Goal: Information Seeking & Learning: Learn about a topic

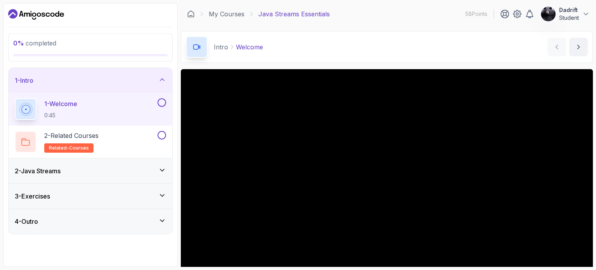
scroll to position [39, 0]
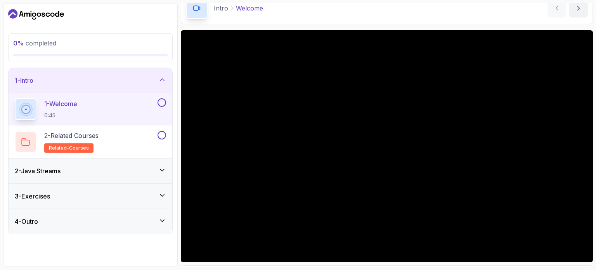
click at [160, 102] on button at bounding box center [162, 102] width 9 height 9
click at [137, 136] on div "2 - Related Courses related-courses" at bounding box center [85, 142] width 141 height 22
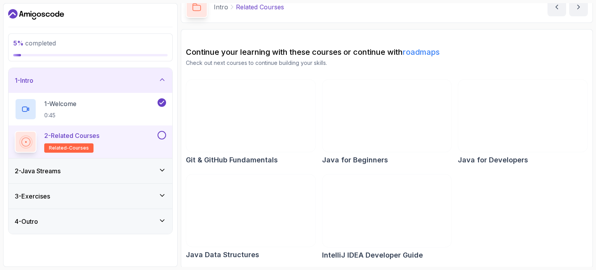
scroll to position [40, 0]
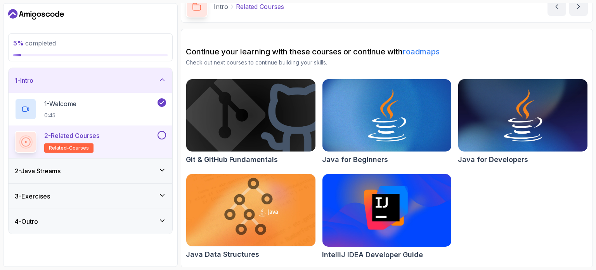
click at [412, 52] on link "roadmaps" at bounding box center [421, 51] width 37 height 9
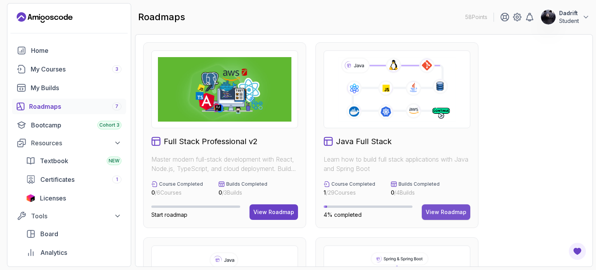
click at [435, 211] on div "View Roadmap" at bounding box center [446, 212] width 41 height 8
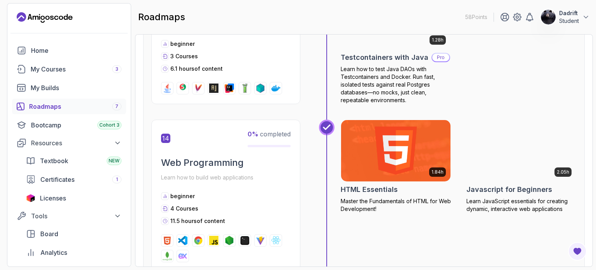
scroll to position [2599, 0]
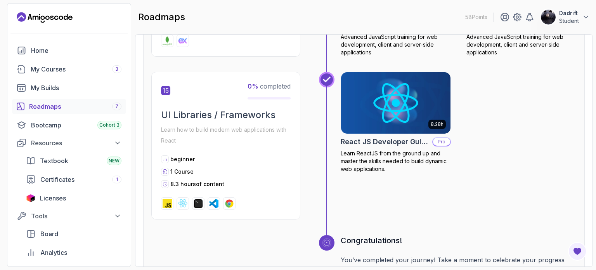
drag, startPoint x: 463, startPoint y: 122, endPoint x: 464, endPoint y: 127, distance: 4.7
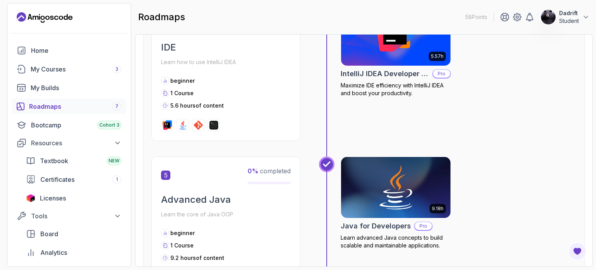
scroll to position [736, 0]
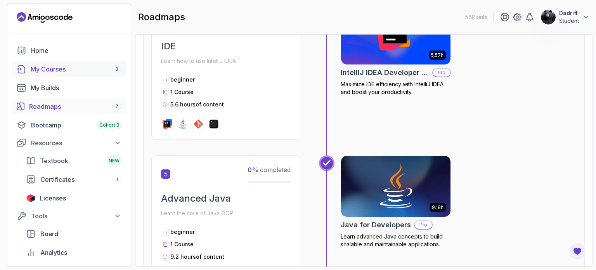
click at [61, 72] on div "My Courses 3" at bounding box center [76, 68] width 91 height 9
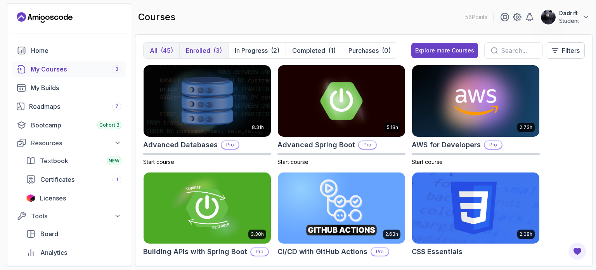
click at [197, 52] on p "Enrolled" at bounding box center [198, 50] width 24 height 9
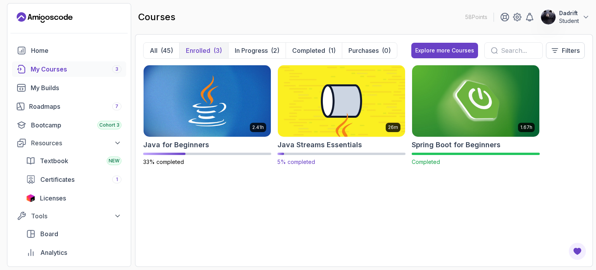
click at [299, 76] on img at bounding box center [341, 100] width 133 height 75
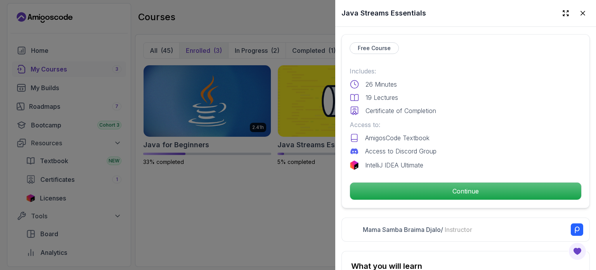
scroll to position [194, 0]
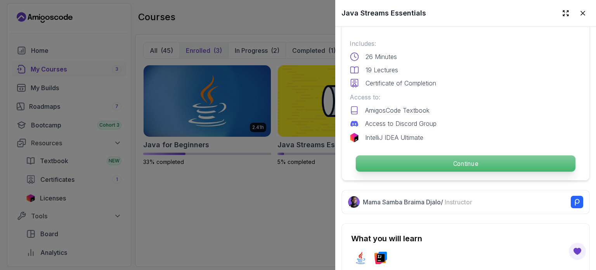
click at [434, 155] on p "Continue" at bounding box center [466, 163] width 220 height 16
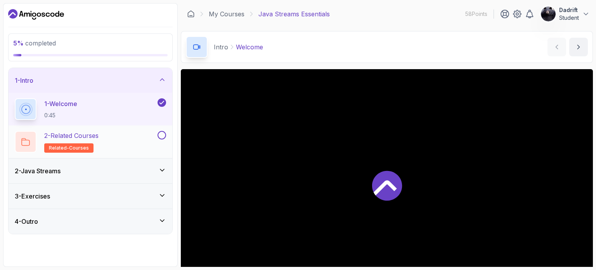
click at [130, 137] on div "2 - Related Courses related-courses" at bounding box center [85, 142] width 141 height 22
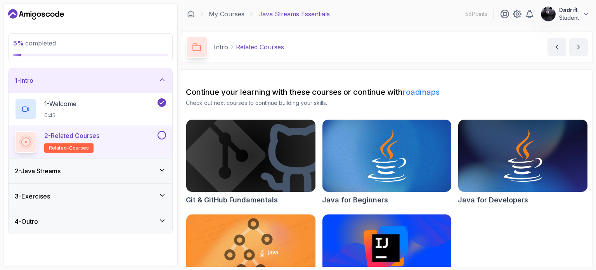
click at [160, 138] on button at bounding box center [162, 135] width 9 height 9
click at [124, 164] on div "2 - Java Streams" at bounding box center [91, 170] width 164 height 25
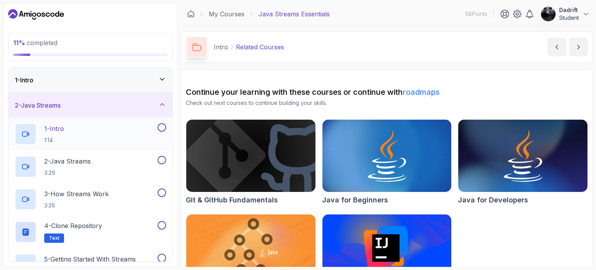
click at [119, 133] on div "1 - Intro 1:14" at bounding box center [85, 134] width 141 height 22
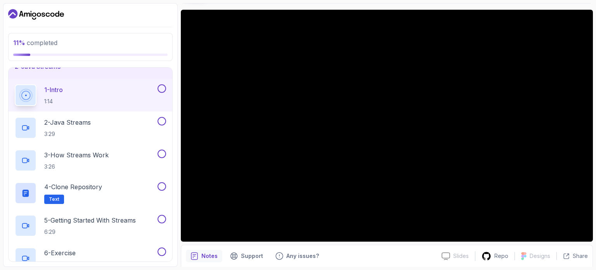
scroll to position [39, 0]
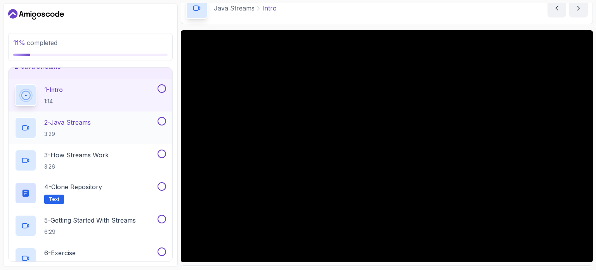
click at [98, 127] on div "2 - Java Streams 3:29" at bounding box center [85, 128] width 141 height 22
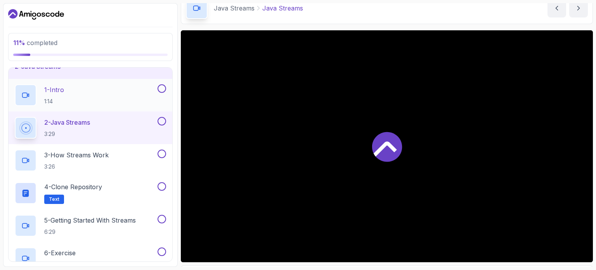
click at [159, 91] on button at bounding box center [162, 88] width 9 height 9
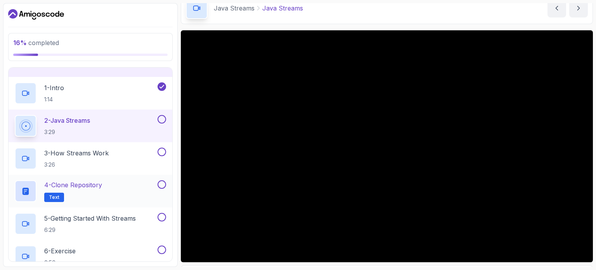
scroll to position [39, 0]
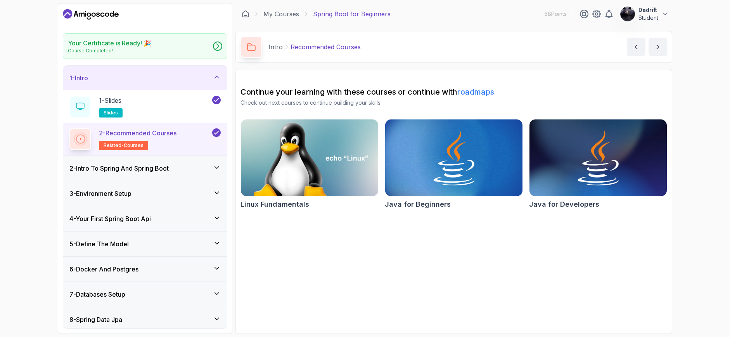
click at [82, 14] on icon "Dashboard" at bounding box center [82, 14] width 6 height 4
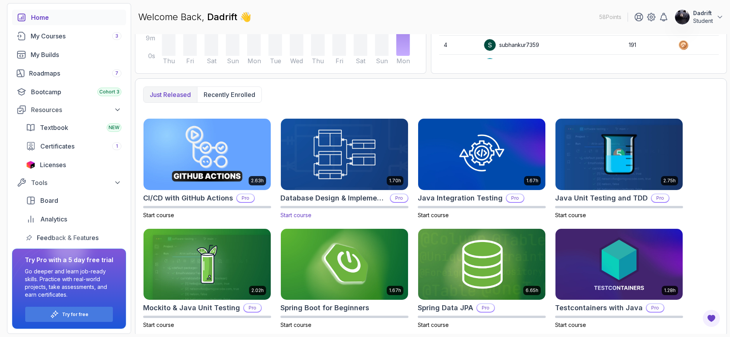
scroll to position [167, 0]
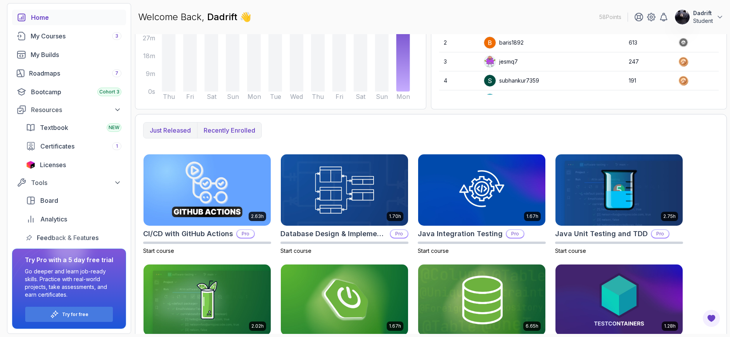
click at [226, 125] on button "Recently enrolled" at bounding box center [229, 131] width 64 height 16
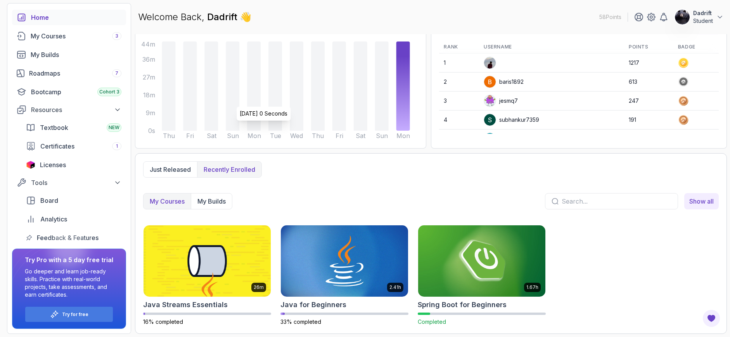
scroll to position [89, 0]
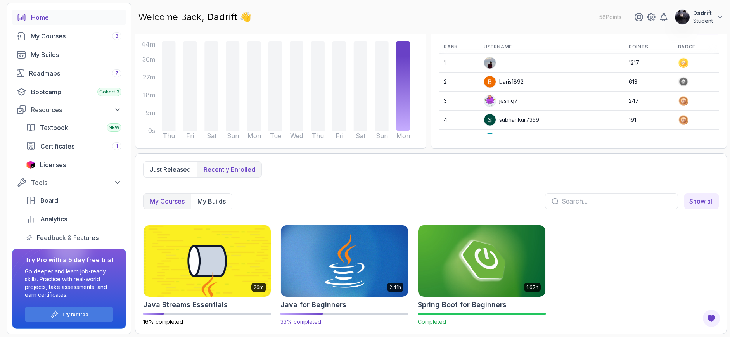
click at [350, 251] on img at bounding box center [344, 260] width 133 height 75
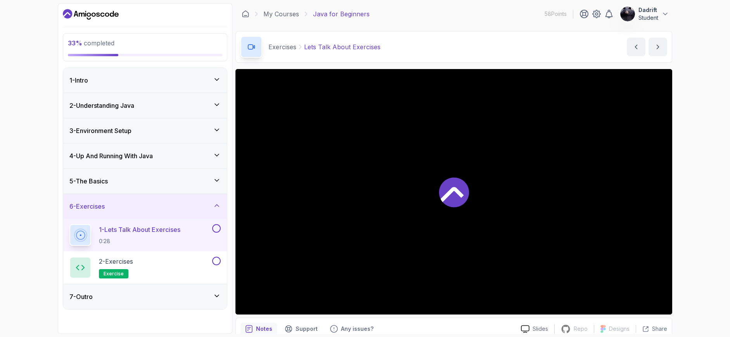
click at [154, 81] on div "1 - Intro" at bounding box center [144, 80] width 151 height 9
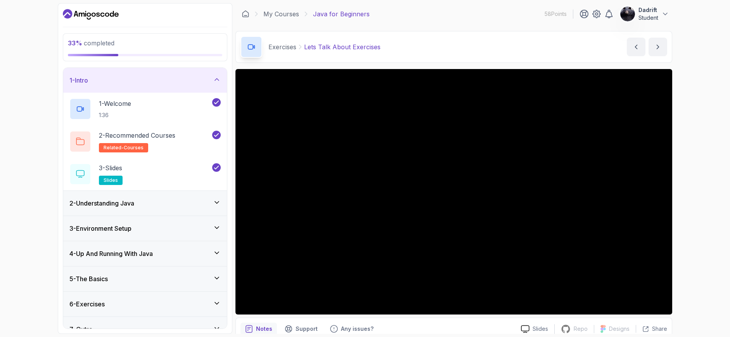
click at [183, 80] on div "1 - Intro" at bounding box center [144, 80] width 151 height 9
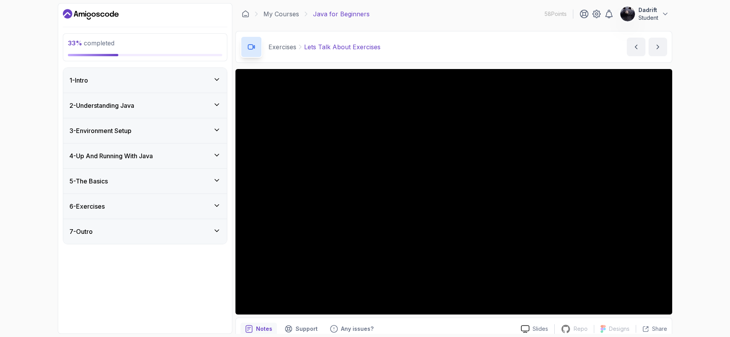
click at [187, 106] on div "2 - Understanding Java" at bounding box center [144, 105] width 151 height 9
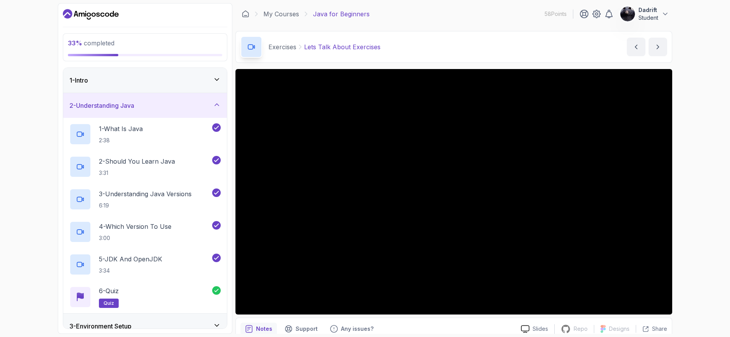
click at [187, 106] on div "2 - Understanding Java" at bounding box center [144, 105] width 151 height 9
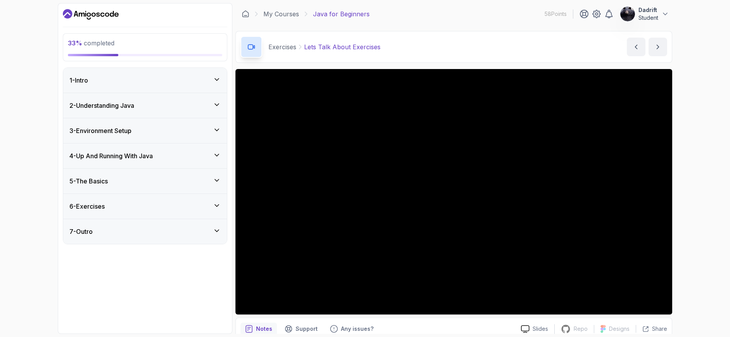
click at [189, 135] on div "3 - Environment Setup" at bounding box center [144, 130] width 151 height 9
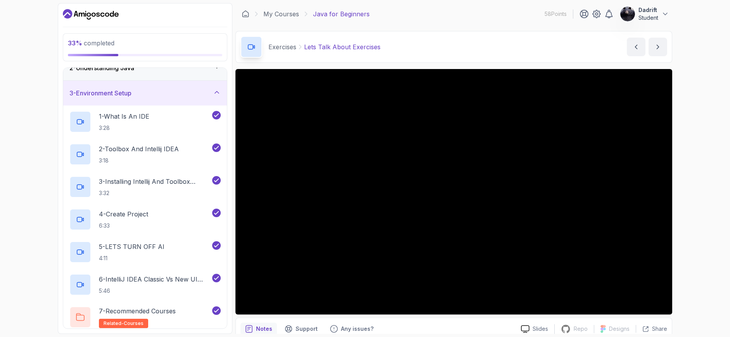
scroll to position [39, 0]
click at [198, 98] on div "3 - Environment Setup" at bounding box center [145, 92] width 164 height 25
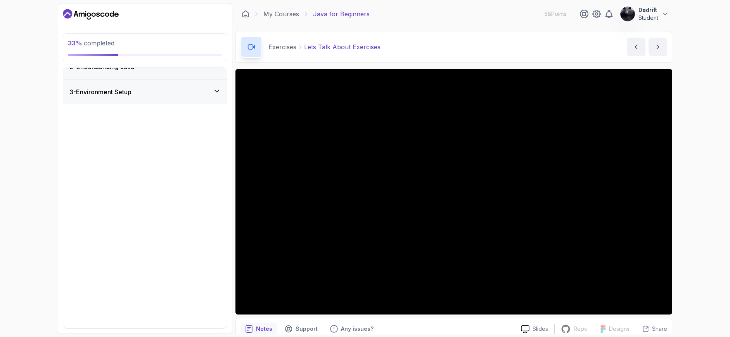
scroll to position [0, 0]
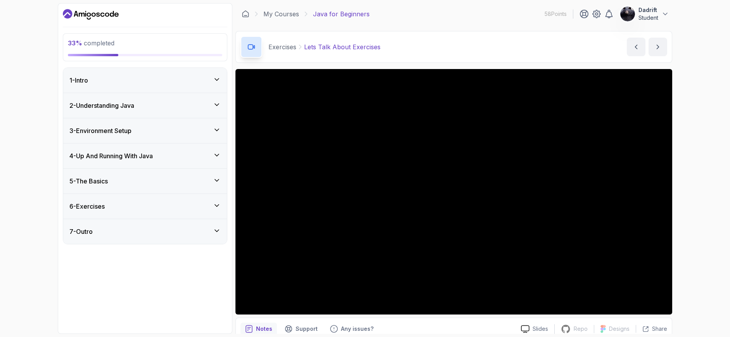
click at [210, 132] on div "3 - Environment Setup" at bounding box center [144, 130] width 151 height 9
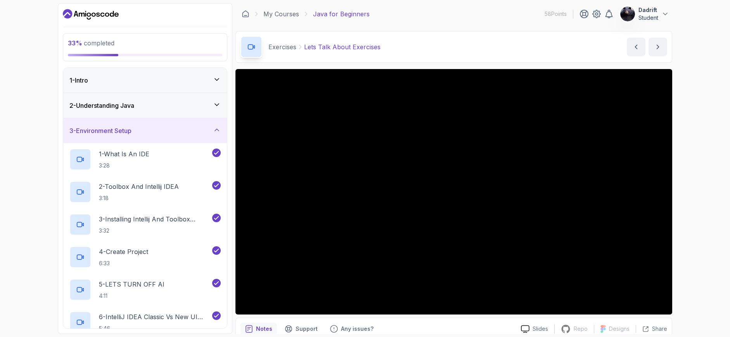
click at [210, 132] on div "3 - Environment Setup" at bounding box center [144, 130] width 151 height 9
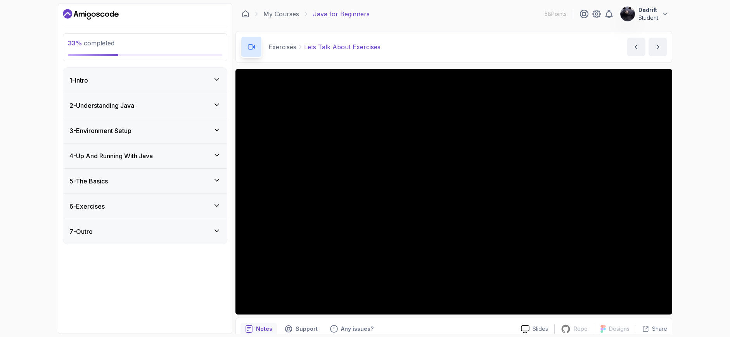
click at [201, 123] on div "3 - Environment Setup" at bounding box center [145, 130] width 164 height 25
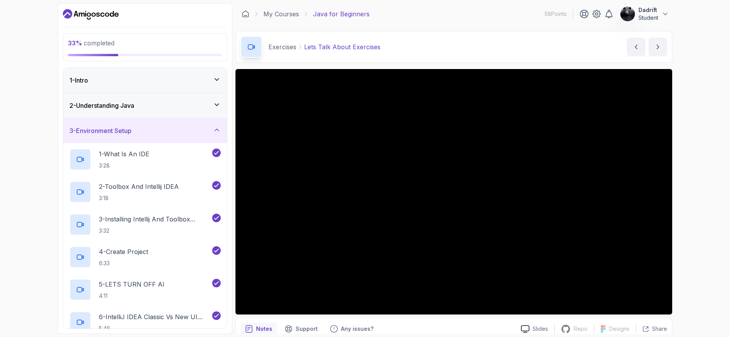
click at [201, 123] on div "3 - Environment Setup" at bounding box center [145, 130] width 164 height 25
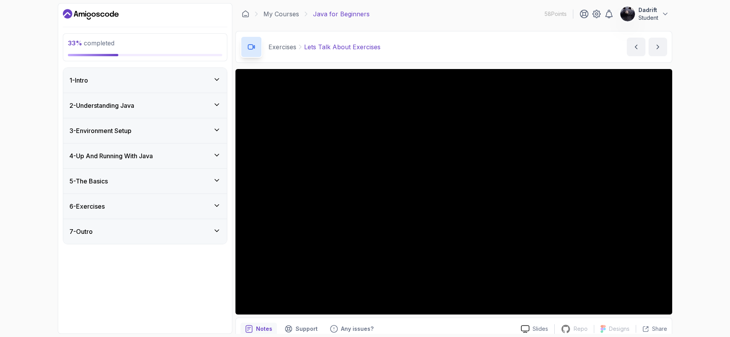
click at [213, 157] on div "4 - Up And Running With Java" at bounding box center [144, 155] width 151 height 9
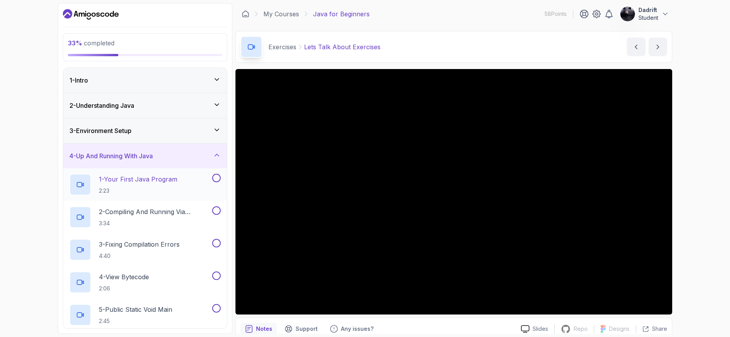
click at [157, 191] on p "2:23" at bounding box center [138, 191] width 78 height 8
click at [216, 179] on button at bounding box center [216, 178] width 9 height 9
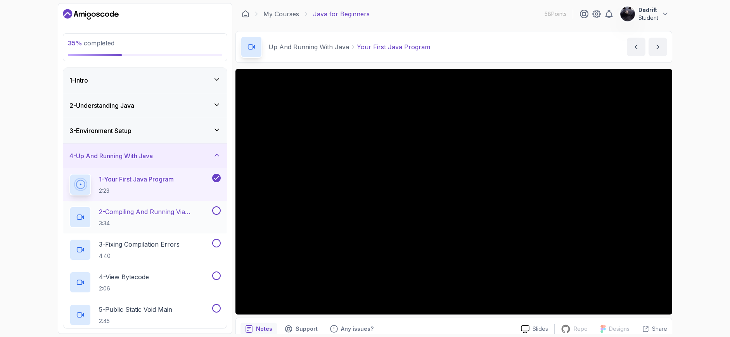
click at [216, 211] on button at bounding box center [216, 210] width 9 height 9
click at [219, 248] on button "3 - Fixing Compilation Errors 4:40" at bounding box center [144, 250] width 151 height 22
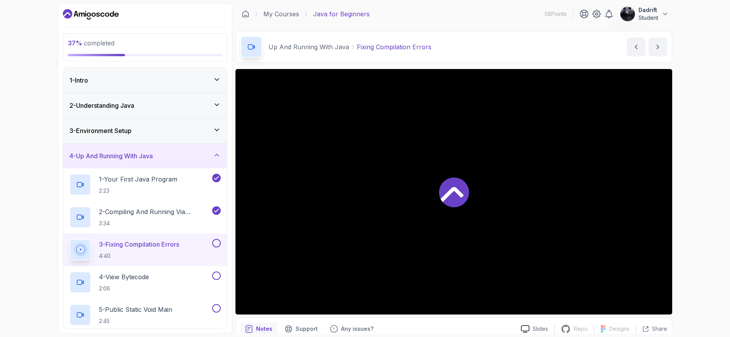
click at [219, 246] on button at bounding box center [216, 243] width 9 height 9
click at [185, 277] on div "4 - View Bytecode 2:06" at bounding box center [139, 283] width 141 height 22
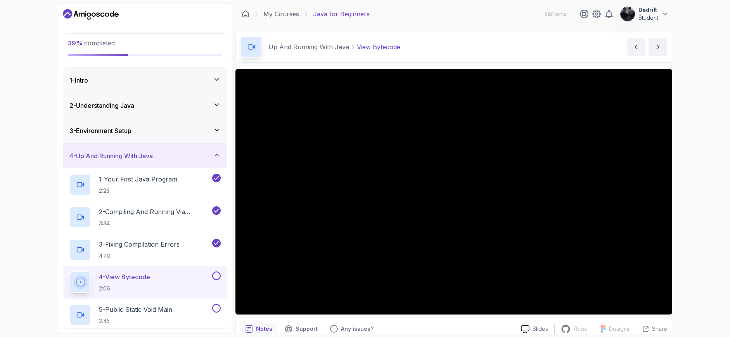
click at [214, 276] on button at bounding box center [216, 276] width 9 height 9
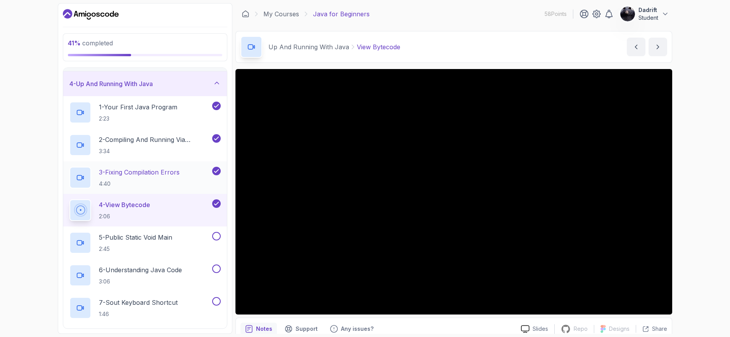
scroll to position [78, 0]
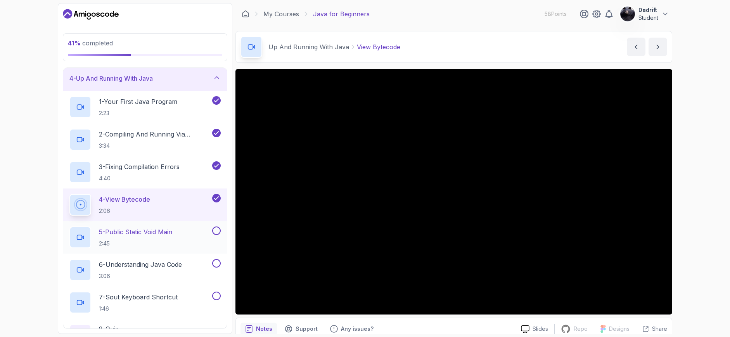
click at [214, 233] on button at bounding box center [216, 231] width 9 height 9
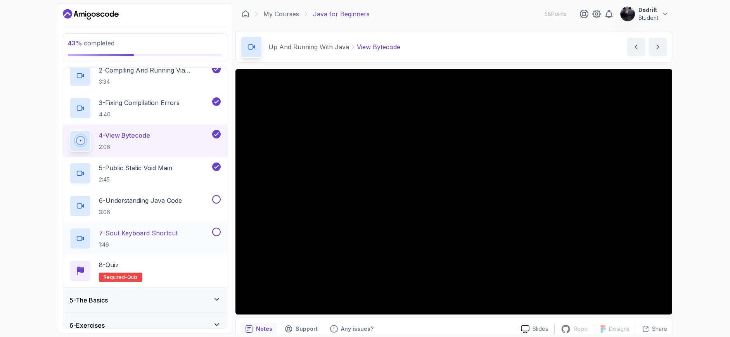
scroll to position [155, 0]
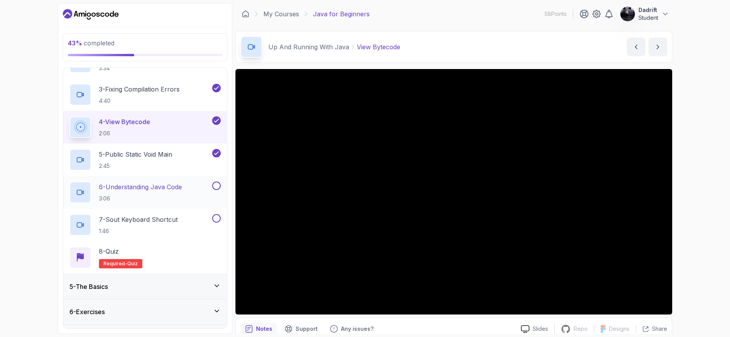
click at [216, 185] on button at bounding box center [216, 186] width 9 height 9
click at [218, 221] on button at bounding box center [216, 218] width 9 height 9
click at [163, 253] on div "8 - Quiz Required- quiz" at bounding box center [144, 258] width 151 height 22
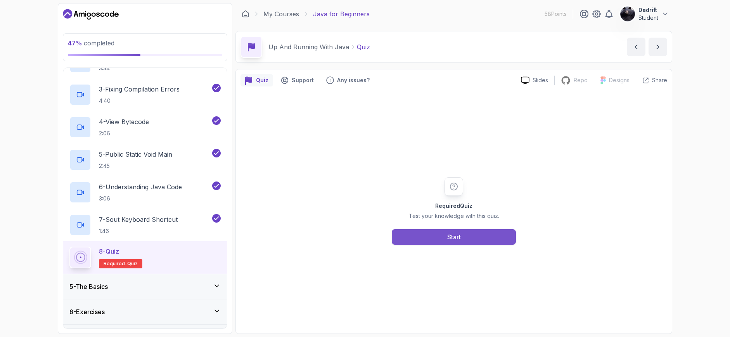
click at [414, 234] on button "Start" at bounding box center [454, 237] width 124 height 16
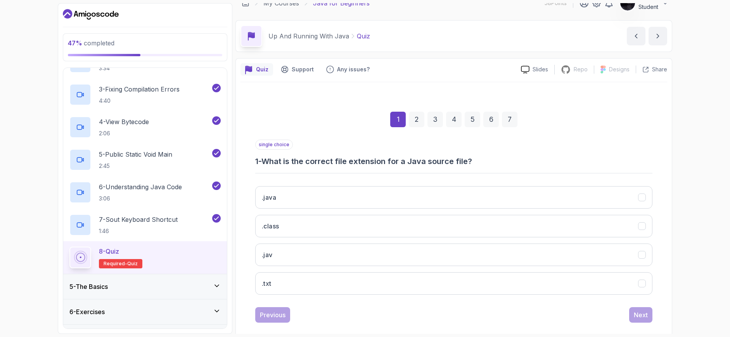
scroll to position [22, 0]
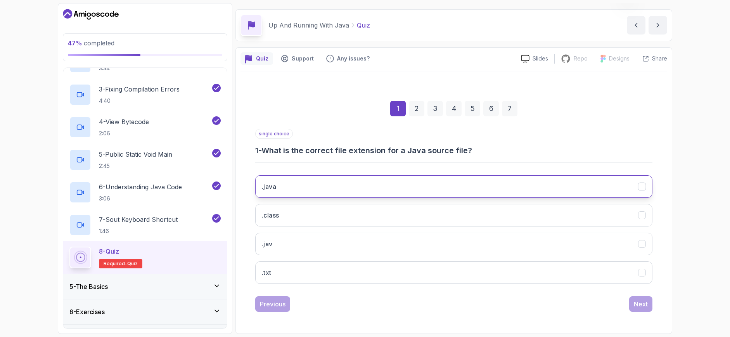
click at [331, 184] on button ".java" at bounding box center [453, 186] width 397 height 23
click at [641, 300] on div "Next" at bounding box center [641, 303] width 14 height 9
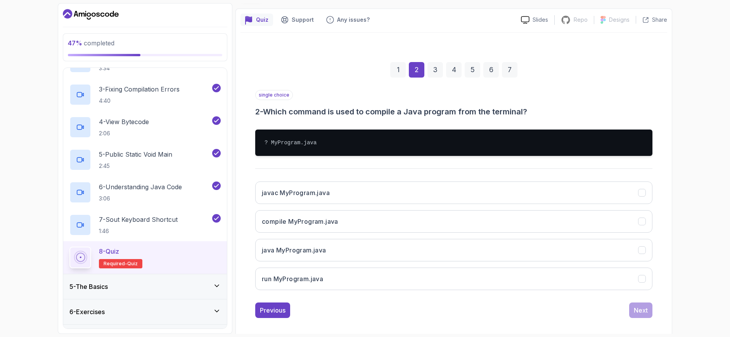
scroll to position [67, 0]
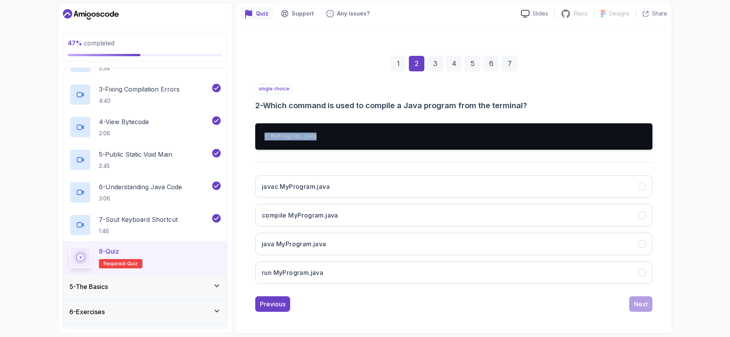
drag, startPoint x: 323, startPoint y: 136, endPoint x: 263, endPoint y: 144, distance: 60.6
click at [263, 144] on pre "? MyProgram.java" at bounding box center [453, 136] width 397 height 26
click at [311, 138] on pre "? MyProgram.java" at bounding box center [453, 136] width 397 height 26
click at [396, 59] on div "1" at bounding box center [398, 64] width 16 height 16
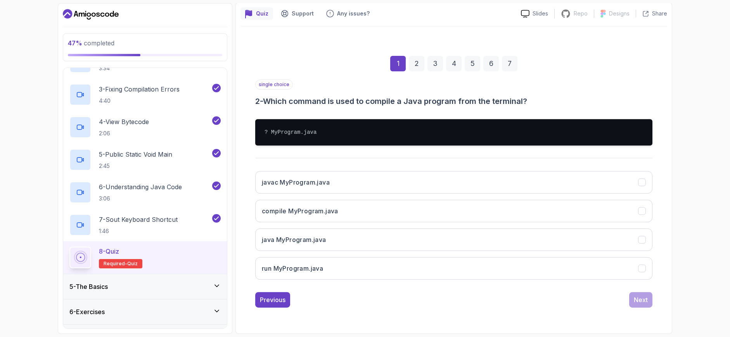
scroll to position [22, 0]
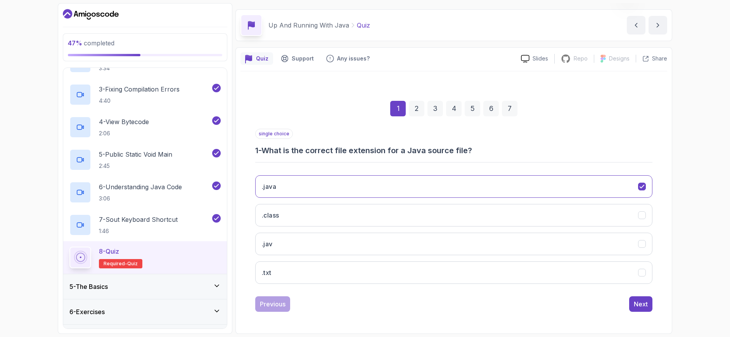
click at [415, 105] on div "2" at bounding box center [417, 109] width 16 height 16
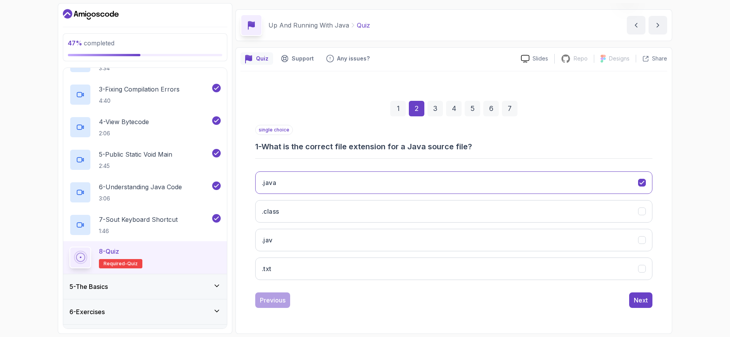
scroll to position [67, 0]
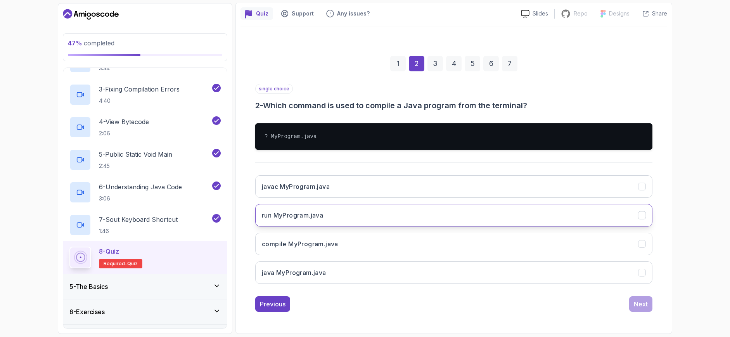
click at [322, 213] on h3 "run MyProgram.java" at bounding box center [292, 215] width 61 height 9
click at [637, 310] on button "Next" at bounding box center [640, 304] width 23 height 16
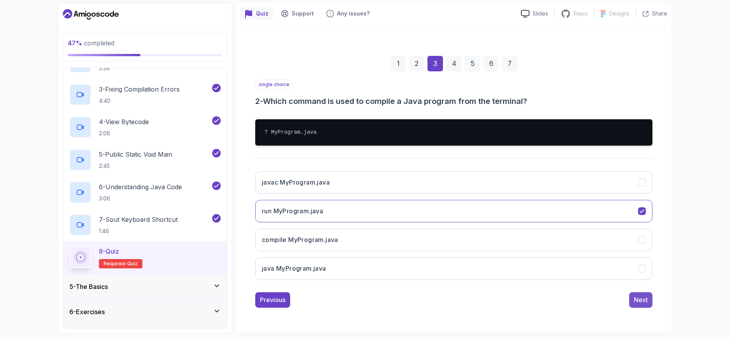
scroll to position [22, 0]
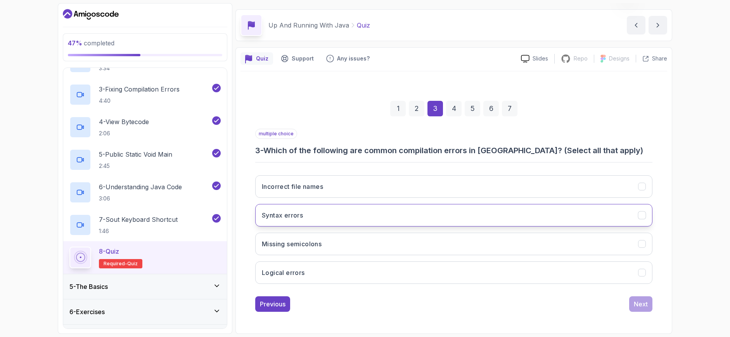
click at [299, 220] on button "Syntax errors" at bounding box center [453, 215] width 397 height 23
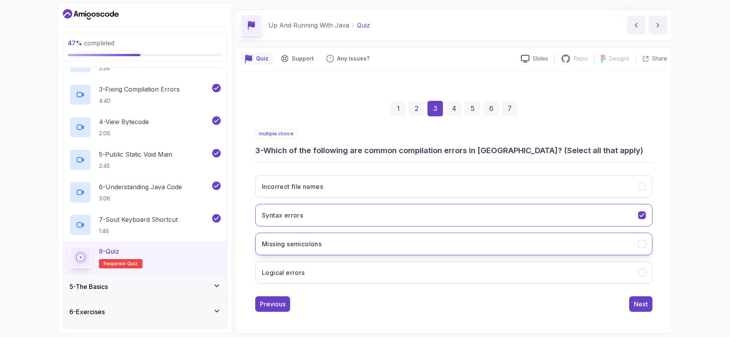
click at [331, 244] on button "Missing semicolons" at bounding box center [453, 244] width 397 height 23
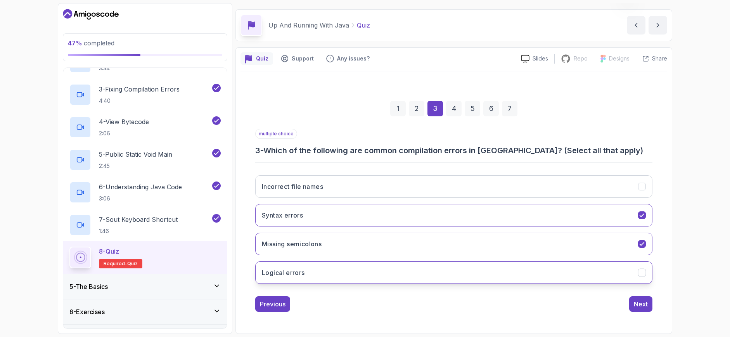
click at [574, 274] on button "Logical errors" at bounding box center [453, 272] width 397 height 23
click at [634, 300] on div "Next" at bounding box center [641, 303] width 14 height 9
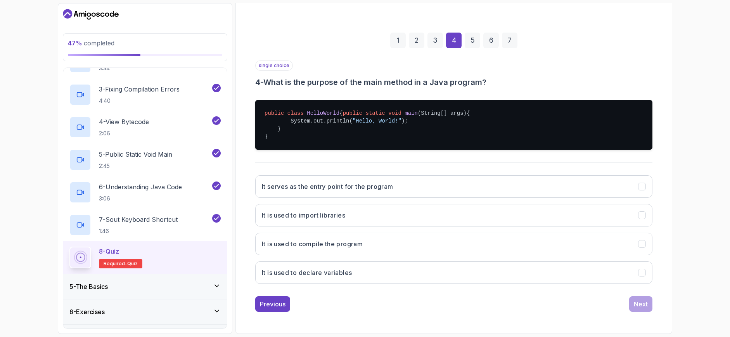
scroll to position [98, 0]
click at [372, 193] on button "It serves as the entry point for the program" at bounding box center [453, 186] width 397 height 23
click at [634, 309] on button "Next" at bounding box center [640, 304] width 23 height 16
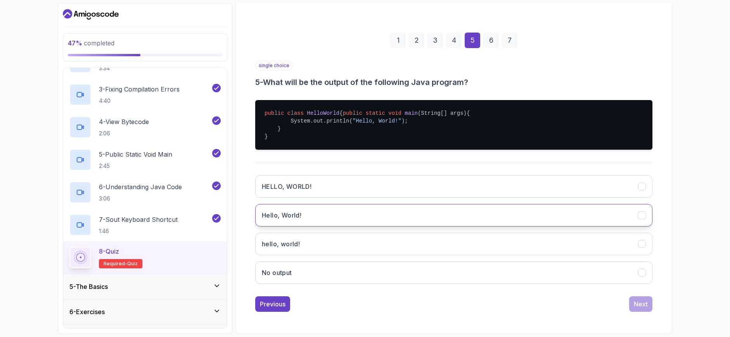
click at [291, 219] on h3 "Hello, World!" at bounding box center [282, 215] width 40 height 9
click at [637, 306] on div "Next" at bounding box center [641, 303] width 14 height 9
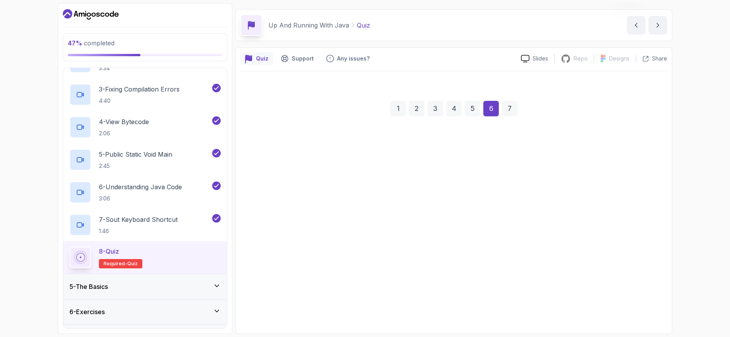
scroll to position [22, 0]
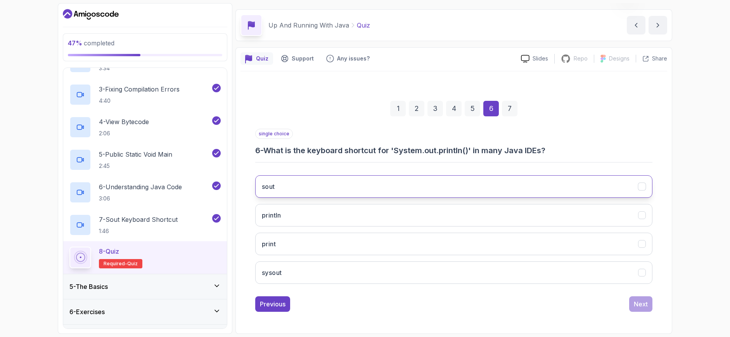
click at [293, 194] on button "sout" at bounding box center [453, 186] width 397 height 23
click at [635, 308] on div "Next" at bounding box center [641, 303] width 14 height 9
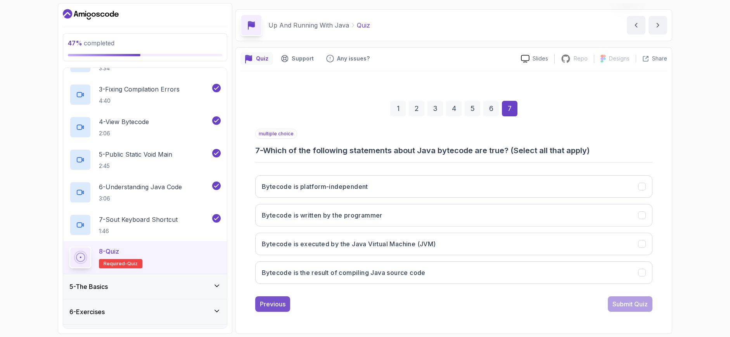
click at [262, 306] on div "Previous" at bounding box center [273, 303] width 26 height 9
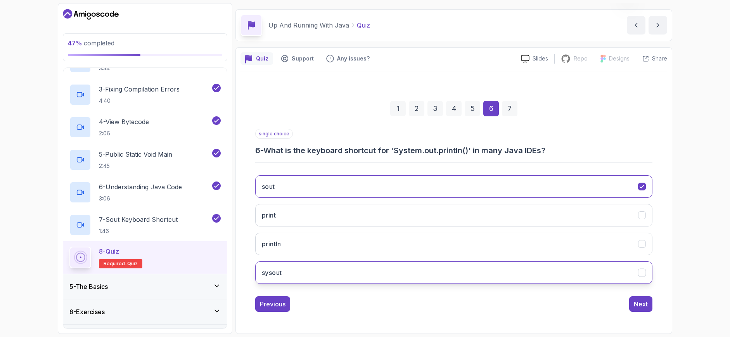
click at [313, 277] on button "sysout" at bounding box center [453, 272] width 397 height 23
click at [376, 179] on button "sout" at bounding box center [453, 186] width 397 height 23
click at [646, 312] on div "1 2 3 4 5 6 7 single choice 6 - What is the keyboard shortcut for 'System.out.p…" at bounding box center [454, 200] width 427 height 236
click at [641, 305] on div "Next" at bounding box center [641, 303] width 14 height 9
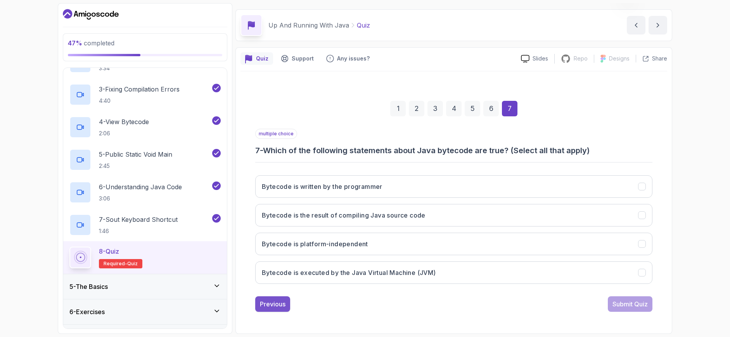
click at [286, 311] on button "Previous" at bounding box center [272, 304] width 35 height 16
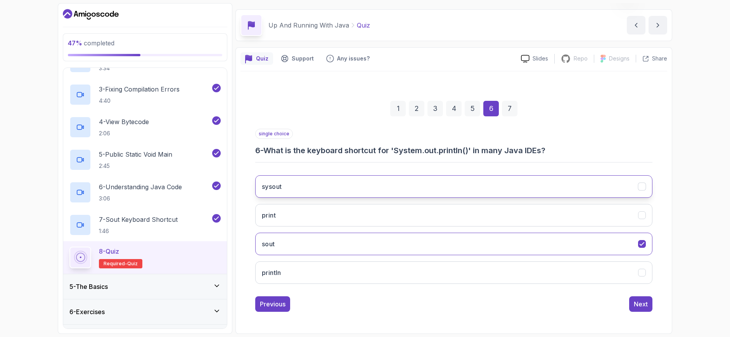
click at [339, 190] on button "sysout" at bounding box center [453, 186] width 397 height 23
click at [634, 299] on button "Next" at bounding box center [640, 304] width 23 height 16
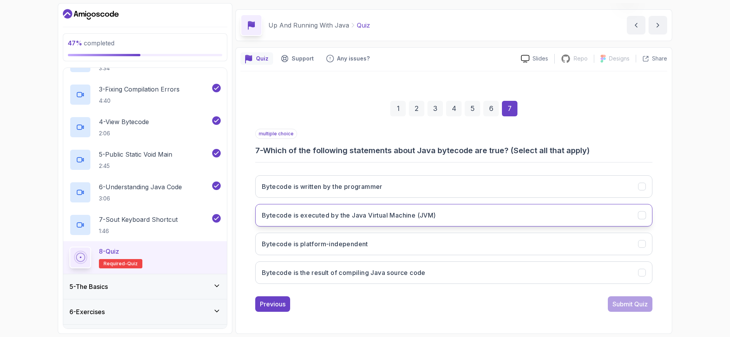
click at [346, 211] on h3 "Bytecode is executed by the Java Virtual Machine (JVM)" at bounding box center [349, 215] width 174 height 9
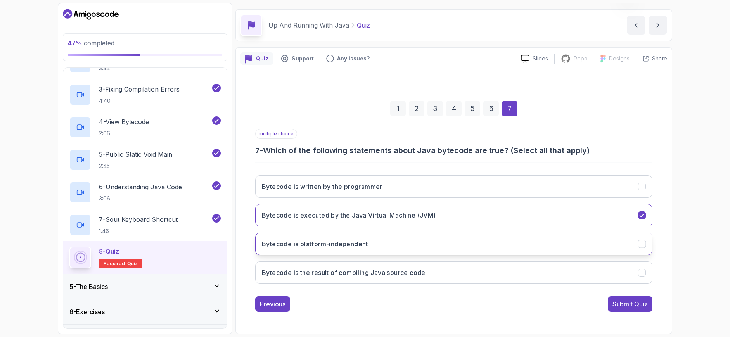
click at [341, 246] on h3 "Bytecode is platform-independent" at bounding box center [315, 243] width 106 height 9
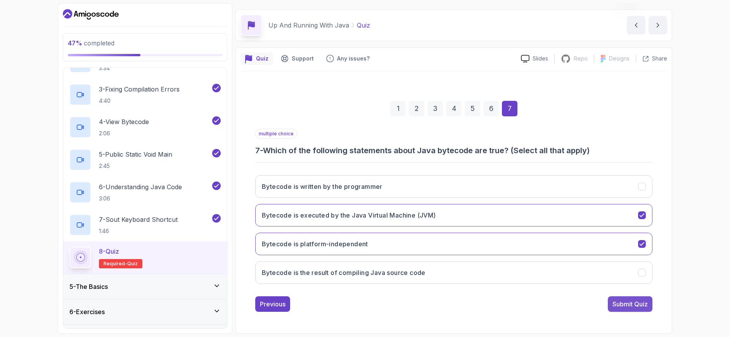
click at [617, 306] on div "Submit Quiz" at bounding box center [630, 303] width 35 height 9
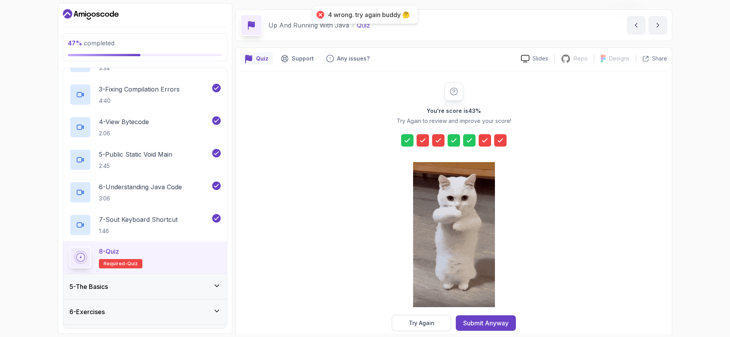
click at [423, 142] on icon at bounding box center [423, 141] width 8 height 8
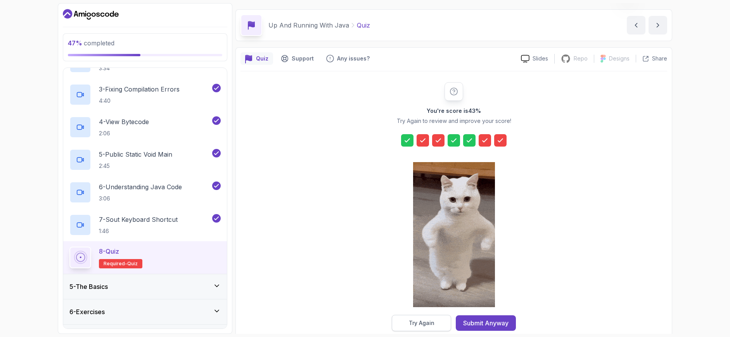
click at [430, 324] on div "Try Again" at bounding box center [422, 323] width 26 height 8
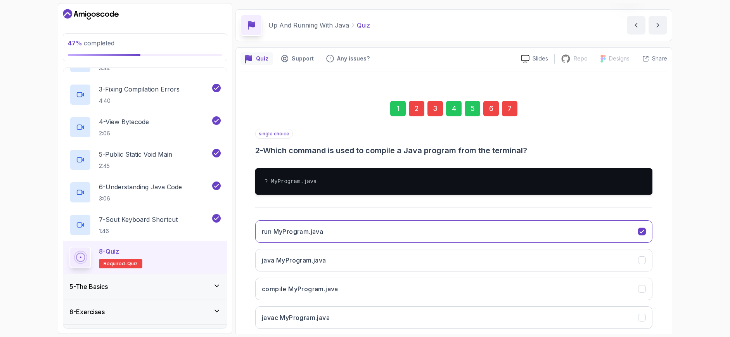
click at [420, 107] on div "2" at bounding box center [417, 109] width 16 height 16
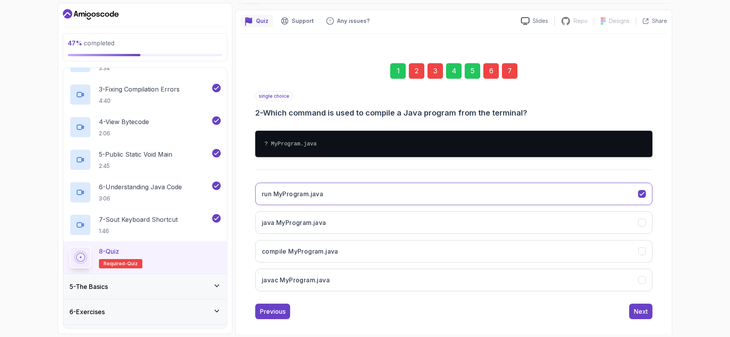
scroll to position [67, 0]
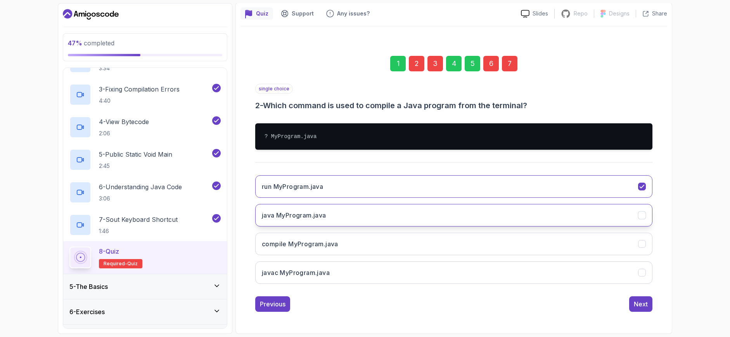
click at [369, 216] on button "java MyProgram.java" at bounding box center [453, 215] width 397 height 23
click at [433, 68] on div "3" at bounding box center [436, 64] width 16 height 16
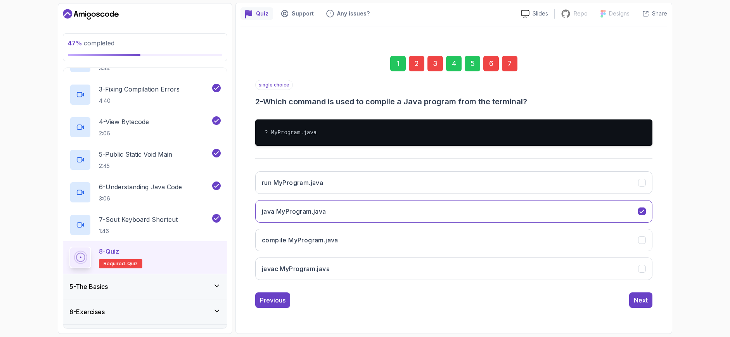
scroll to position [22, 0]
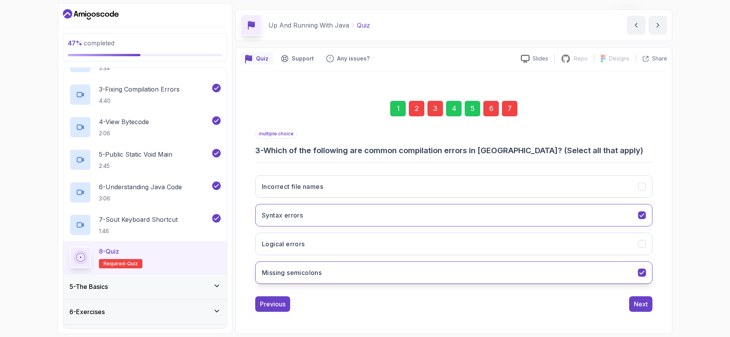
click at [397, 271] on button "Missing semicolons" at bounding box center [453, 272] width 397 height 23
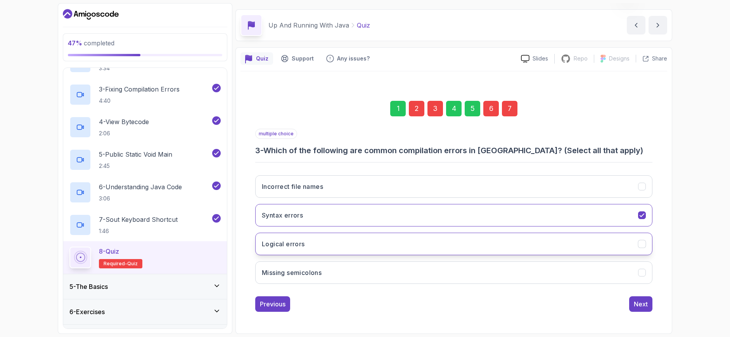
click at [385, 245] on button "Logical errors" at bounding box center [453, 244] width 397 height 23
click at [428, 249] on button "Logical errors" at bounding box center [453, 244] width 397 height 23
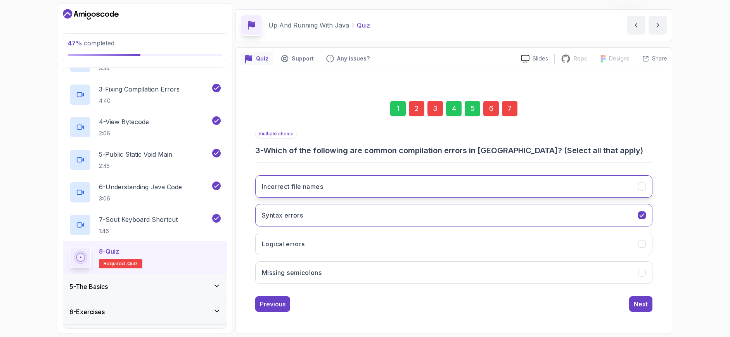
click at [424, 190] on button "Incorrect file names" at bounding box center [453, 186] width 397 height 23
click at [454, 108] on div "4" at bounding box center [454, 109] width 16 height 16
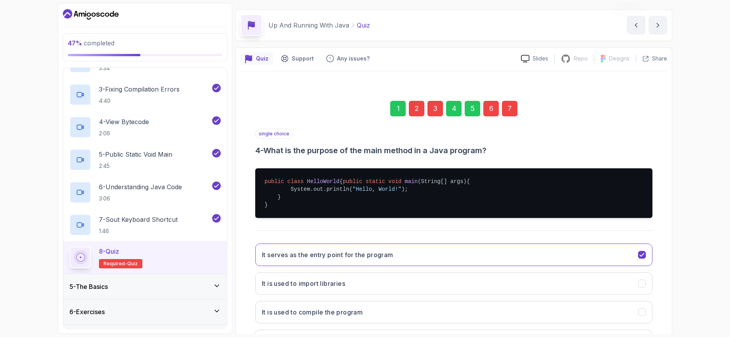
click at [491, 108] on div "6" at bounding box center [491, 109] width 16 height 16
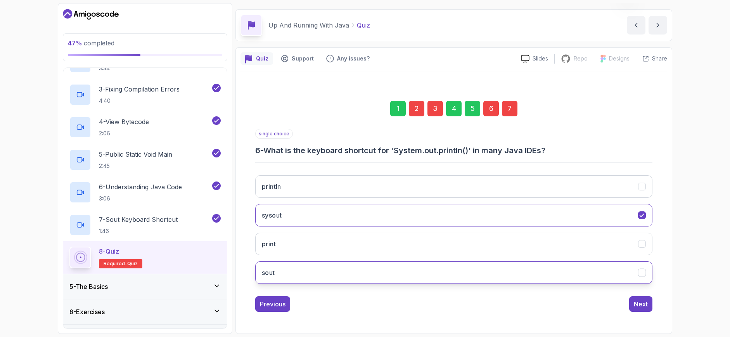
click at [325, 274] on button "sout" at bounding box center [453, 272] width 397 height 23
click at [514, 106] on div "7" at bounding box center [510, 109] width 16 height 16
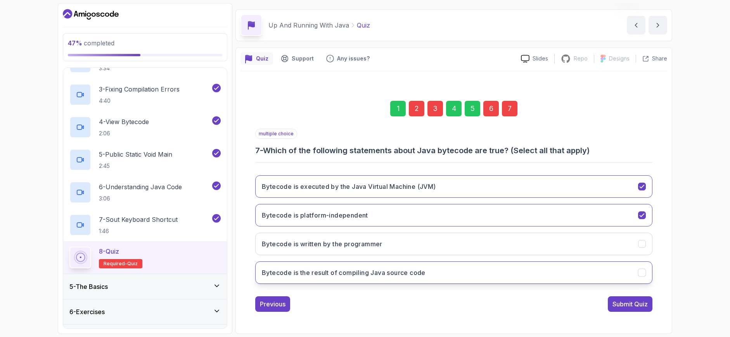
click at [445, 273] on button "Bytecode is the result of compiling Java source code" at bounding box center [453, 272] width 397 height 23
click at [430, 215] on button "Bytecode is platform-independent" at bounding box center [453, 215] width 397 height 23
click at [615, 305] on div "Submit Quiz" at bounding box center [630, 303] width 35 height 9
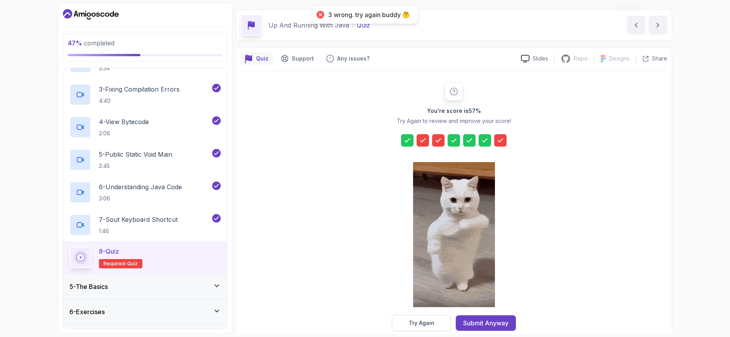
click at [422, 142] on icon at bounding box center [423, 140] width 5 height 3
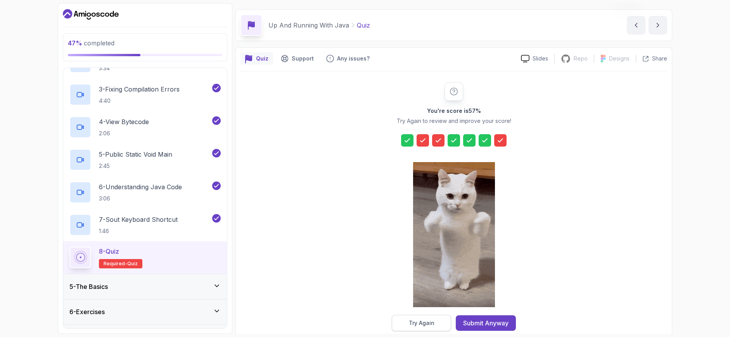
click at [428, 328] on button "Try Again" at bounding box center [421, 323] width 59 height 16
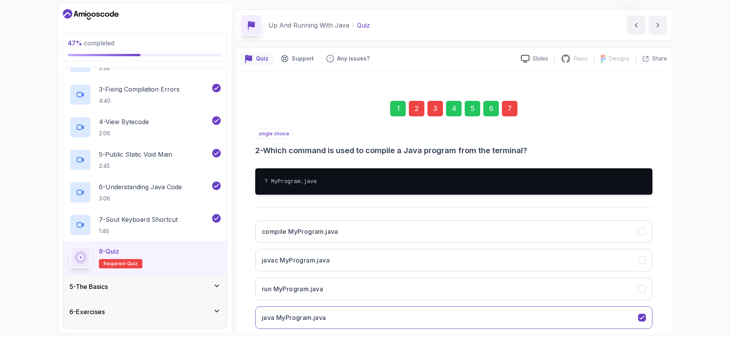
click at [414, 116] on div "1 2 3 4 5 6 7" at bounding box center [453, 108] width 397 height 40
click at [415, 110] on div "2" at bounding box center [417, 109] width 16 height 16
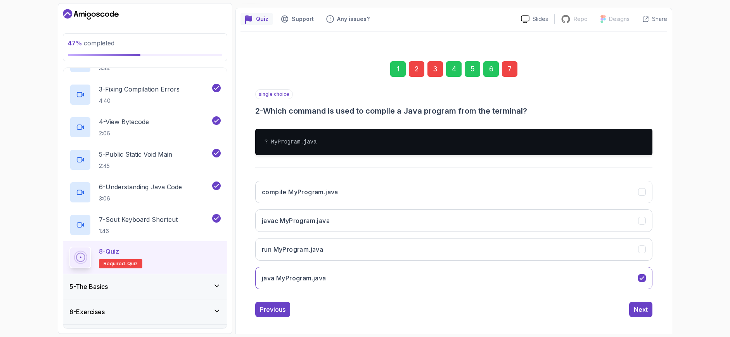
scroll to position [67, 0]
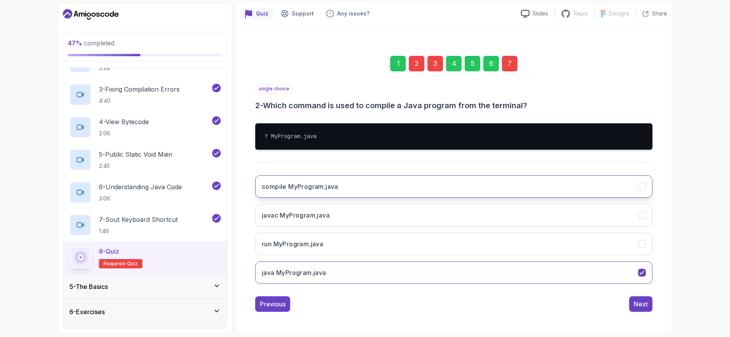
click at [345, 185] on button "compile MyProgram.java" at bounding box center [453, 186] width 397 height 23
click at [432, 65] on div "3" at bounding box center [436, 64] width 16 height 16
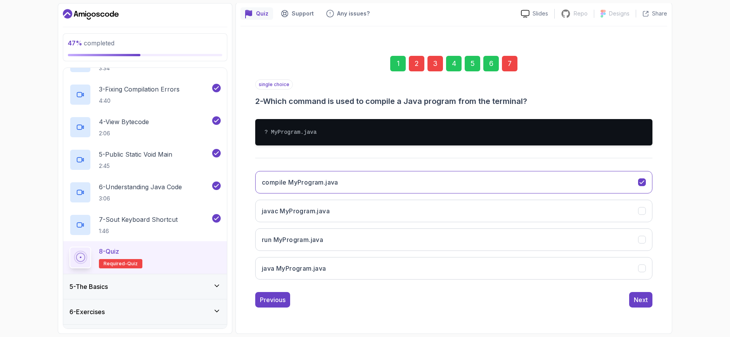
scroll to position [22, 0]
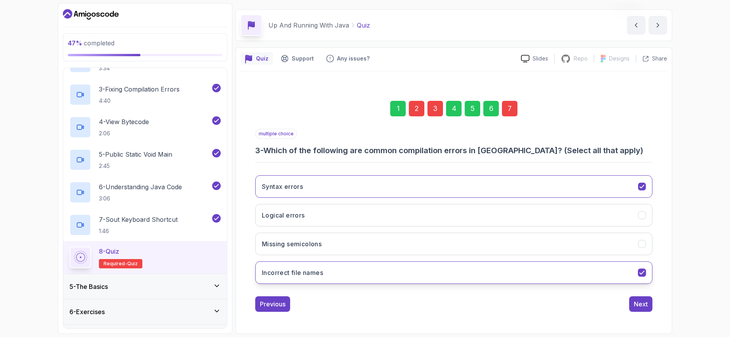
click at [373, 269] on button "Incorrect file names" at bounding box center [453, 272] width 397 height 23
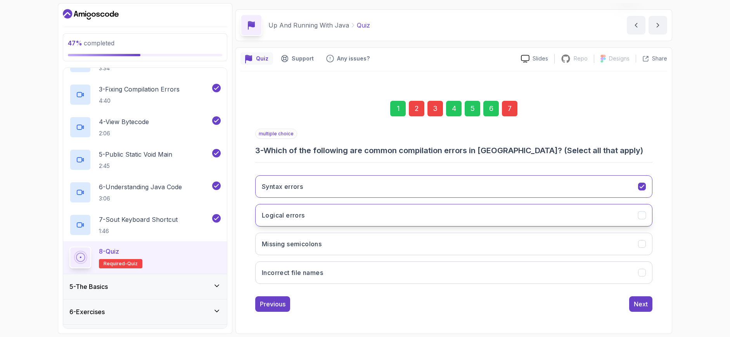
click at [366, 219] on button "Logical errors" at bounding box center [453, 215] width 397 height 23
click at [505, 107] on div "7" at bounding box center [510, 109] width 16 height 16
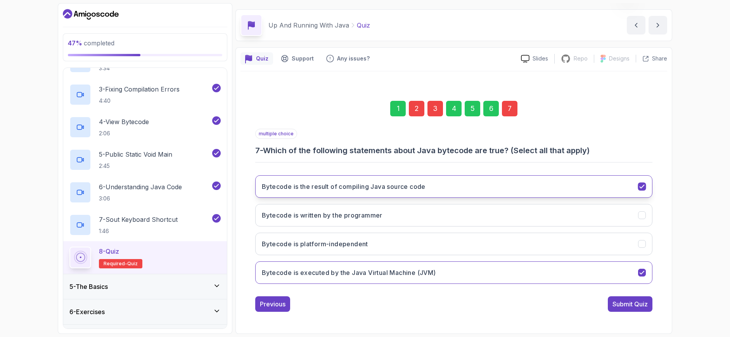
click at [400, 187] on h3 "Bytecode is the result of compiling Java source code" at bounding box center [344, 186] width 164 height 9
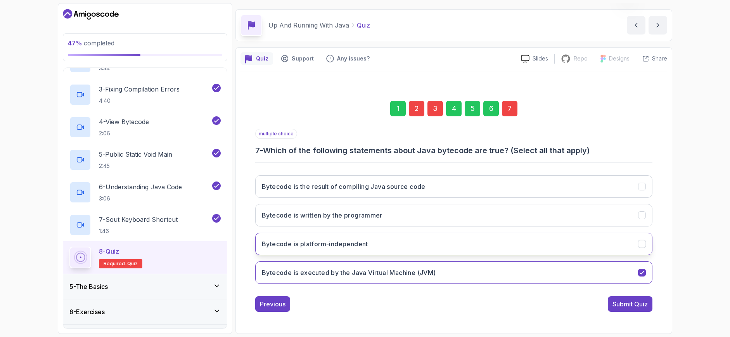
click at [402, 244] on button "Bytecode is platform-independent" at bounding box center [453, 244] width 397 height 23
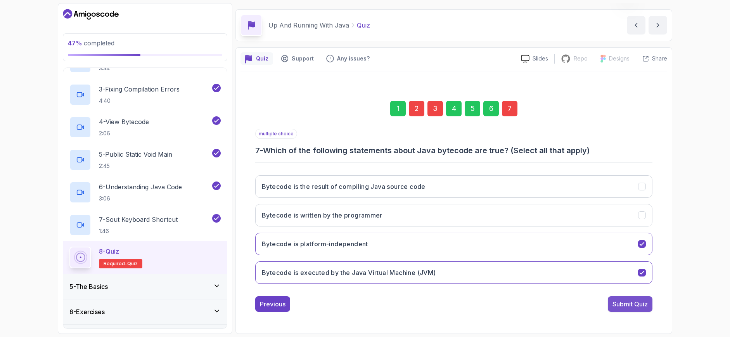
click at [618, 305] on div "Submit Quiz" at bounding box center [630, 303] width 35 height 9
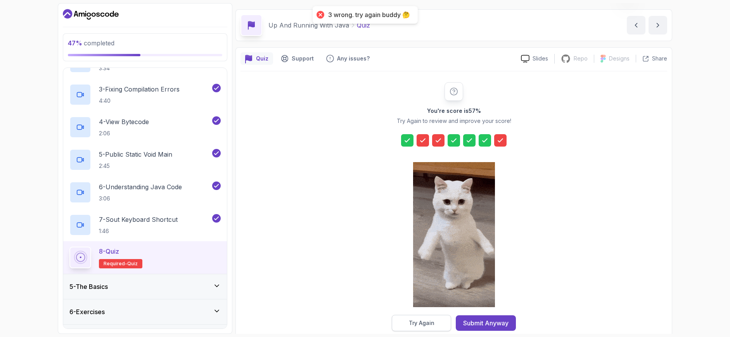
click at [417, 320] on div "Try Again" at bounding box center [422, 323] width 26 height 8
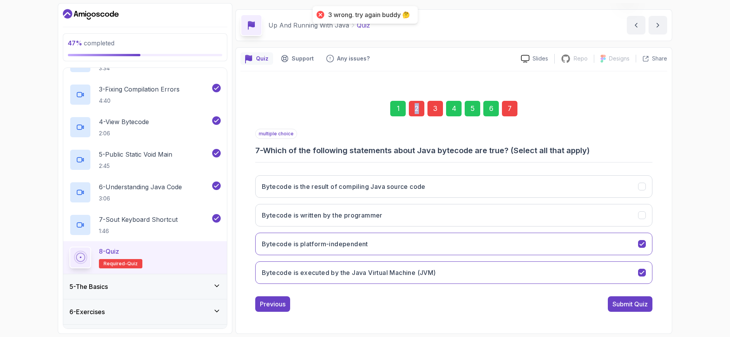
click at [417, 104] on div "2" at bounding box center [417, 109] width 16 height 16
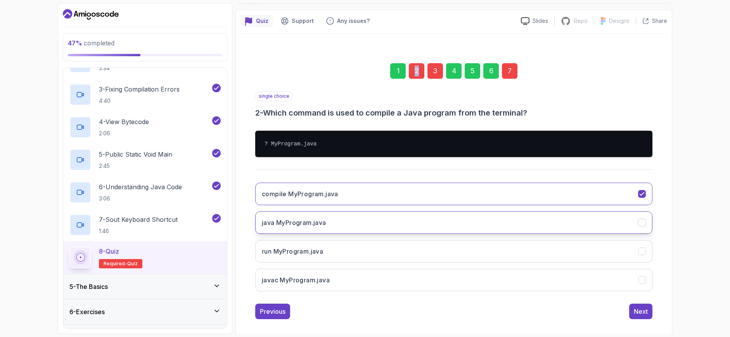
scroll to position [61, 0]
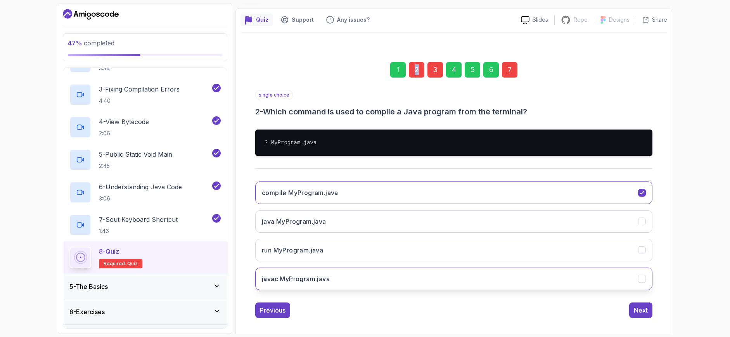
click at [317, 272] on button "javac MyProgram.java" at bounding box center [453, 279] width 397 height 23
click at [434, 76] on div "3" at bounding box center [436, 70] width 16 height 16
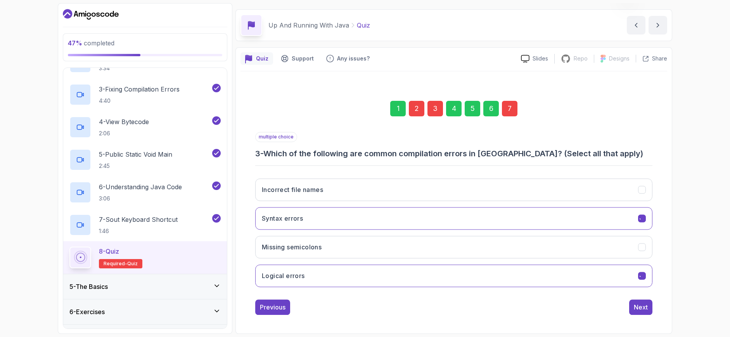
scroll to position [22, 0]
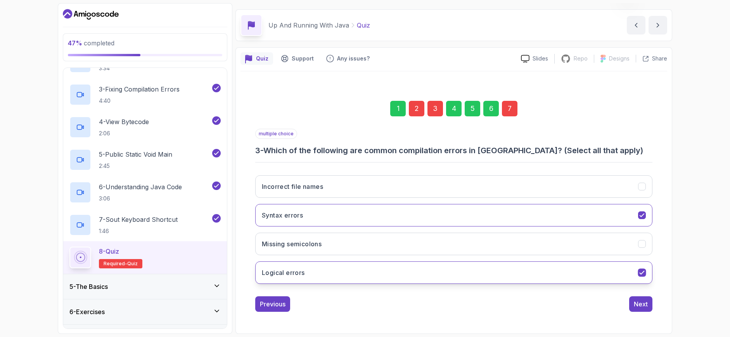
click at [355, 272] on button "Logical errors" at bounding box center [453, 272] width 397 height 23
click at [512, 106] on div "7" at bounding box center [510, 109] width 16 height 16
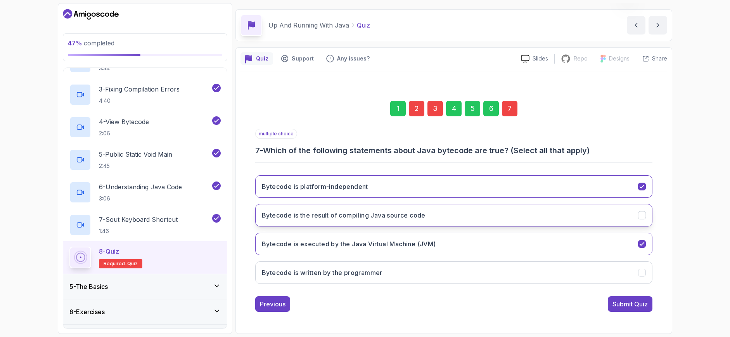
click at [418, 215] on h3 "Bytecode is the result of compiling Java source code" at bounding box center [344, 215] width 164 height 9
click at [624, 308] on div "Submit Quiz" at bounding box center [630, 303] width 35 height 9
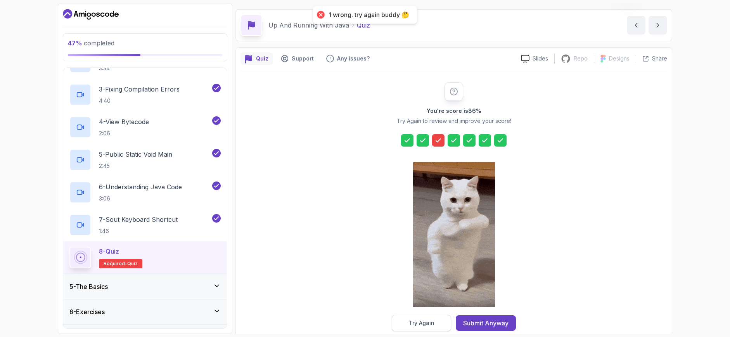
click at [433, 323] on div "Try Again" at bounding box center [422, 323] width 26 height 8
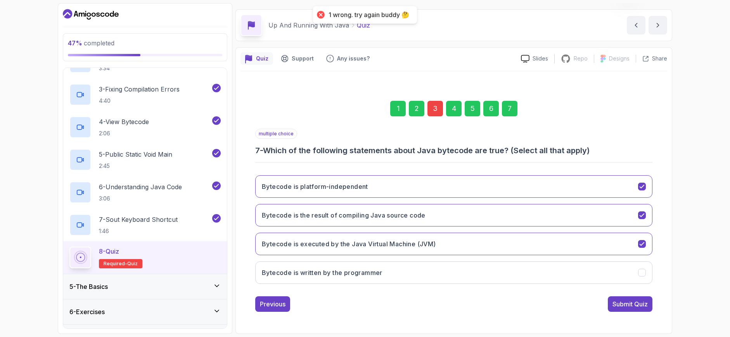
click at [431, 111] on div "3" at bounding box center [436, 109] width 16 height 16
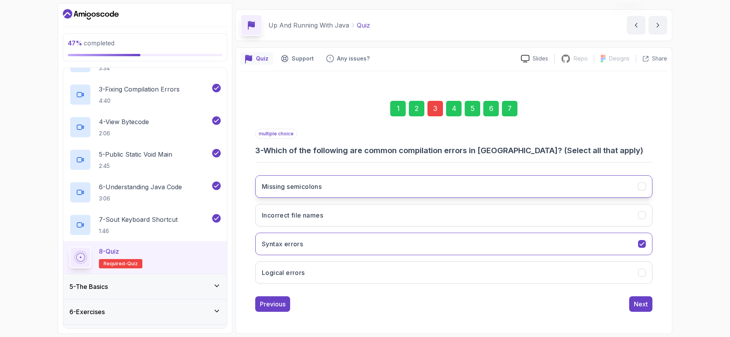
click at [351, 190] on button "Missing semicolons" at bounding box center [453, 186] width 397 height 23
click at [350, 271] on button "Logical errors" at bounding box center [453, 272] width 397 height 23
click at [360, 209] on button "Incorrect file names" at bounding box center [453, 215] width 397 height 23
click at [641, 305] on div "Next" at bounding box center [641, 303] width 14 height 9
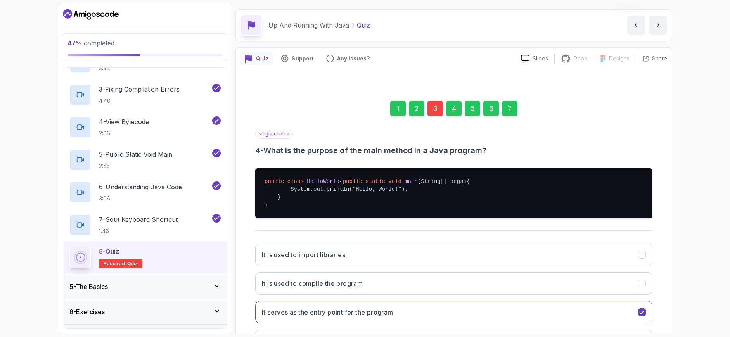
click at [513, 110] on div "7" at bounding box center [510, 109] width 16 height 16
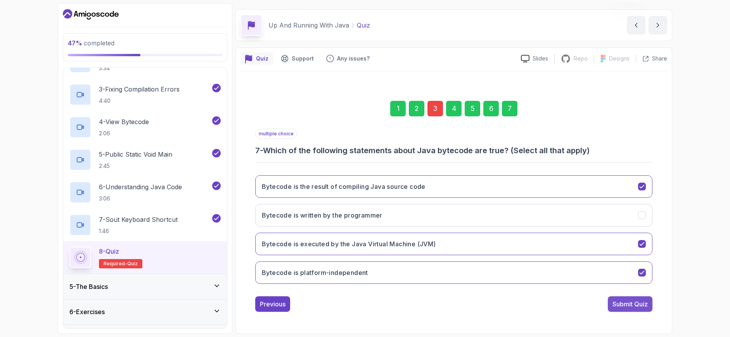
click at [629, 305] on div "Submit Quiz" at bounding box center [630, 303] width 35 height 9
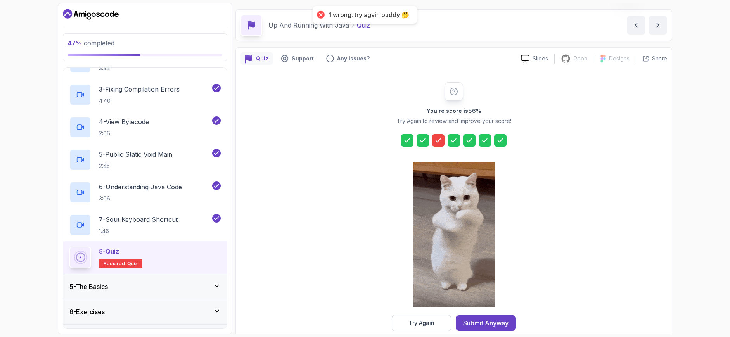
click at [438, 141] on icon at bounding box center [439, 141] width 8 height 8
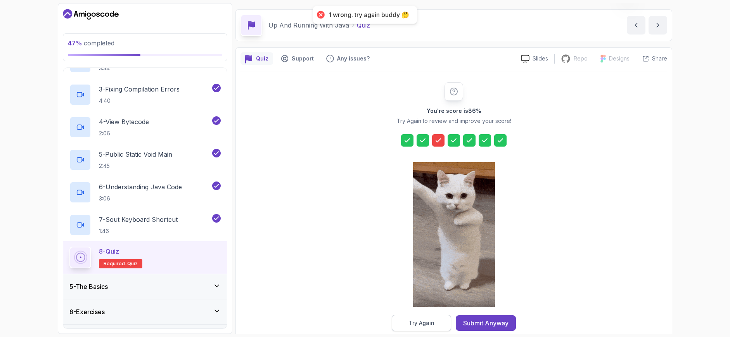
click at [424, 324] on div "Try Again" at bounding box center [422, 323] width 26 height 8
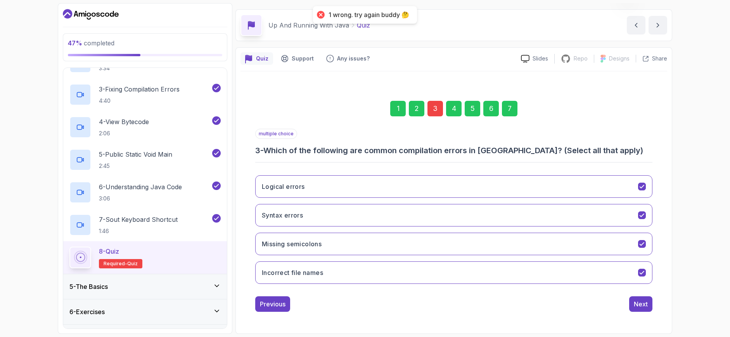
click at [434, 110] on div "3" at bounding box center [436, 109] width 16 height 16
click at [390, 274] on button "Incorrect file names" at bounding box center [453, 272] width 397 height 23
click at [513, 109] on div "7" at bounding box center [510, 109] width 16 height 16
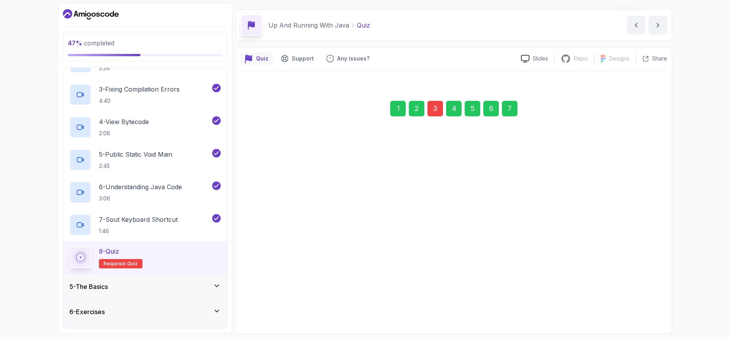
click at [638, 305] on div "Submit Quiz" at bounding box center [630, 303] width 35 height 9
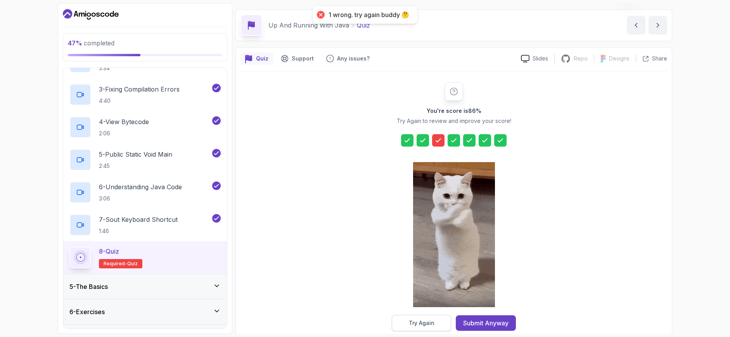
click at [436, 318] on button "Try Again" at bounding box center [421, 323] width 59 height 16
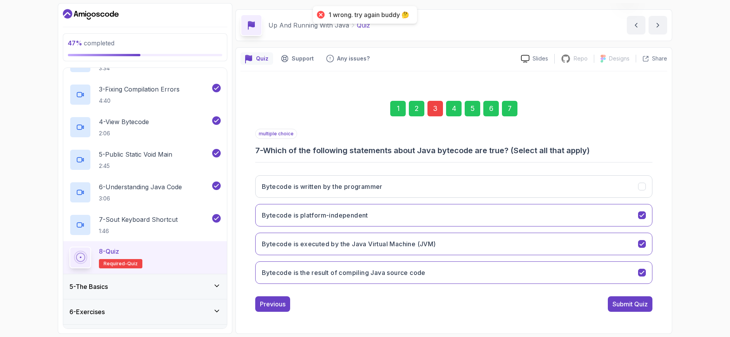
click at [440, 113] on div "3" at bounding box center [436, 109] width 16 height 16
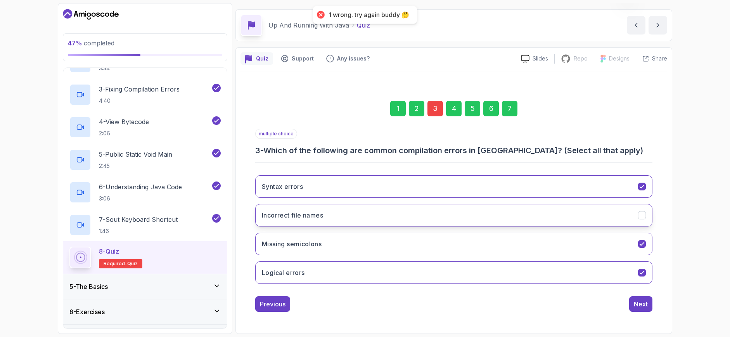
click at [346, 218] on button "Incorrect file names" at bounding box center [453, 215] width 397 height 23
click at [366, 279] on button "Logical errors" at bounding box center [453, 272] width 397 height 23
click at [511, 106] on div "7" at bounding box center [510, 109] width 16 height 16
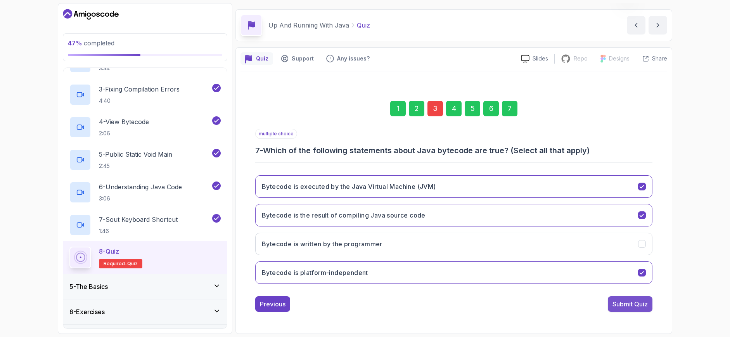
click at [627, 306] on div "Submit Quiz" at bounding box center [630, 303] width 35 height 9
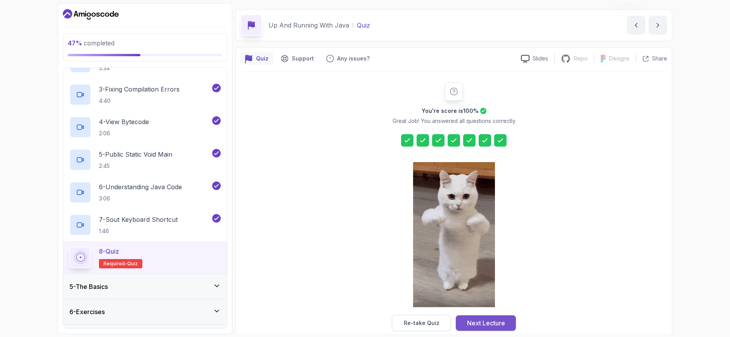
click at [485, 322] on div "Next Lecture" at bounding box center [486, 323] width 38 height 9
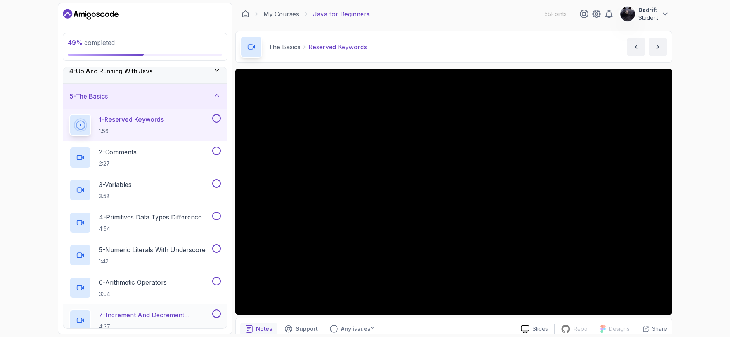
scroll to position [62, 0]
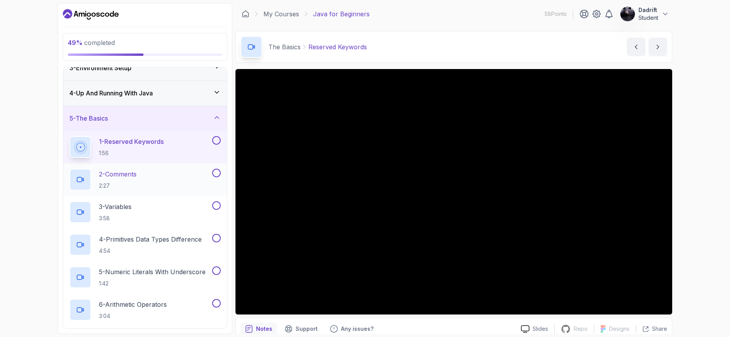
click at [216, 171] on button at bounding box center [216, 173] width 9 height 9
click at [216, 142] on button at bounding box center [216, 140] width 9 height 9
click at [216, 202] on button at bounding box center [216, 205] width 9 height 9
click at [216, 240] on button at bounding box center [216, 238] width 9 height 9
click at [216, 272] on button at bounding box center [216, 271] width 9 height 9
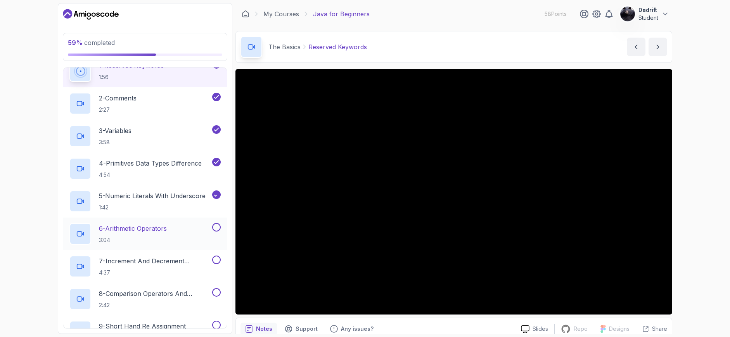
scroll to position [140, 0]
click at [216, 227] on button at bounding box center [216, 226] width 9 height 9
click at [215, 260] on button at bounding box center [216, 258] width 9 height 9
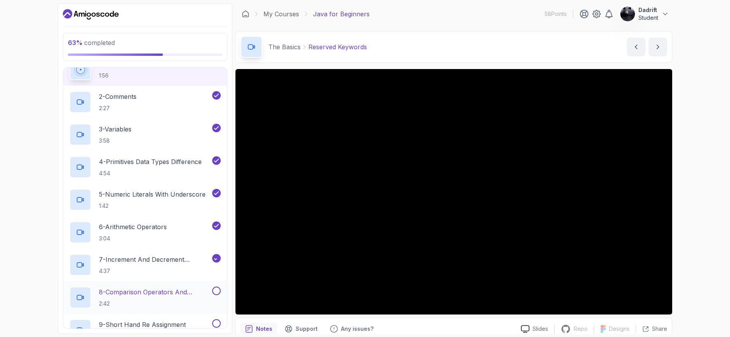
click at [215, 289] on button at bounding box center [216, 291] width 9 height 9
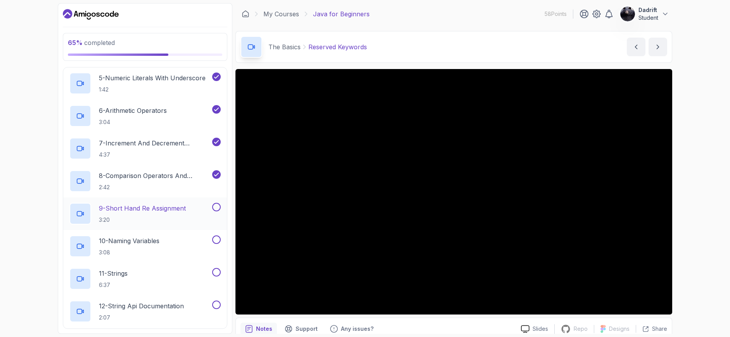
click at [216, 209] on button at bounding box center [216, 207] width 9 height 9
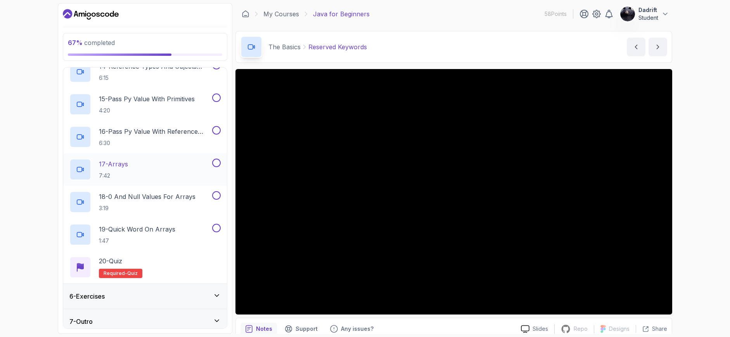
scroll to position [567, 0]
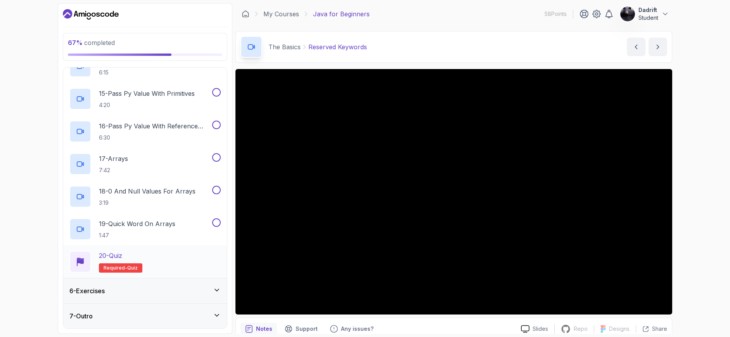
click at [161, 253] on div "20 - Quiz Required- quiz" at bounding box center [144, 262] width 151 height 22
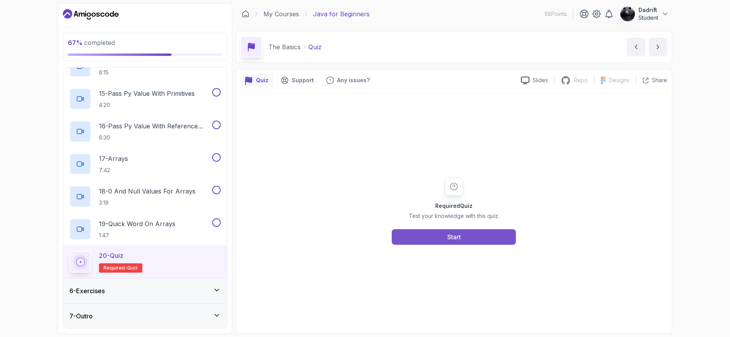
click at [457, 239] on div "Start" at bounding box center [454, 236] width 14 height 9
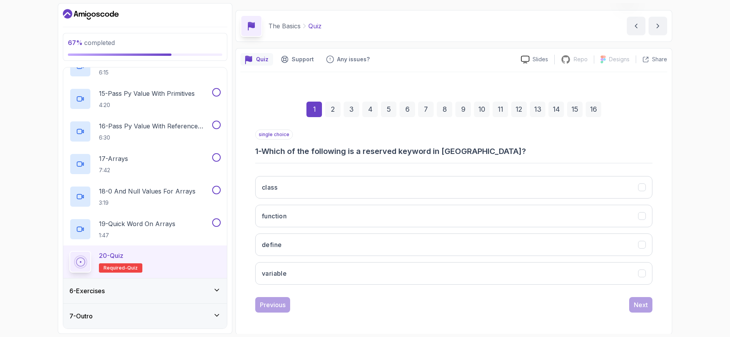
scroll to position [22, 0]
click at [321, 215] on button "function" at bounding box center [453, 215] width 397 height 23
click at [331, 108] on div "2" at bounding box center [333, 109] width 16 height 16
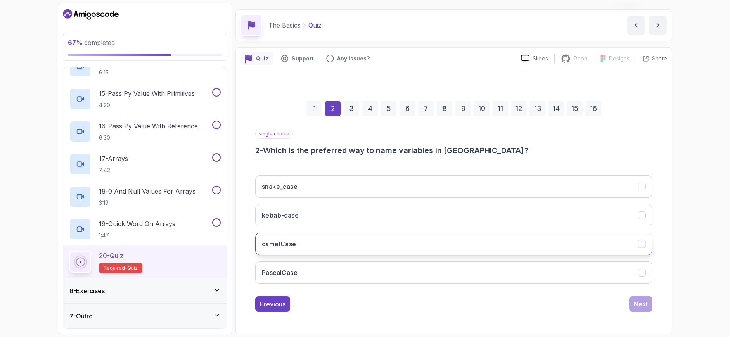
click at [306, 249] on button "camelCase" at bounding box center [453, 244] width 397 height 23
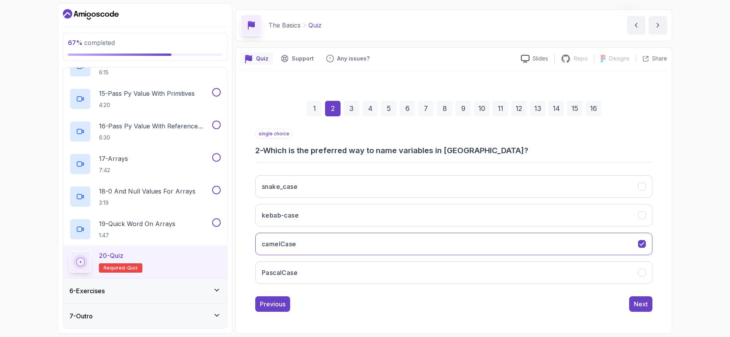
click at [350, 107] on div "3" at bounding box center [352, 109] width 16 height 16
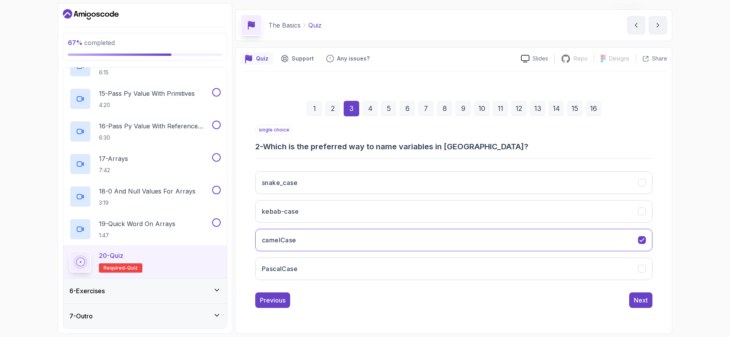
scroll to position [9, 0]
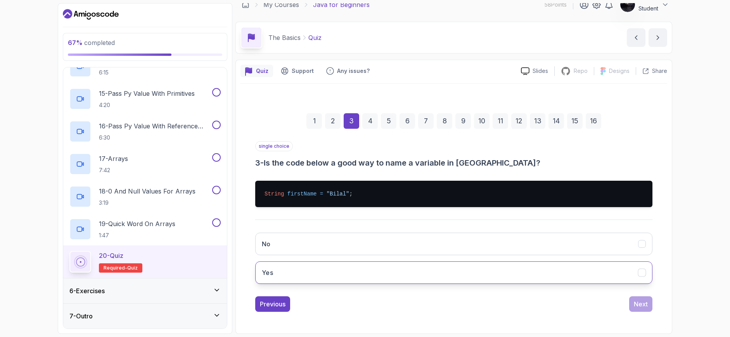
click at [308, 273] on button "Yes" at bounding box center [453, 272] width 397 height 23
click at [363, 125] on div "4" at bounding box center [370, 121] width 16 height 16
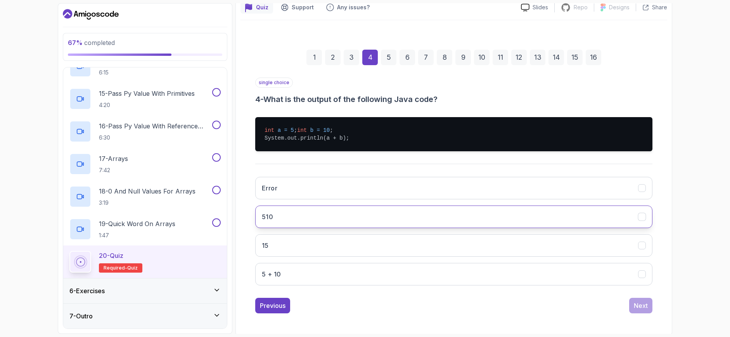
scroll to position [82, 0]
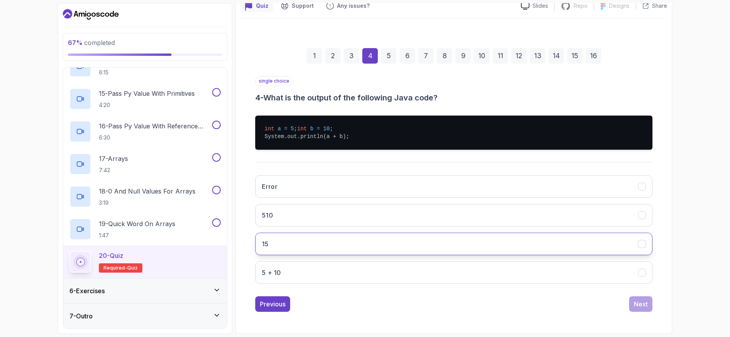
click at [287, 245] on button "15" at bounding box center [453, 244] width 397 height 23
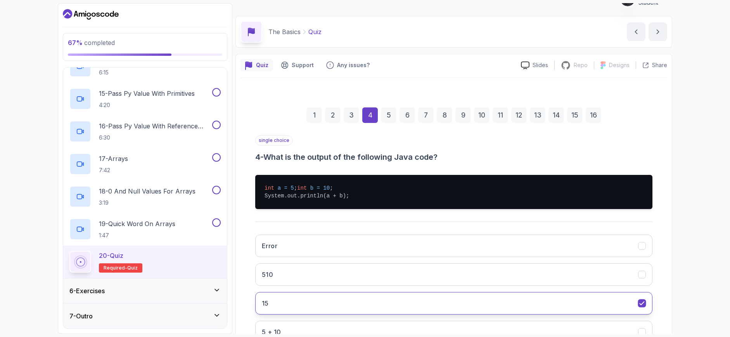
scroll to position [5, 0]
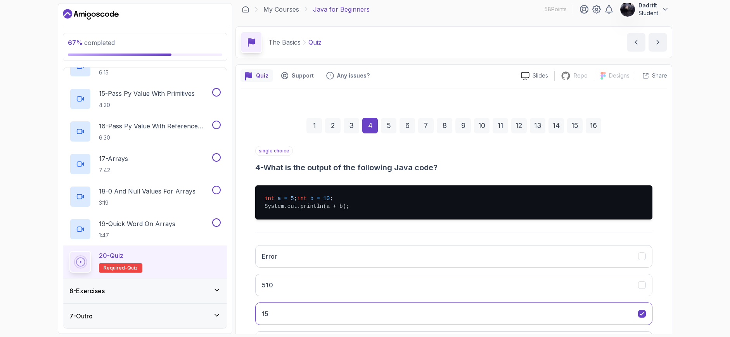
click at [393, 127] on div "5" at bounding box center [389, 126] width 16 height 16
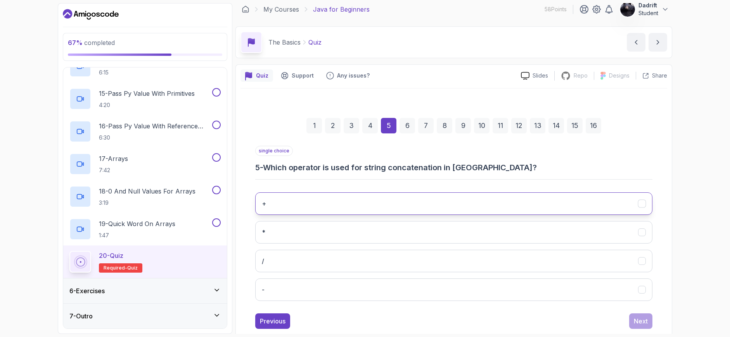
click at [309, 198] on button "+" at bounding box center [453, 203] width 397 height 23
click at [408, 126] on div "6" at bounding box center [408, 126] width 16 height 16
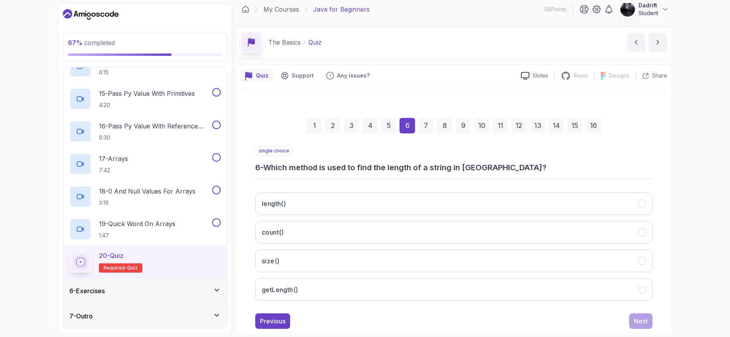
scroll to position [22, 0]
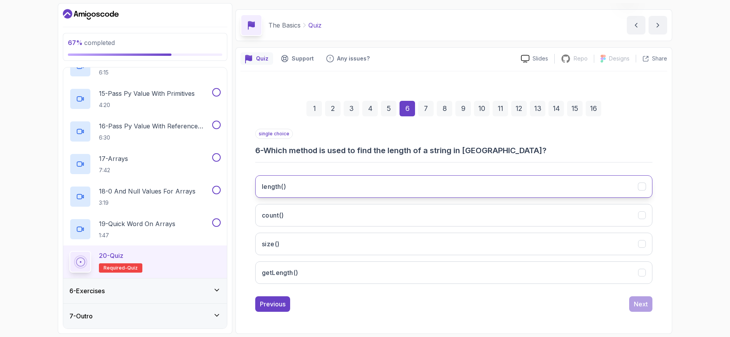
click at [296, 190] on button "length()" at bounding box center [453, 186] width 397 height 23
click at [421, 112] on div "7" at bounding box center [426, 109] width 16 height 16
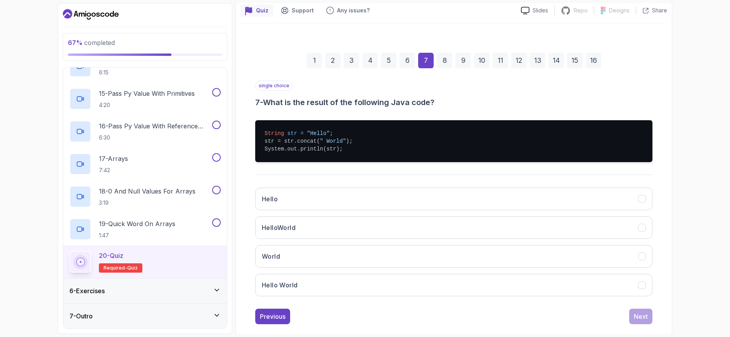
scroll to position [82, 0]
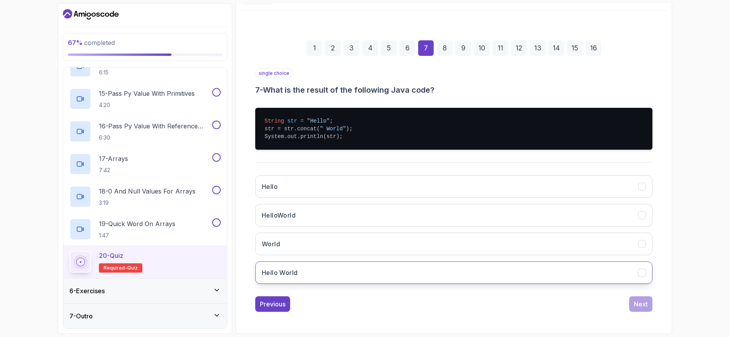
click at [318, 273] on button "Hello World" at bounding box center [453, 272] width 397 height 23
drag, startPoint x: 316, startPoint y: 129, endPoint x: 321, endPoint y: 130, distance: 5.6
click at [321, 130] on span "" World"" at bounding box center [333, 129] width 26 height 6
click at [382, 120] on pre "String str = "Hello" ; str = str.concat( " World" ); System.out.println(str);" at bounding box center [453, 129] width 397 height 42
click at [445, 47] on div "8" at bounding box center [445, 48] width 16 height 16
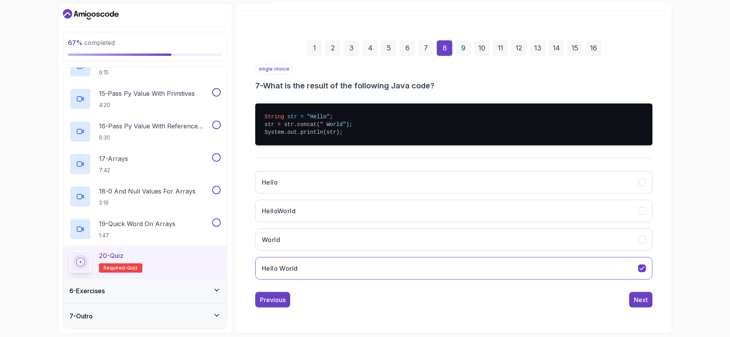
scroll to position [22, 0]
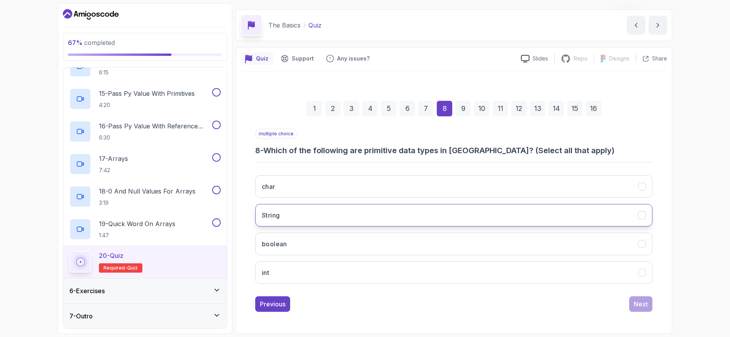
click at [318, 220] on button "String" at bounding box center [453, 215] width 397 height 23
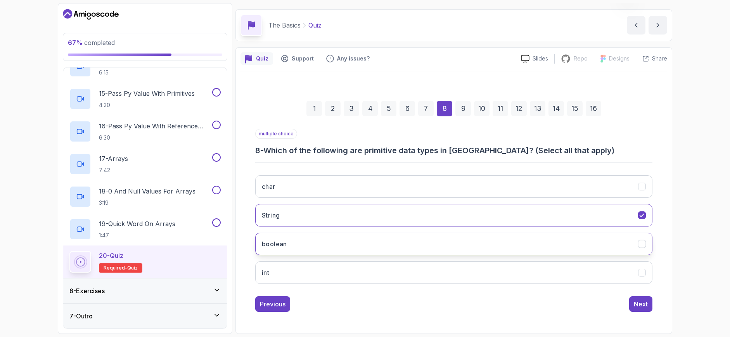
click at [272, 243] on h3 "boolean" at bounding box center [274, 243] width 25 height 9
click at [465, 111] on div "9" at bounding box center [463, 109] width 16 height 16
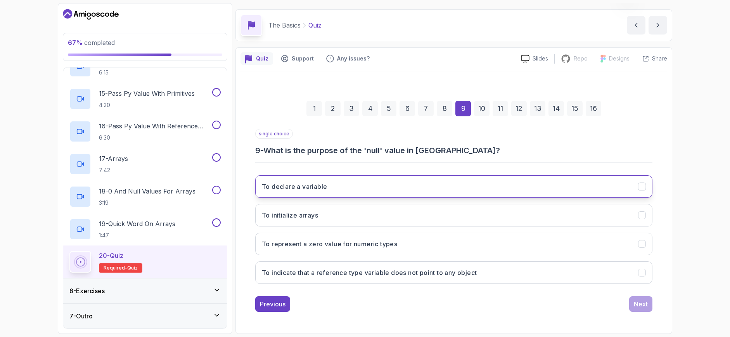
click at [304, 193] on button "To declare a variable" at bounding box center [453, 186] width 397 height 23
click at [418, 182] on button "To declare a variable" at bounding box center [453, 186] width 397 height 23
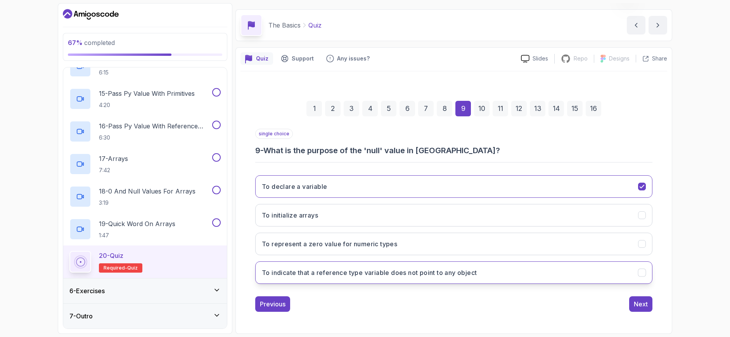
click at [352, 272] on h3 "To indicate that a reference type variable does not point to any object" at bounding box center [369, 272] width 215 height 9
click at [486, 104] on div "10" at bounding box center [482, 109] width 16 height 16
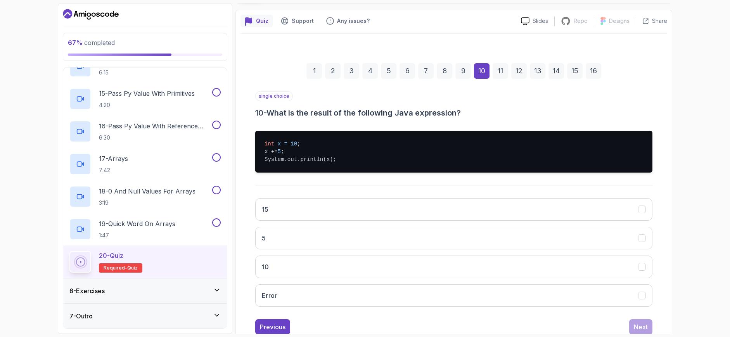
scroll to position [61, 0]
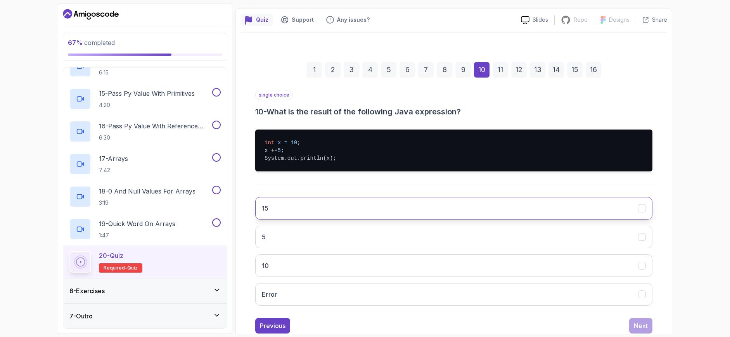
click at [328, 211] on button "15" at bounding box center [453, 208] width 397 height 23
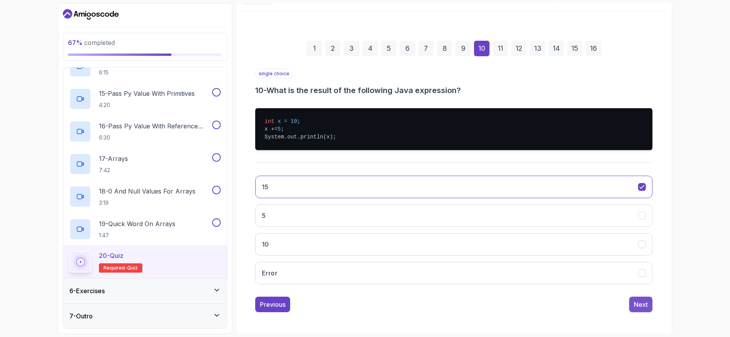
scroll to position [82, 0]
click at [644, 304] on div "Next" at bounding box center [641, 303] width 14 height 9
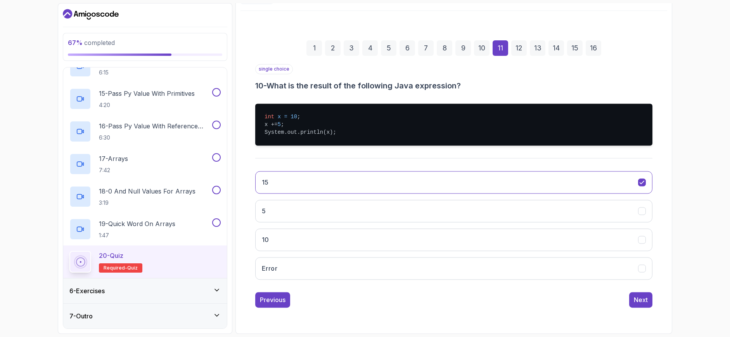
scroll to position [50, 0]
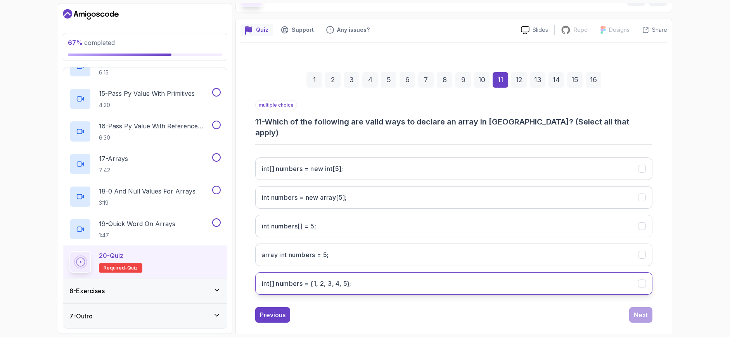
click at [338, 279] on h3 "int[] numbers = {1, 2, 3, 4, 5};" at bounding box center [307, 283] width 90 height 9
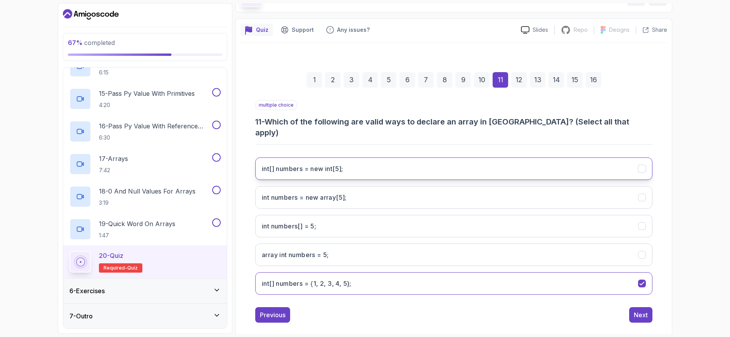
click at [346, 158] on int;"] "int[] numbers = new int[5];" at bounding box center [453, 169] width 397 height 23
click at [519, 83] on div "12" at bounding box center [519, 80] width 16 height 16
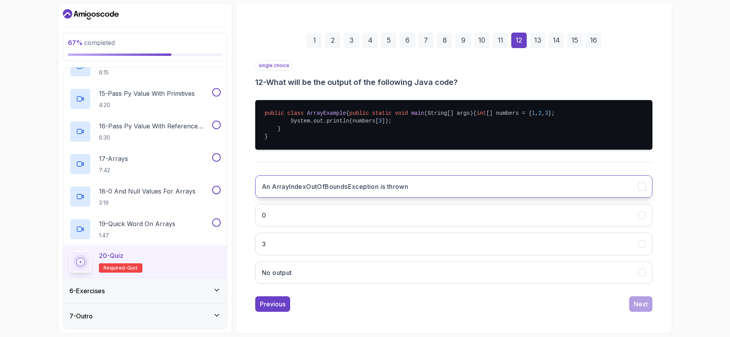
scroll to position [106, 0]
click at [398, 182] on h3 "An ArrayIndexOutOfBoundsException is thrown" at bounding box center [335, 186] width 146 height 9
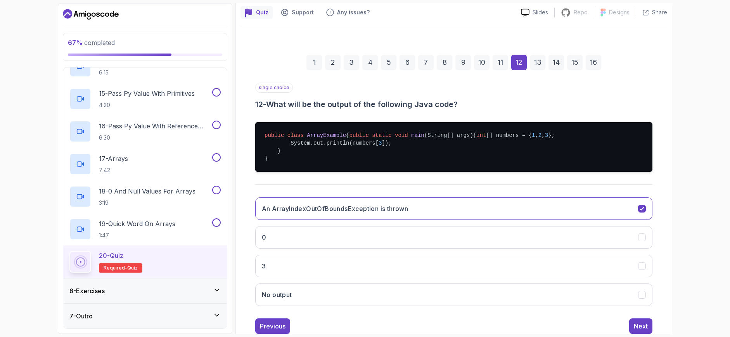
scroll to position [67, 0]
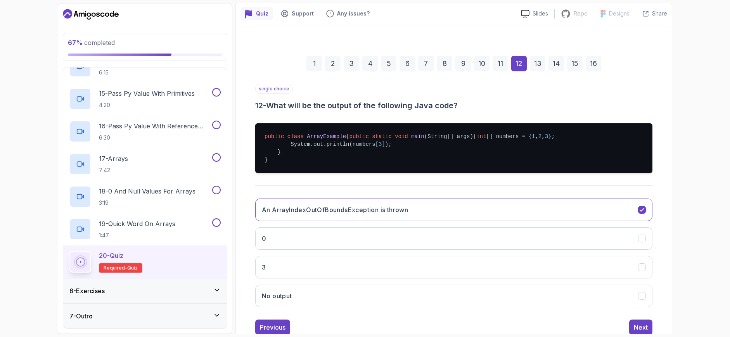
click at [539, 66] on div "13" at bounding box center [538, 64] width 16 height 16
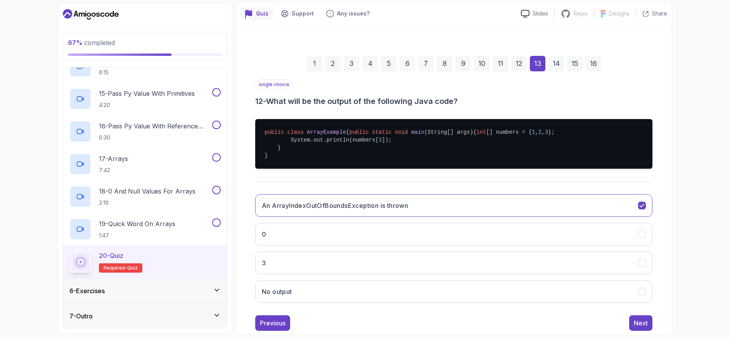
scroll to position [22, 0]
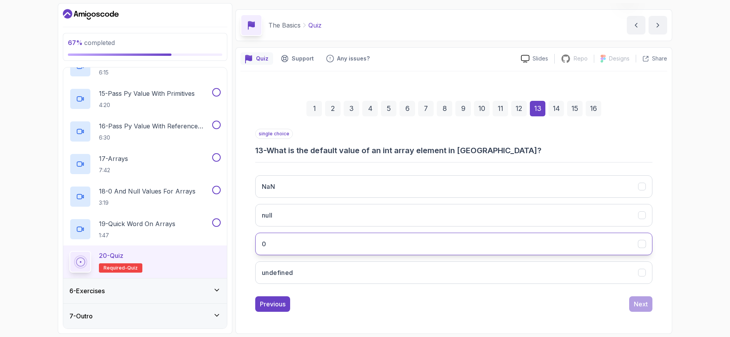
click at [348, 243] on button "0" at bounding box center [453, 244] width 397 height 23
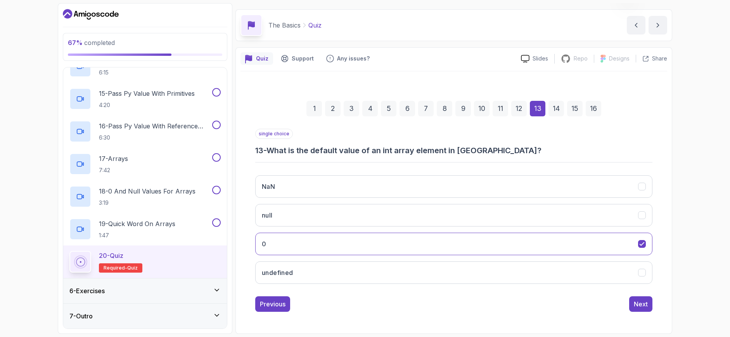
click at [556, 113] on div "14" at bounding box center [557, 109] width 16 height 16
click at [543, 111] on div "13" at bounding box center [538, 109] width 16 height 16
click at [554, 112] on div "14" at bounding box center [557, 109] width 16 height 16
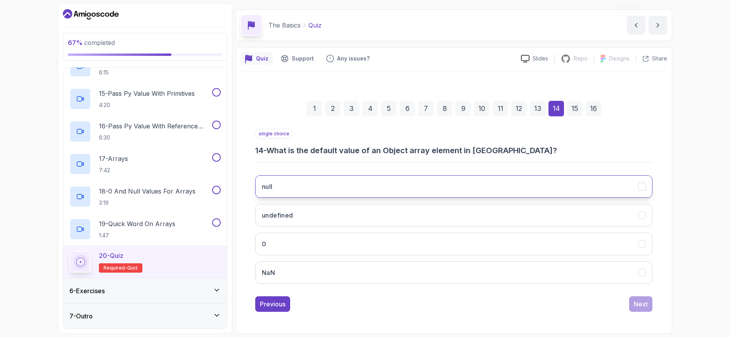
click at [467, 183] on button "null" at bounding box center [453, 186] width 397 height 23
click at [573, 110] on div "15" at bounding box center [575, 109] width 16 height 16
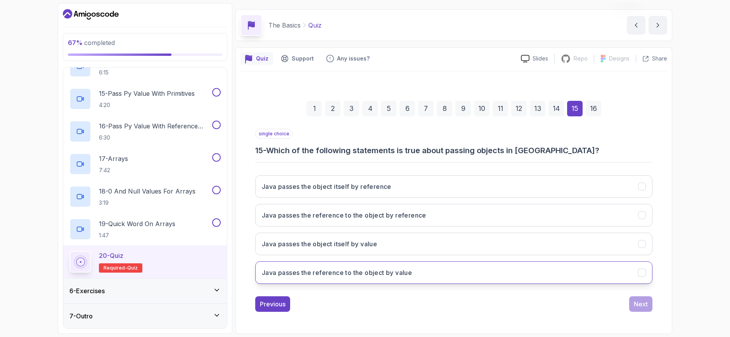
click at [461, 272] on button "Java passes the reference to the object by value" at bounding box center [453, 272] width 397 height 23
click at [594, 105] on div "16" at bounding box center [594, 109] width 16 height 16
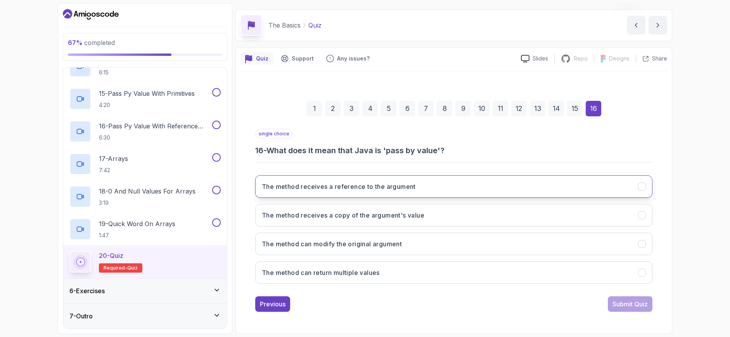
click at [473, 184] on button "The method receives a reference to the argument" at bounding box center [453, 186] width 397 height 23
click at [636, 299] on div "Submit Quiz" at bounding box center [630, 303] width 35 height 9
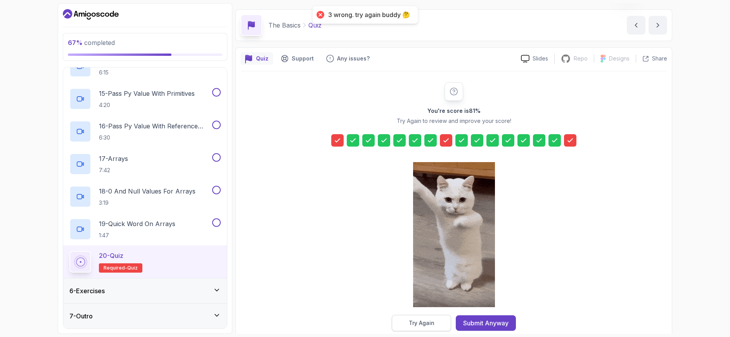
click at [420, 322] on div "Try Again" at bounding box center [422, 323] width 26 height 8
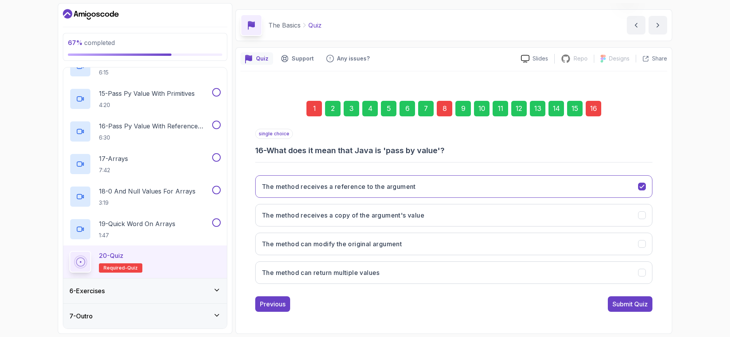
click at [308, 108] on div "1" at bounding box center [314, 109] width 16 height 16
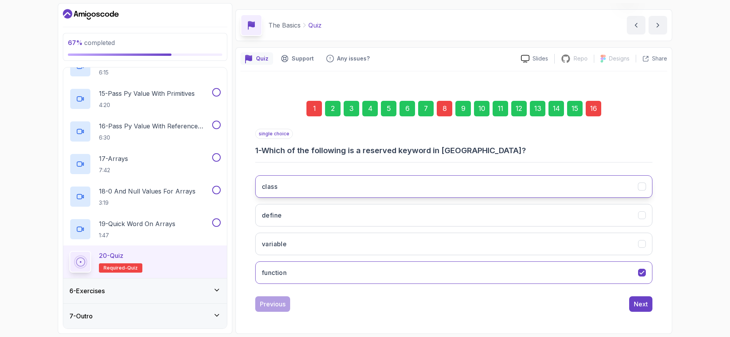
click at [333, 187] on button "class" at bounding box center [453, 186] width 397 height 23
click at [446, 113] on div "8" at bounding box center [445, 109] width 16 height 16
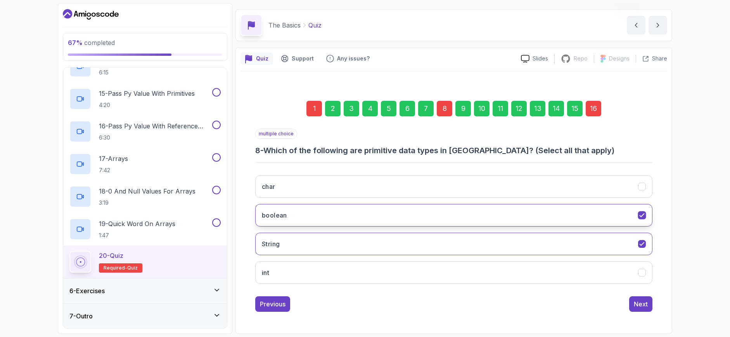
click at [362, 215] on button "boolean" at bounding box center [453, 215] width 397 height 23
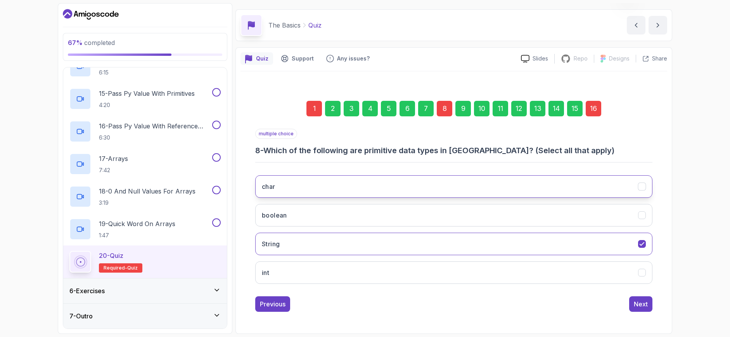
click at [316, 182] on button "char" at bounding box center [453, 186] width 397 height 23
click at [378, 184] on button "char" at bounding box center [453, 186] width 397 height 23
click at [588, 112] on div "16" at bounding box center [594, 109] width 16 height 16
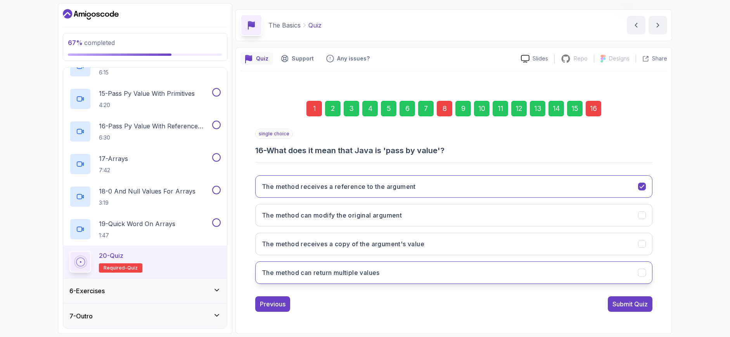
click at [409, 268] on button "The method can return multiple values" at bounding box center [453, 272] width 397 height 23
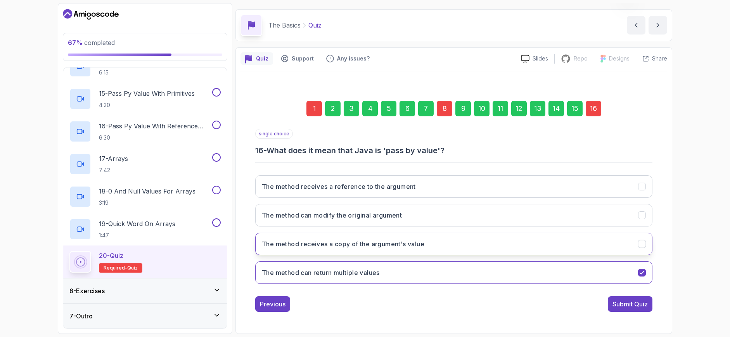
click at [398, 248] on h3 "The method receives a copy of the argument's value" at bounding box center [343, 243] width 163 height 9
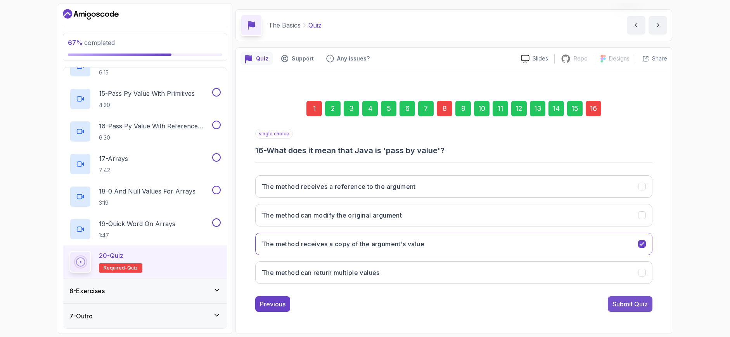
click at [622, 305] on div "Submit Quiz" at bounding box center [630, 303] width 35 height 9
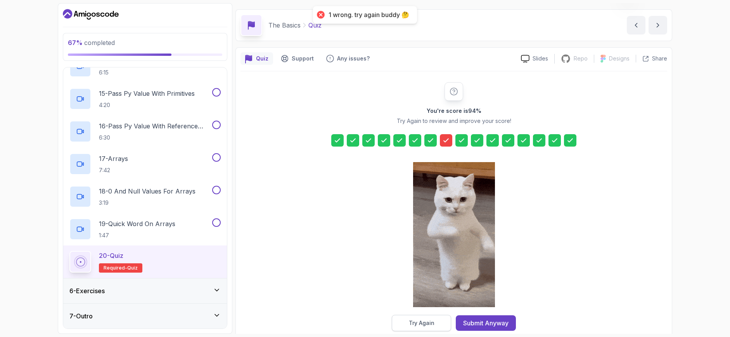
click at [414, 323] on div "Try Again" at bounding box center [422, 323] width 26 height 8
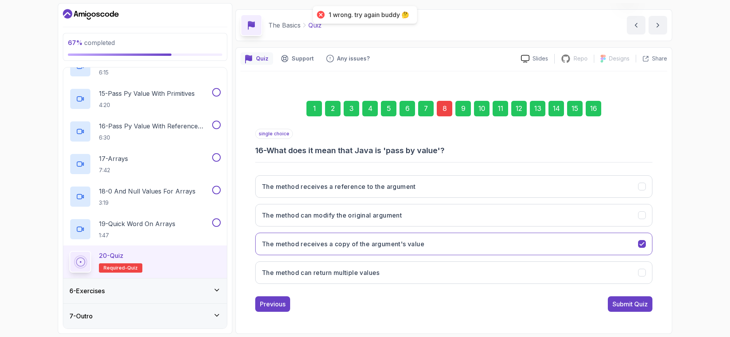
click at [440, 111] on div "8" at bounding box center [445, 109] width 16 height 16
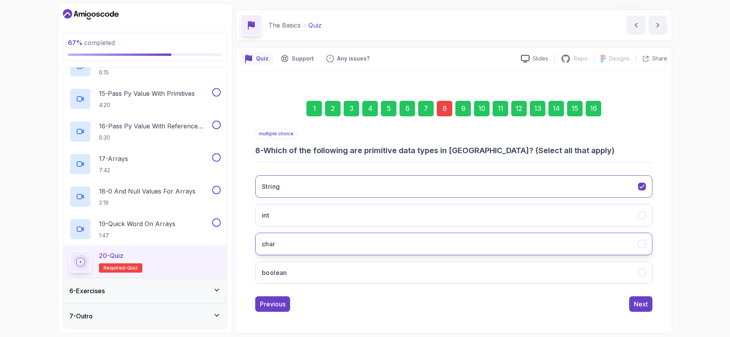
click at [307, 235] on button "char" at bounding box center [453, 244] width 397 height 23
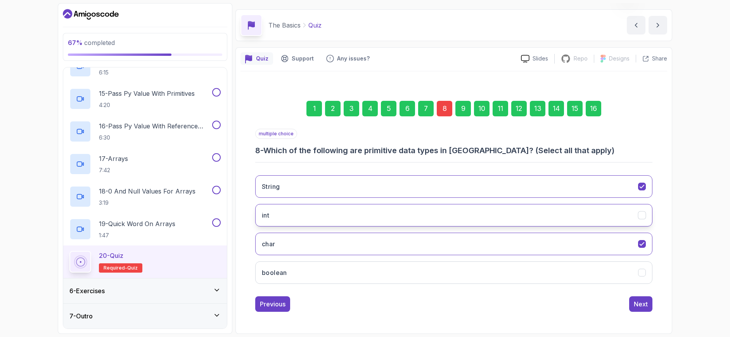
click at [324, 216] on button "int" at bounding box center [453, 215] width 397 height 23
click at [594, 105] on div "16" at bounding box center [594, 109] width 16 height 16
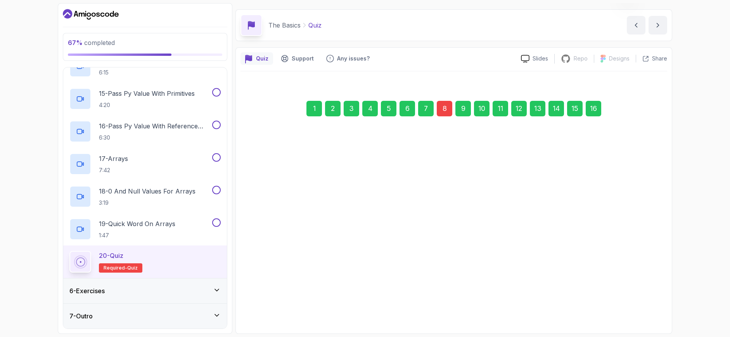
click at [632, 299] on div "Submit Quiz" at bounding box center [630, 303] width 35 height 9
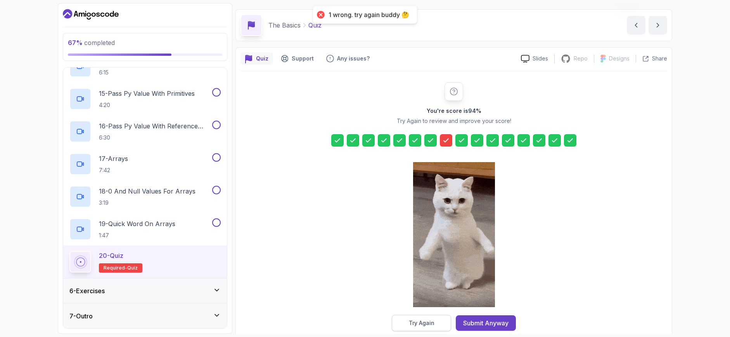
click at [416, 318] on button "Try Again" at bounding box center [421, 323] width 59 height 16
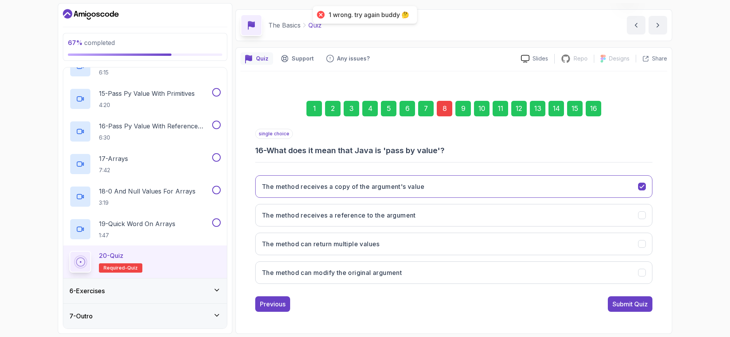
click at [442, 110] on div "8" at bounding box center [445, 109] width 16 height 16
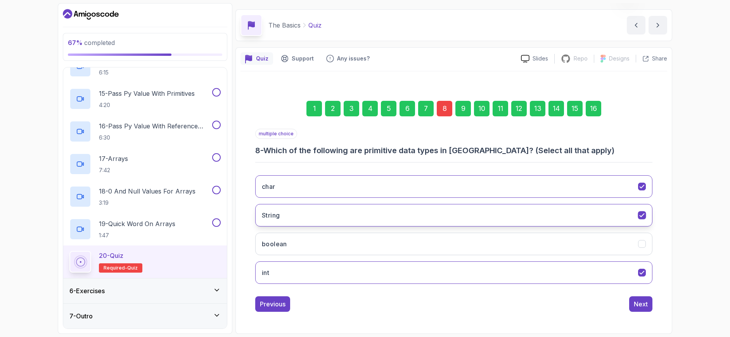
click at [354, 206] on button "String" at bounding box center [453, 215] width 397 height 23
click at [355, 184] on button "char" at bounding box center [453, 186] width 397 height 23
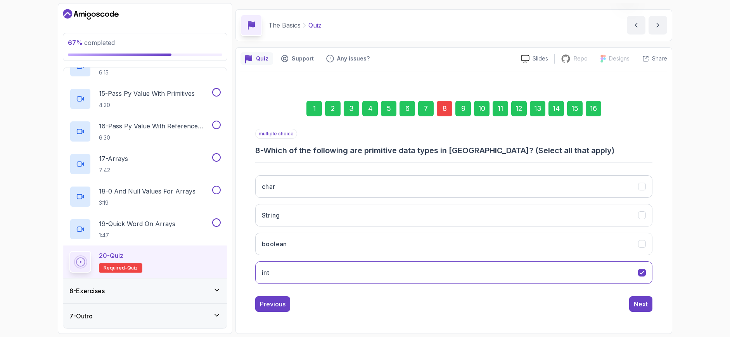
click at [591, 116] on div "16" at bounding box center [594, 109] width 16 height 16
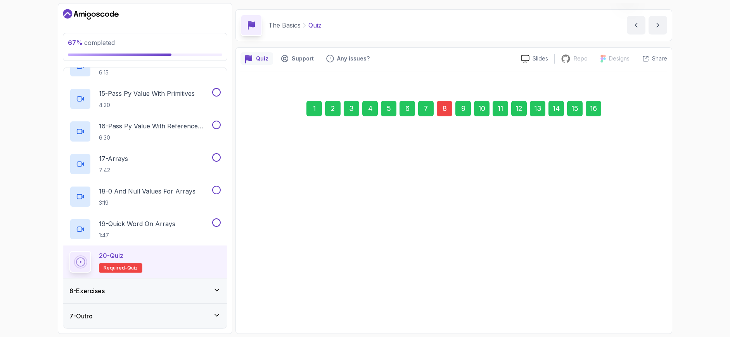
click at [646, 304] on div "Submit Quiz" at bounding box center [630, 303] width 35 height 9
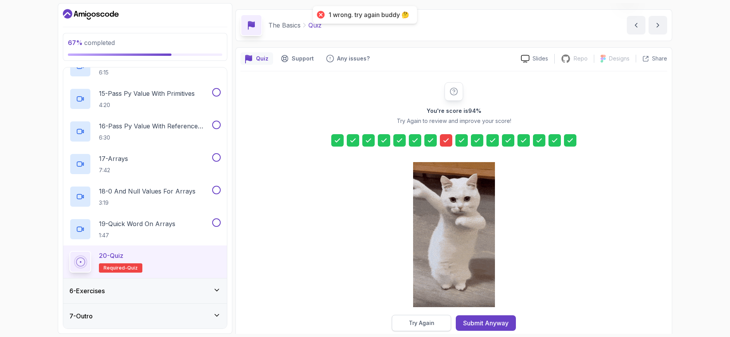
click at [408, 331] on button "Try Again" at bounding box center [421, 323] width 59 height 16
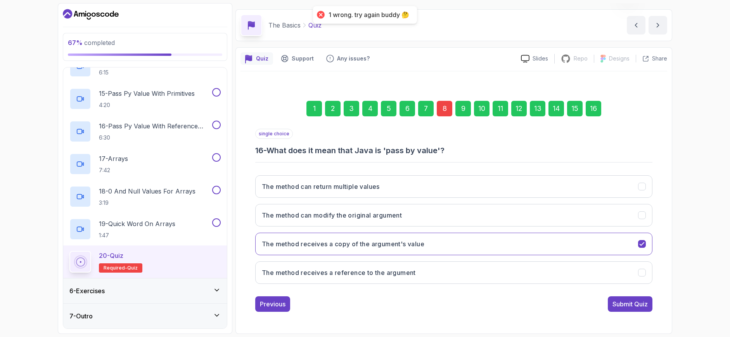
click at [442, 106] on div "8" at bounding box center [445, 109] width 16 height 16
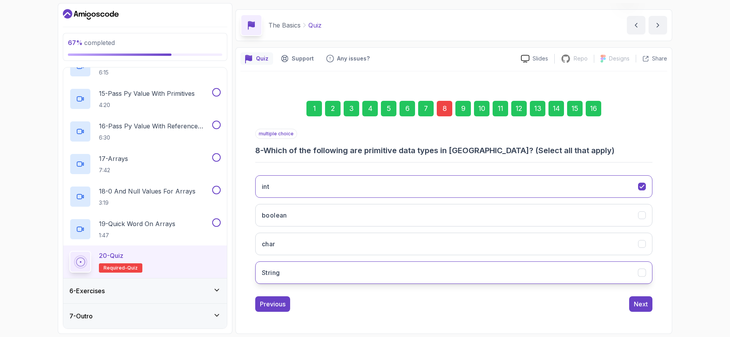
click at [347, 271] on button "String" at bounding box center [453, 272] width 397 height 23
click at [595, 116] on div "16" at bounding box center [594, 109] width 16 height 16
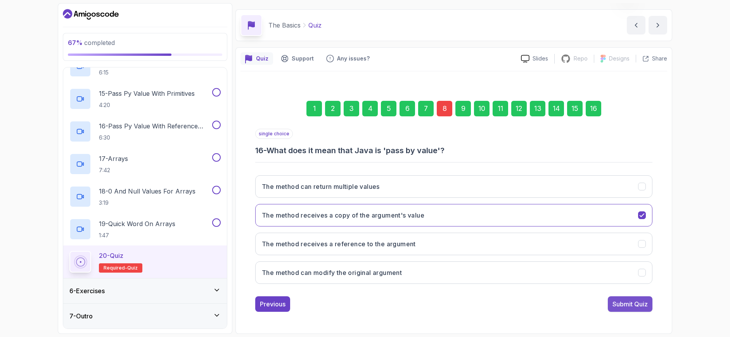
click at [638, 308] on div "Submit Quiz" at bounding box center [630, 303] width 35 height 9
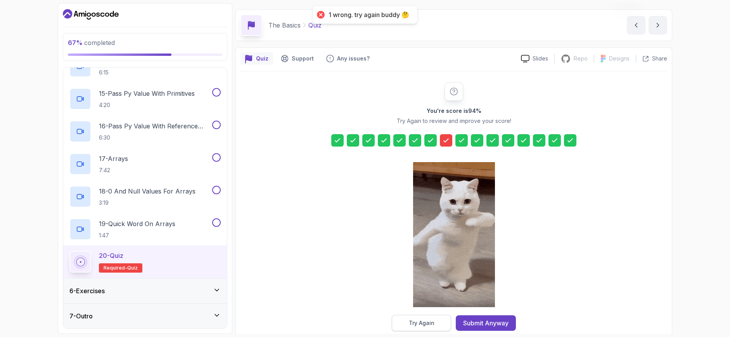
click at [412, 323] on div "Try Again" at bounding box center [422, 323] width 26 height 8
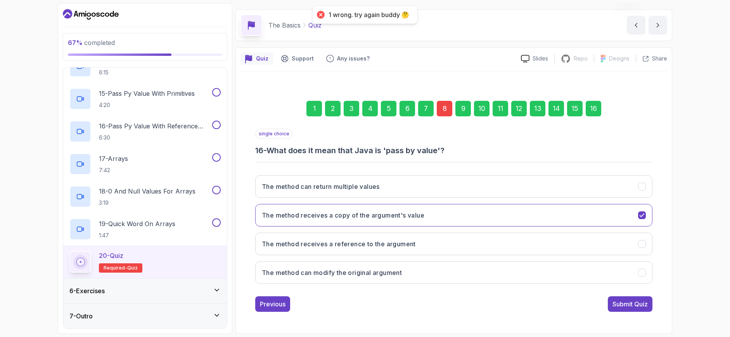
click at [436, 103] on div "1 2 3 4 5 6 7 8 9 10 11 12 13 14 15 16" at bounding box center [453, 108] width 397 height 40
click at [447, 111] on div "8" at bounding box center [445, 109] width 16 height 16
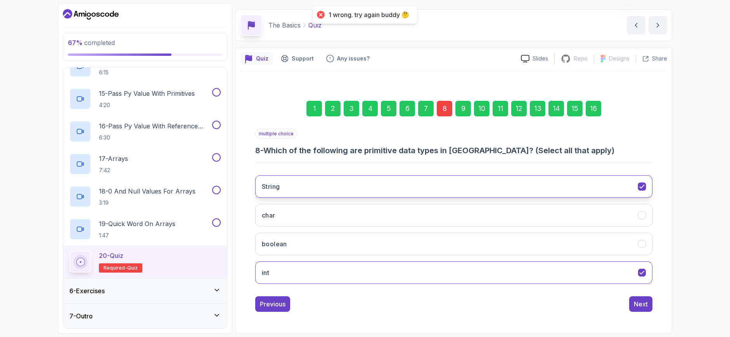
click at [296, 182] on button "String" at bounding box center [453, 186] width 397 height 23
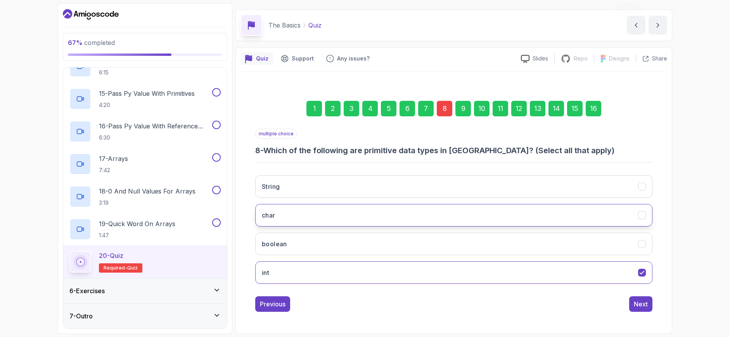
click at [306, 221] on button "char" at bounding box center [453, 215] width 397 height 23
click at [585, 101] on div "1 2 3 4 5 6 7 8 9 10 11 12 13 14 15 16" at bounding box center [453, 108] width 397 height 40
click at [589, 105] on div "16" at bounding box center [594, 109] width 16 height 16
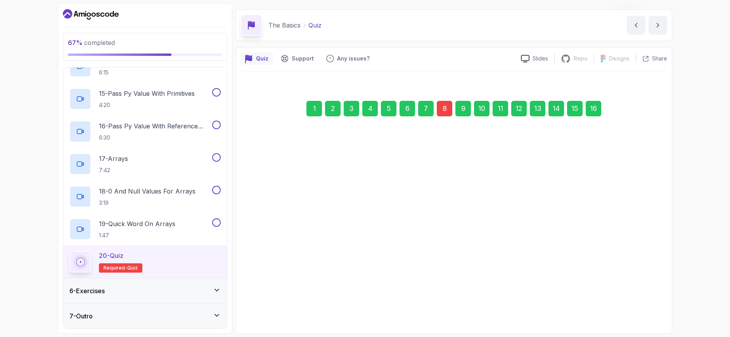
click at [628, 305] on div "Submit Quiz" at bounding box center [630, 303] width 35 height 9
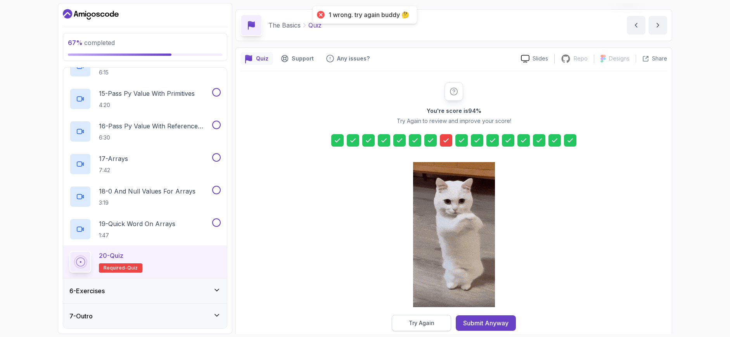
click at [435, 327] on button "Try Again" at bounding box center [421, 323] width 59 height 16
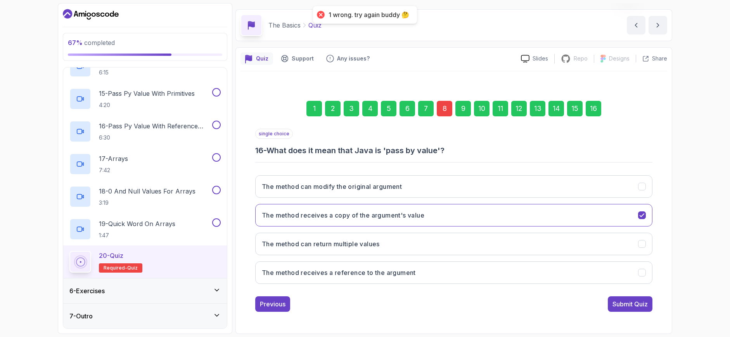
click at [443, 105] on div "8" at bounding box center [445, 109] width 16 height 16
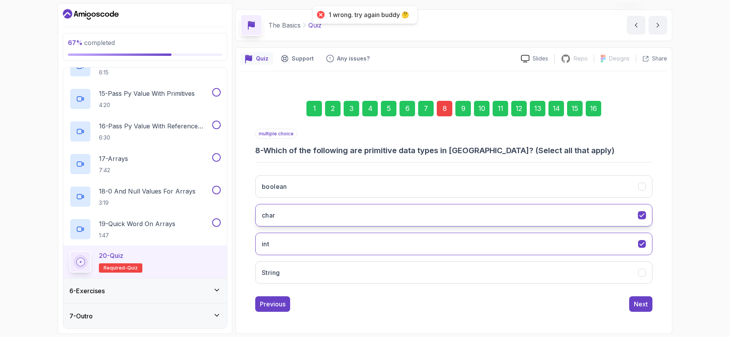
click at [311, 216] on button "char" at bounding box center [453, 215] width 397 height 23
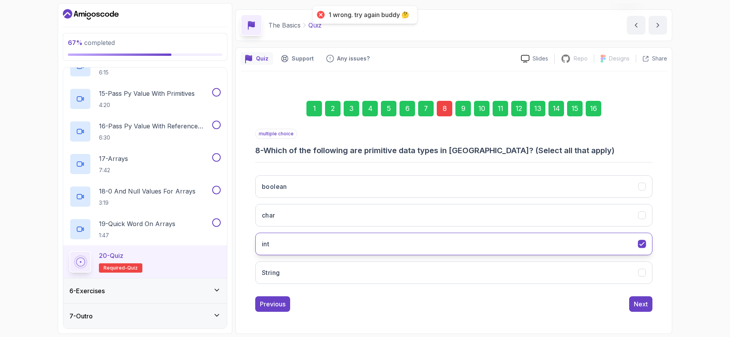
click at [315, 239] on button "int" at bounding box center [453, 244] width 397 height 23
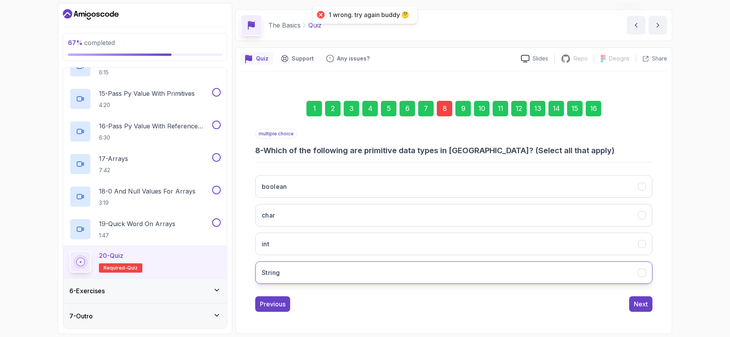
click at [327, 271] on button "String" at bounding box center [453, 272] width 397 height 23
click at [388, 273] on button "String" at bounding box center [453, 272] width 397 height 23
click at [364, 174] on div "boolean char int String" at bounding box center [453, 229] width 397 height 121
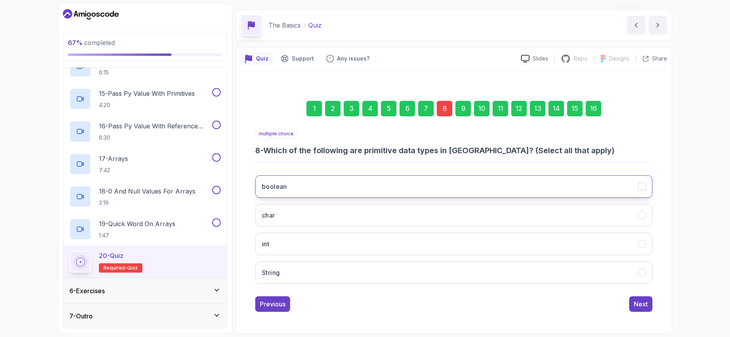
click at [585, 180] on button "boolean" at bounding box center [453, 186] width 397 height 23
click at [597, 113] on div "16" at bounding box center [594, 109] width 16 height 16
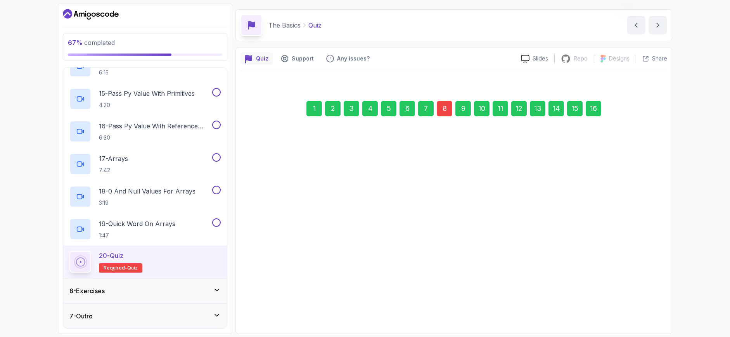
click at [637, 302] on div "Submit Quiz" at bounding box center [630, 303] width 35 height 9
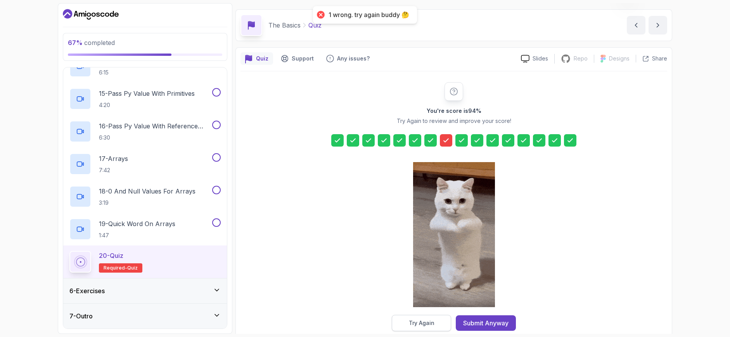
click at [427, 324] on div "Try Again" at bounding box center [422, 323] width 26 height 8
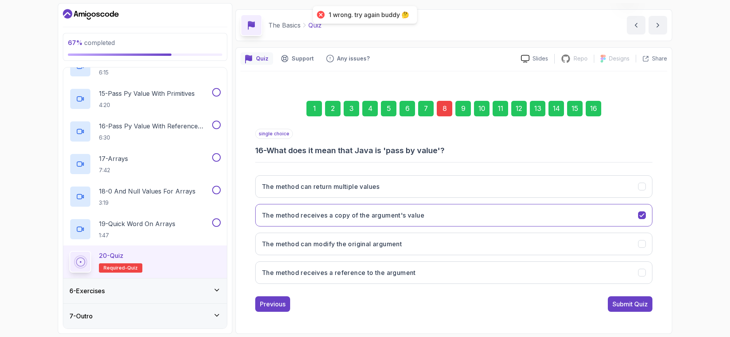
click at [440, 106] on div "8" at bounding box center [445, 109] width 16 height 16
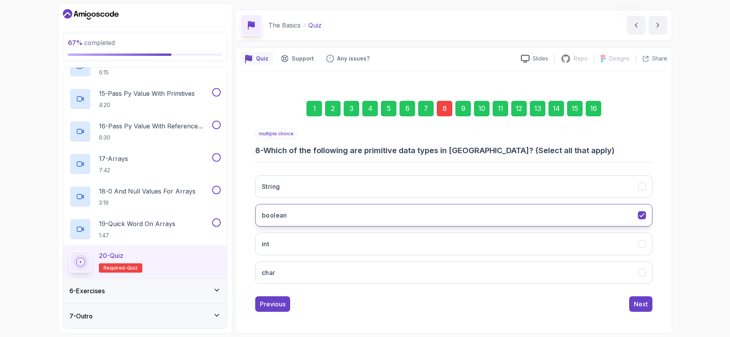
click at [332, 209] on button "boolean" at bounding box center [453, 215] width 397 height 23
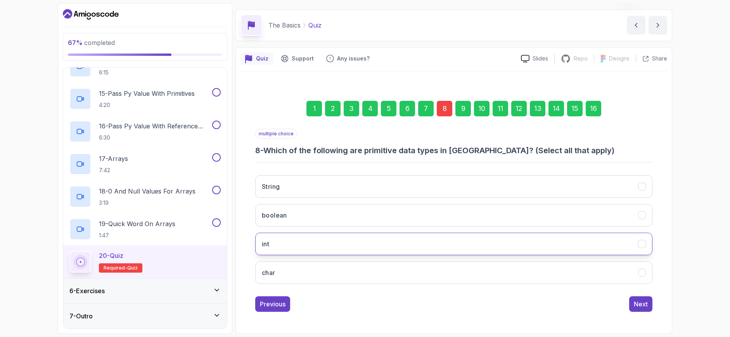
click at [341, 246] on button "int" at bounding box center [453, 244] width 397 height 23
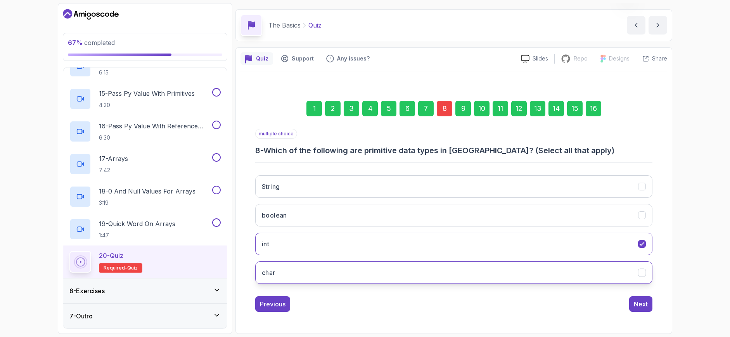
click at [345, 277] on button "char" at bounding box center [453, 272] width 397 height 23
click at [308, 216] on button "boolean" at bounding box center [453, 215] width 397 height 23
click at [592, 110] on div "16" at bounding box center [594, 109] width 16 height 16
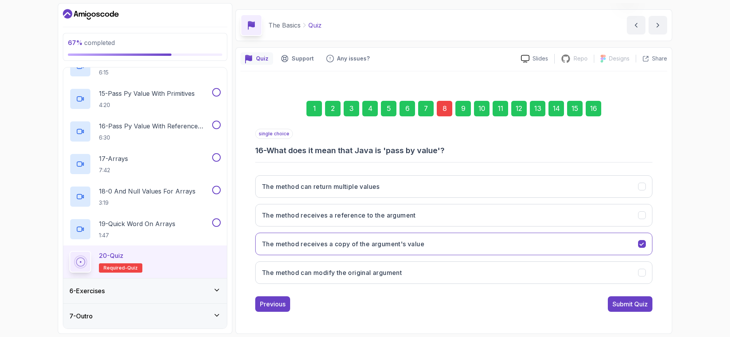
click at [634, 296] on div "single choice 16 - What does it mean that Java is 'pass by value'? The method c…" at bounding box center [453, 220] width 397 height 183
click at [637, 303] on div "Submit Quiz" at bounding box center [630, 303] width 35 height 9
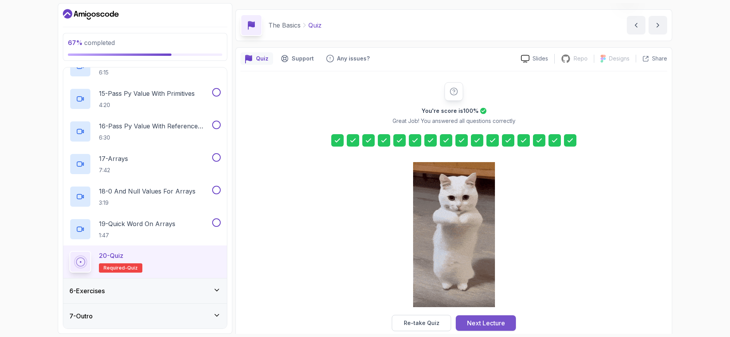
click at [475, 322] on div "Next Lecture" at bounding box center [486, 323] width 38 height 9
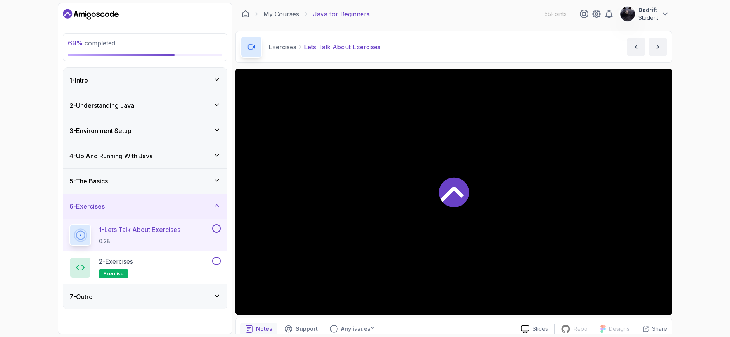
click at [188, 173] on div "5 - The Basics" at bounding box center [145, 181] width 164 height 25
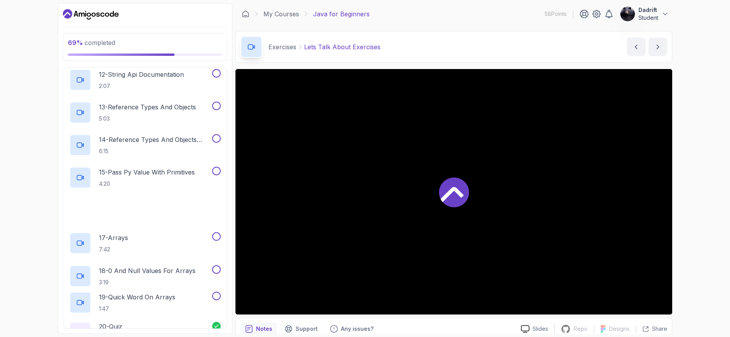
scroll to position [388, 0]
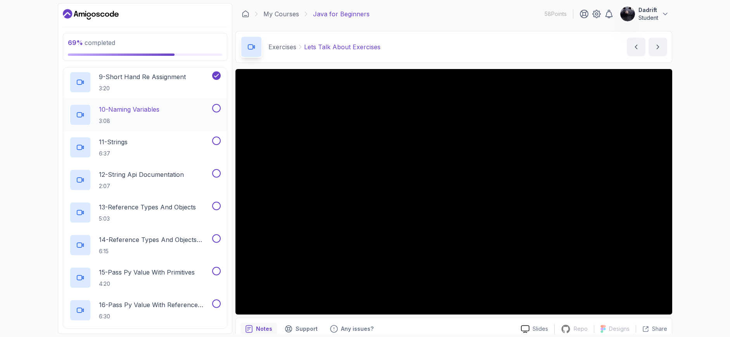
click at [216, 109] on button at bounding box center [216, 108] width 9 height 9
click at [216, 138] on button at bounding box center [216, 141] width 9 height 9
click at [219, 173] on button at bounding box center [216, 173] width 9 height 9
click at [217, 210] on div at bounding box center [216, 206] width 10 height 9
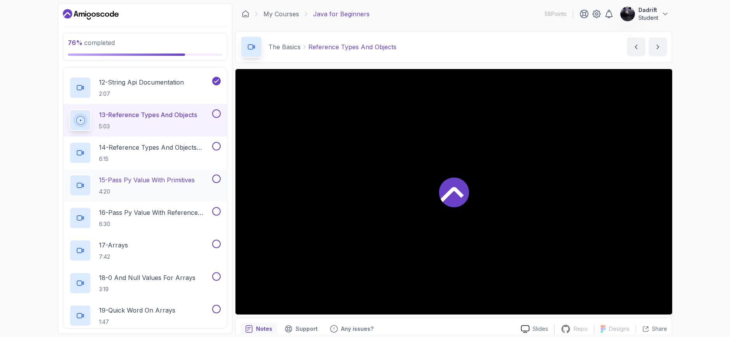
scroll to position [427, 0]
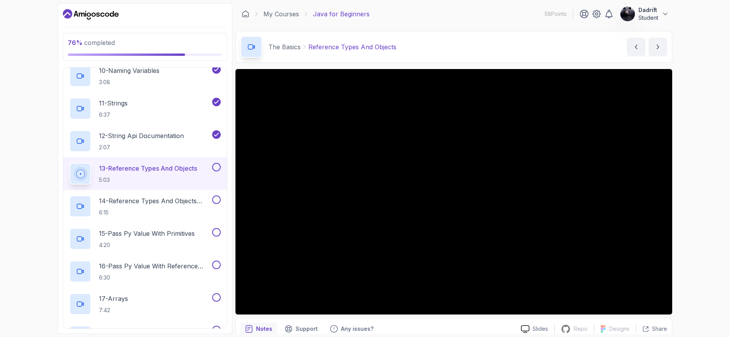
click at [215, 166] on button at bounding box center [216, 167] width 9 height 9
click at [215, 200] on button at bounding box center [216, 200] width 9 height 9
click at [216, 233] on button at bounding box center [216, 232] width 9 height 9
click at [218, 263] on button at bounding box center [216, 265] width 9 height 9
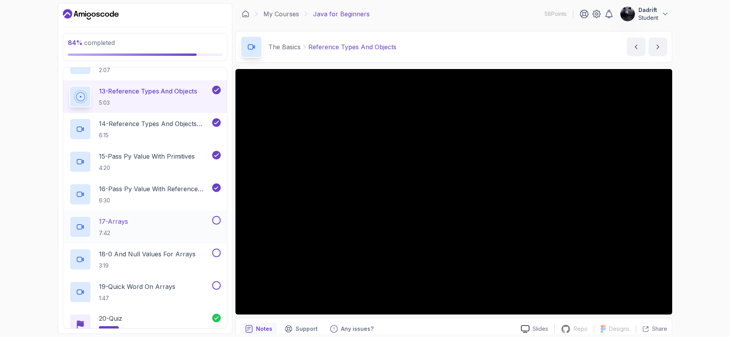
scroll to position [504, 0]
click at [215, 225] on button "17 - Arrays 7:42" at bounding box center [144, 227] width 151 height 22
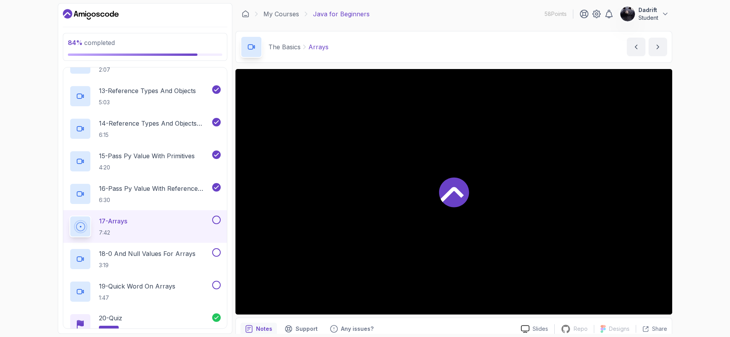
click at [216, 218] on button at bounding box center [216, 220] width 9 height 9
click at [218, 255] on button at bounding box center [216, 252] width 9 height 9
click at [215, 281] on button at bounding box center [216, 285] width 9 height 9
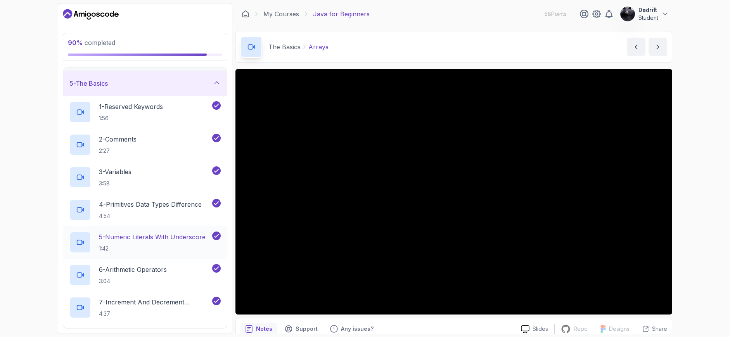
scroll to position [24, 0]
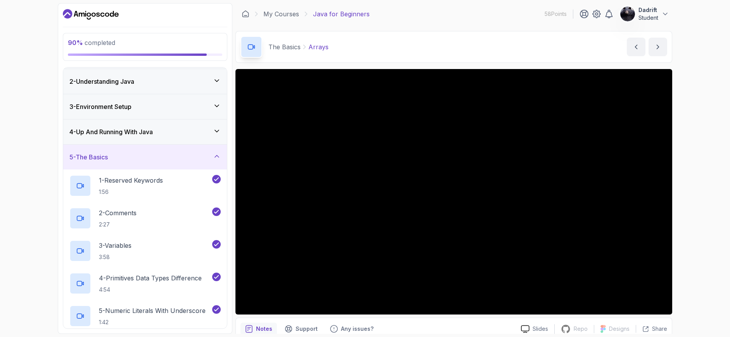
click at [190, 161] on div "5 - The Basics" at bounding box center [144, 156] width 151 height 9
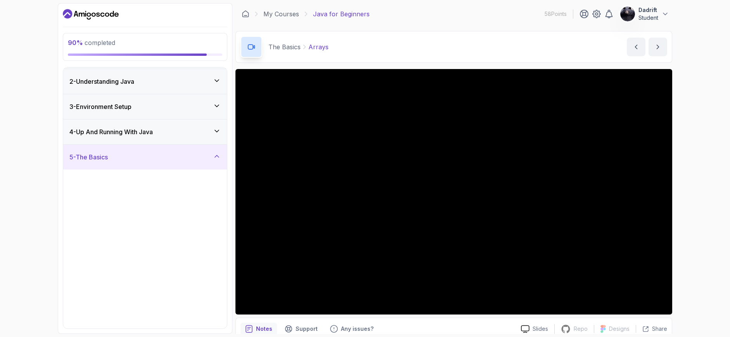
scroll to position [0, 0]
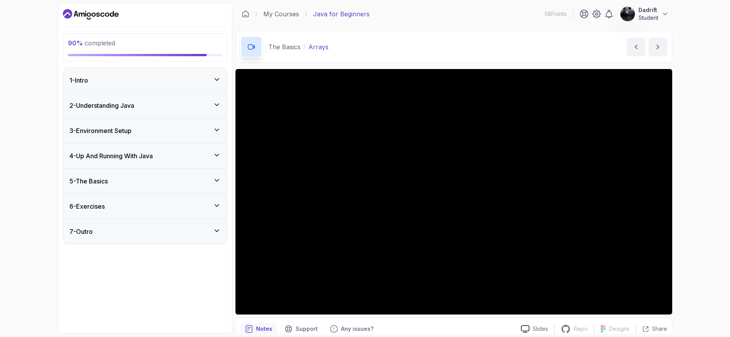
click at [185, 204] on div "6 - Exercises" at bounding box center [144, 206] width 151 height 9
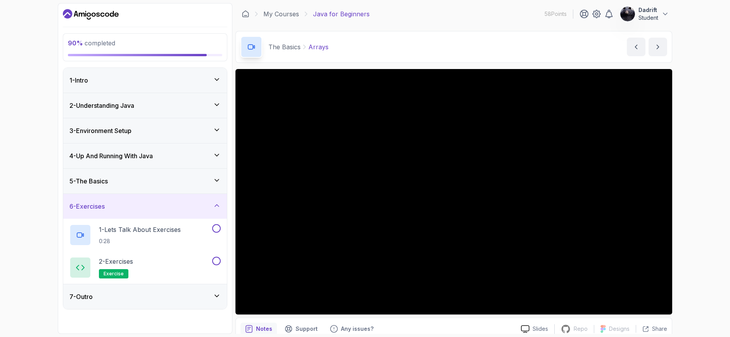
click at [180, 182] on div "5 - The Basics" at bounding box center [144, 181] width 151 height 9
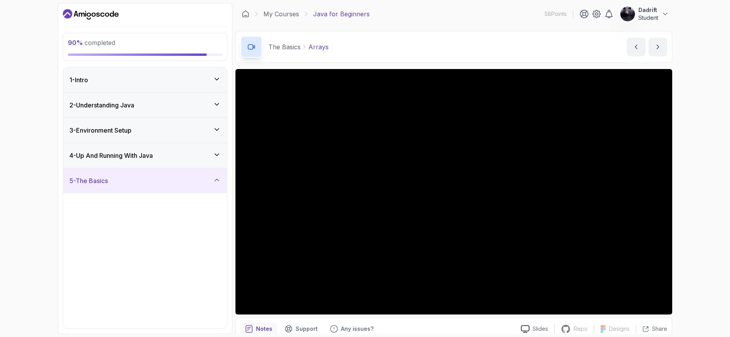
click at [180, 182] on div "5 - The Basics" at bounding box center [144, 180] width 151 height 9
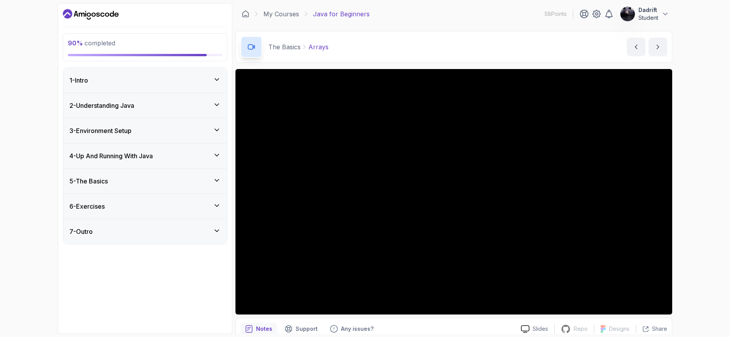
click at [181, 213] on div "6 - Exercises" at bounding box center [145, 206] width 164 height 25
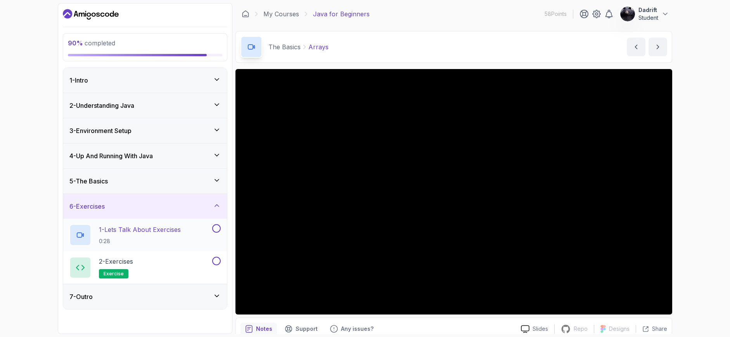
click at [169, 229] on p "1 - Lets Talk About Exercises" at bounding box center [140, 229] width 82 height 9
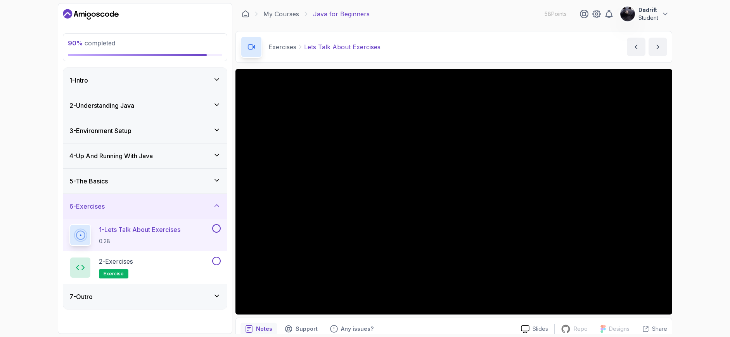
click at [215, 232] on button at bounding box center [216, 228] width 9 height 9
click at [179, 276] on div "2 - Exercises exercise" at bounding box center [139, 268] width 141 height 22
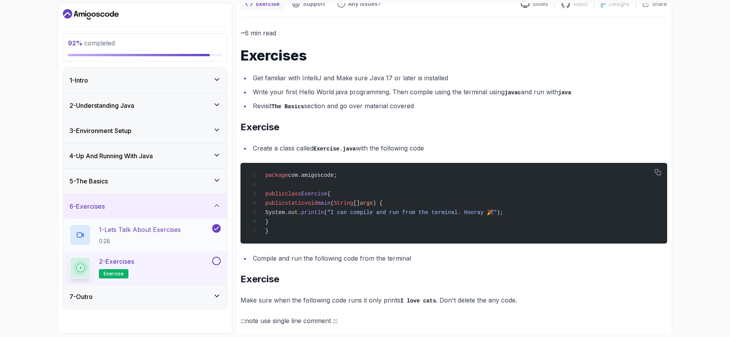
scroll to position [78, 0]
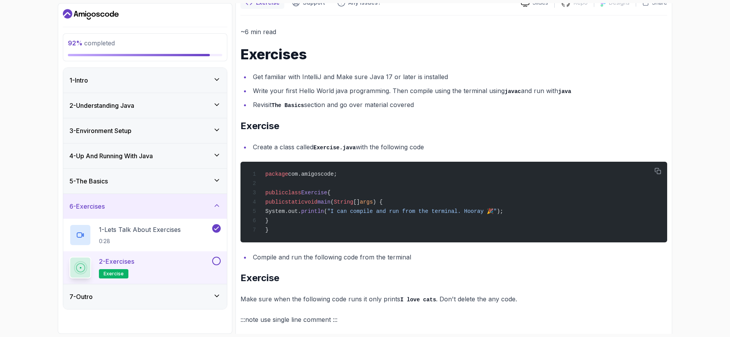
click at [216, 263] on button at bounding box center [216, 261] width 9 height 9
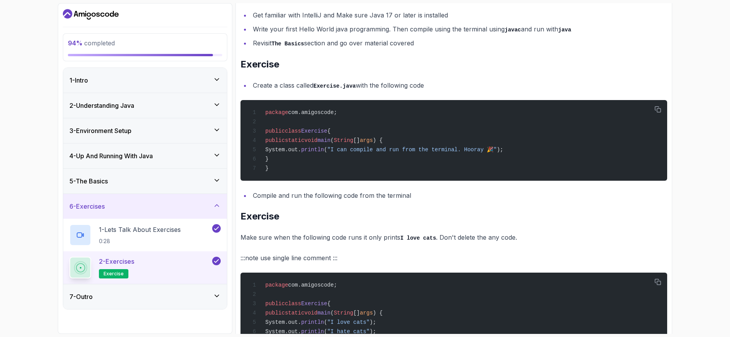
scroll to position [272, 0]
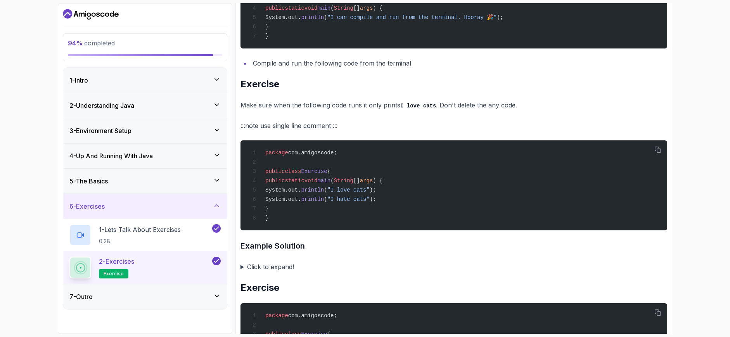
click at [159, 290] on div "7 - Outro" at bounding box center [145, 296] width 164 height 25
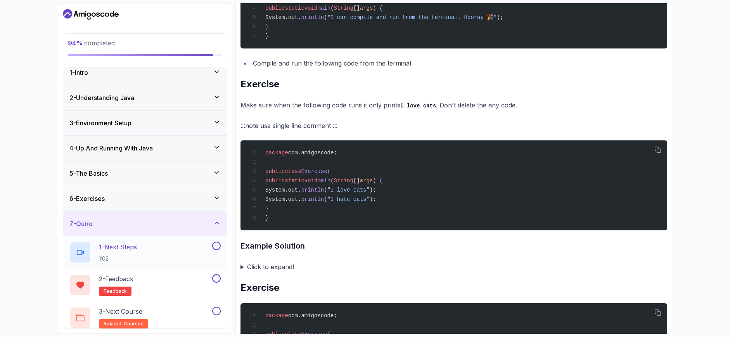
scroll to position [13, 0]
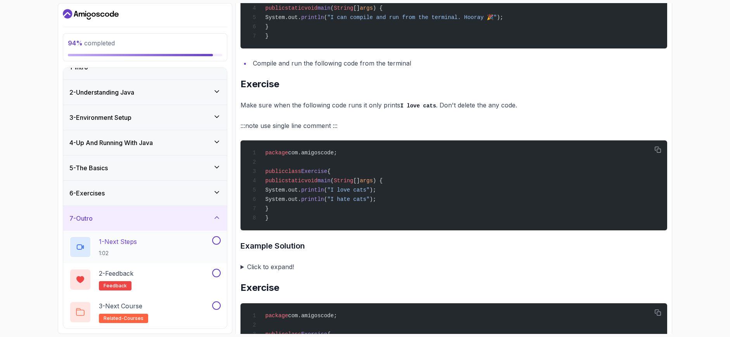
click at [159, 246] on div "1 - Next Steps 1:02" at bounding box center [139, 247] width 141 height 22
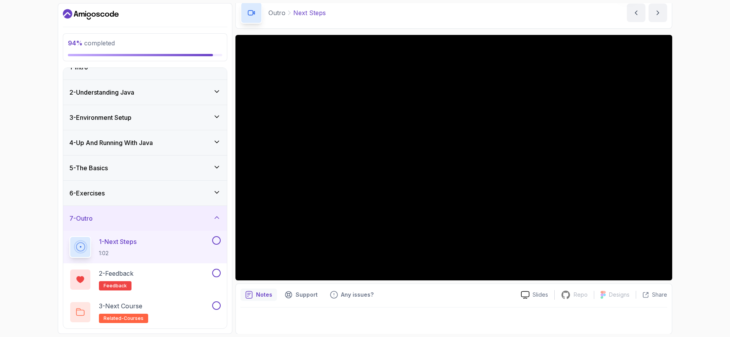
scroll to position [35, 0]
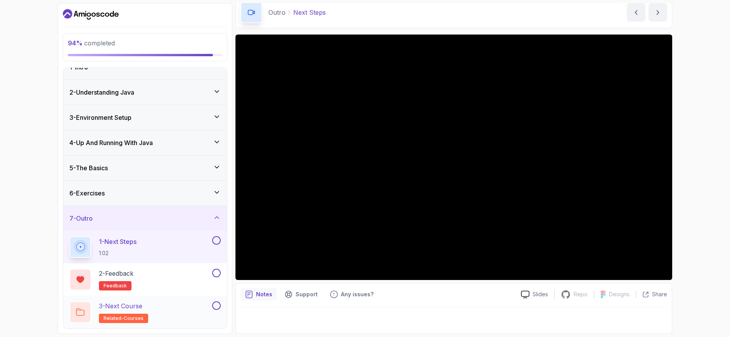
click at [156, 317] on div "3 - Next Course related-courses" at bounding box center [139, 312] width 141 height 22
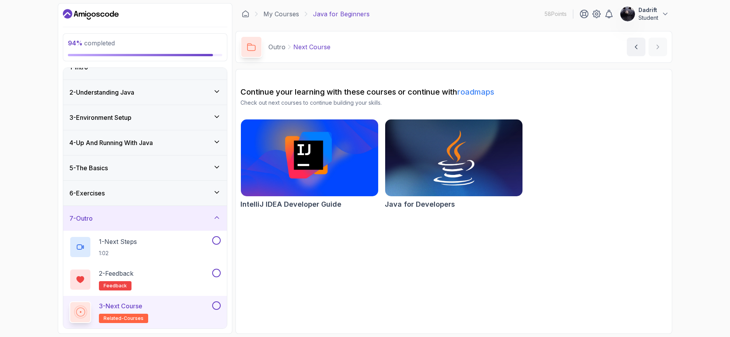
click at [216, 308] on button at bounding box center [216, 305] width 9 height 9
click at [213, 272] on button at bounding box center [216, 273] width 9 height 9
click at [215, 239] on button at bounding box center [216, 240] width 9 height 9
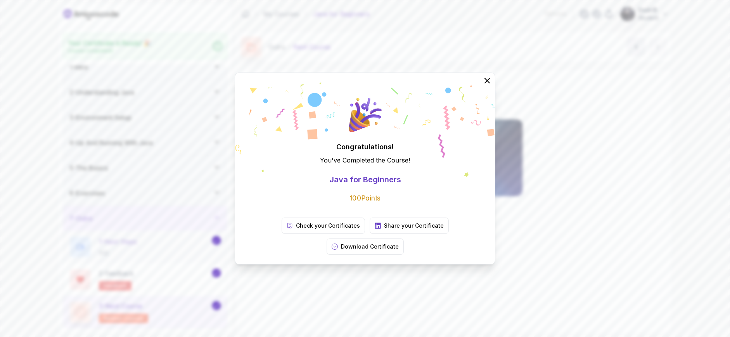
scroll to position [11, 0]
click at [486, 86] on icon at bounding box center [487, 81] width 10 height 10
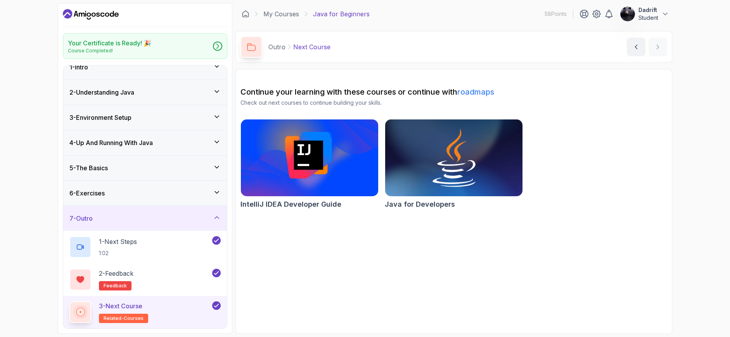
click at [399, 191] on img at bounding box center [454, 158] width 144 height 81
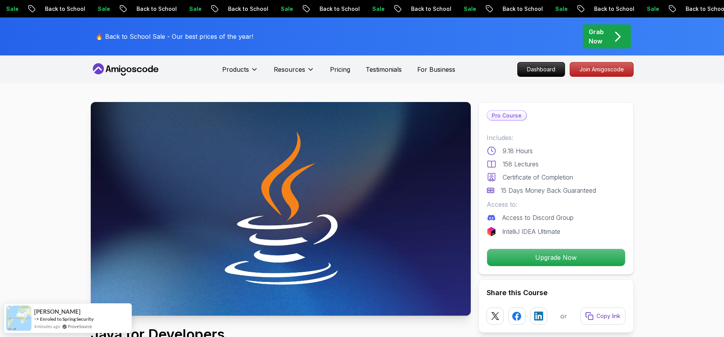
click at [328, 48] on div "🔥 Back to School Sale - Our best prices of the year! Grab Now" at bounding box center [362, 36] width 543 height 38
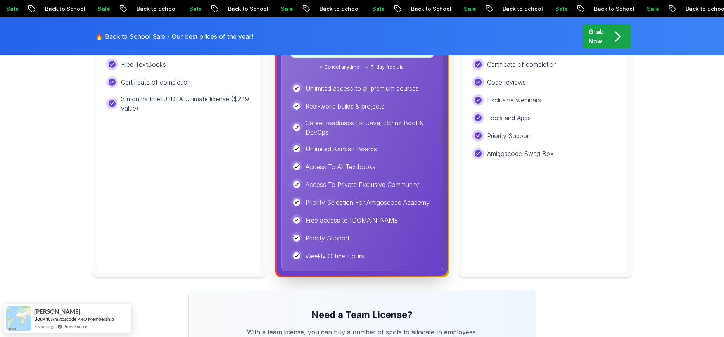
scroll to position [388, 0]
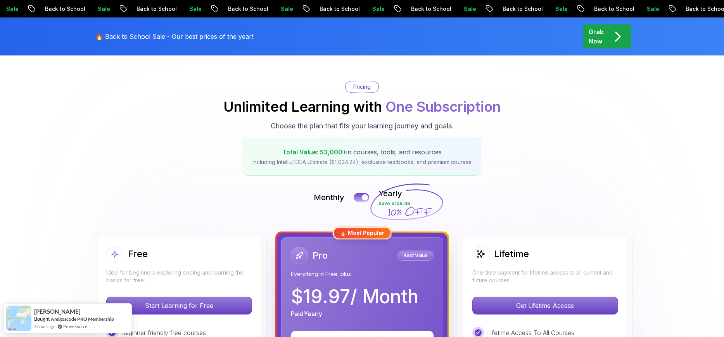
scroll to position [0, 0]
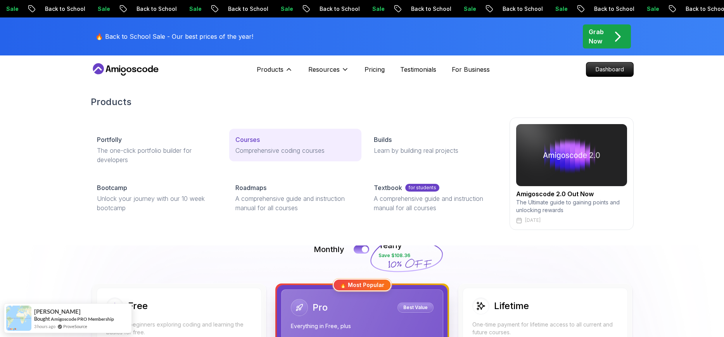
click at [245, 141] on p "Courses" at bounding box center [247, 139] width 24 height 9
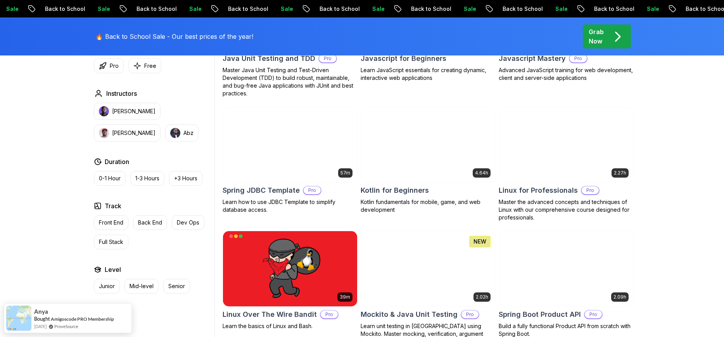
scroll to position [1552, 0]
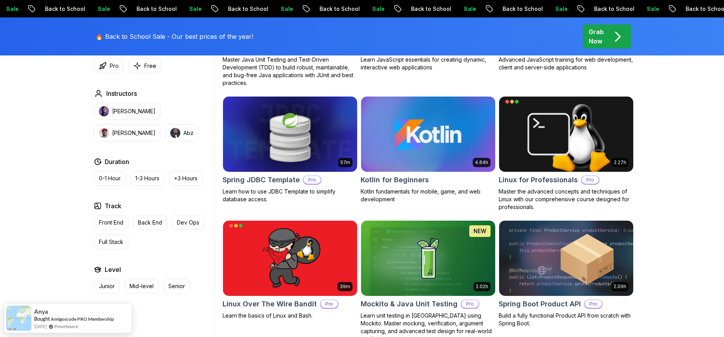
click at [410, 143] on img at bounding box center [428, 134] width 141 height 79
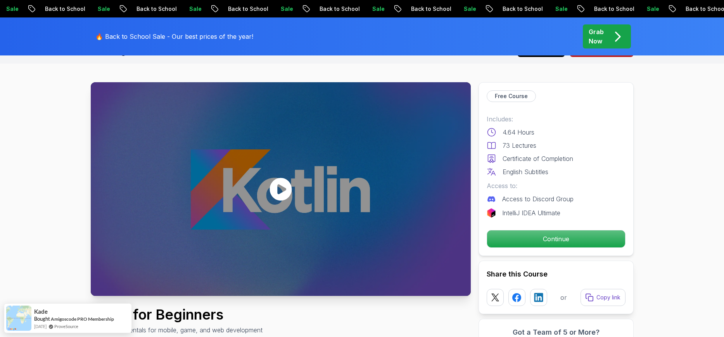
scroll to position [39, 0]
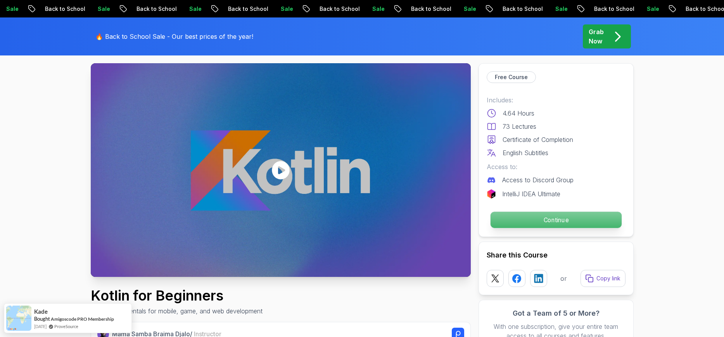
click at [511, 221] on p "Continue" at bounding box center [555, 220] width 131 height 16
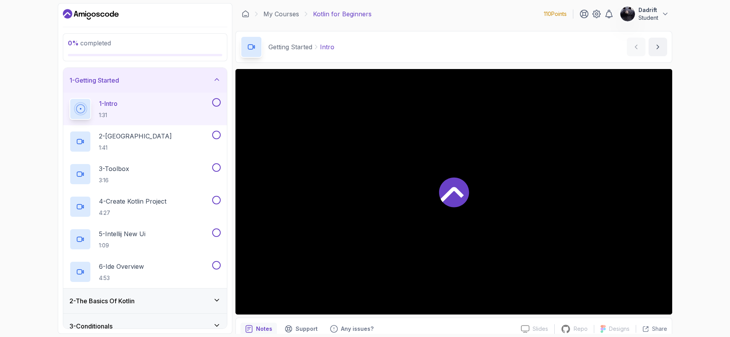
click at [133, 102] on div "1 - Intro 1:31" at bounding box center [139, 109] width 141 height 22
click at [28, 139] on div "0 % completed 1 - Getting Started 1 - Intro 1:31 2 - Kotlin Playground 1:41 3 -…" at bounding box center [365, 168] width 730 height 337
drag, startPoint x: 36, startPoint y: 159, endPoint x: 74, endPoint y: 150, distance: 39.8
click at [36, 159] on div "0 % completed 1 - Getting Started 1 - Intro 1:31 2 - Kotlin Playground 1:41 3 -…" at bounding box center [365, 168] width 730 height 337
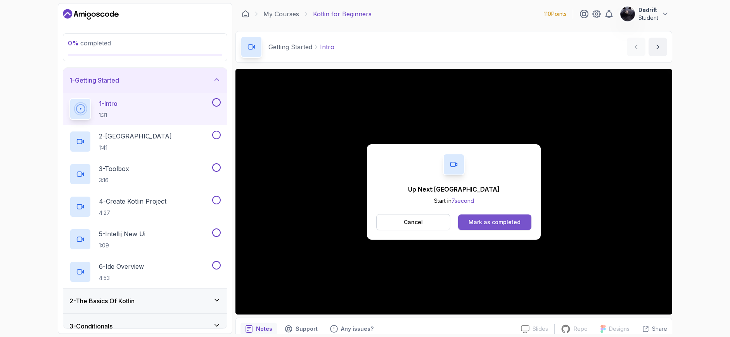
click at [508, 222] on div "Mark as completed" at bounding box center [495, 222] width 52 height 8
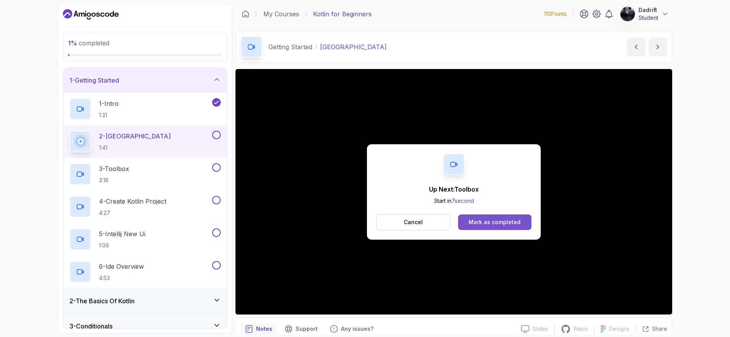
click at [462, 223] on button "Mark as completed" at bounding box center [494, 223] width 73 height 16
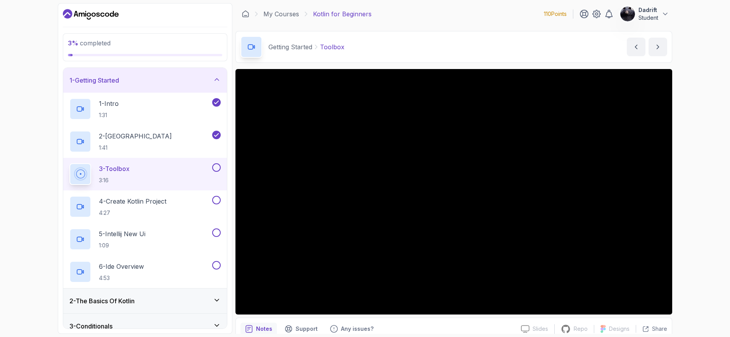
click at [215, 168] on button at bounding box center [216, 167] width 9 height 9
click at [190, 197] on div "4 - Create Kotlin Project 4:27" at bounding box center [139, 207] width 141 height 22
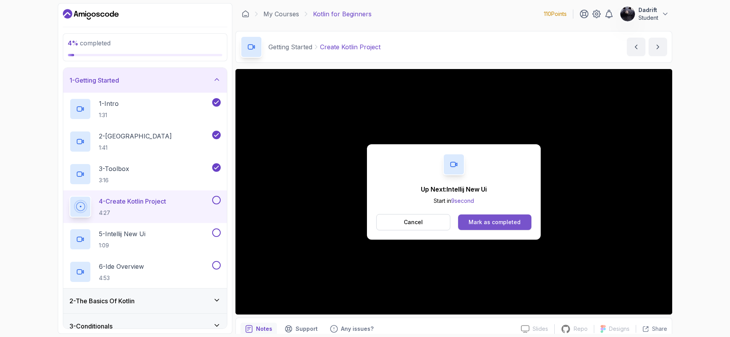
click at [502, 218] on div "Mark as completed" at bounding box center [495, 222] width 52 height 8
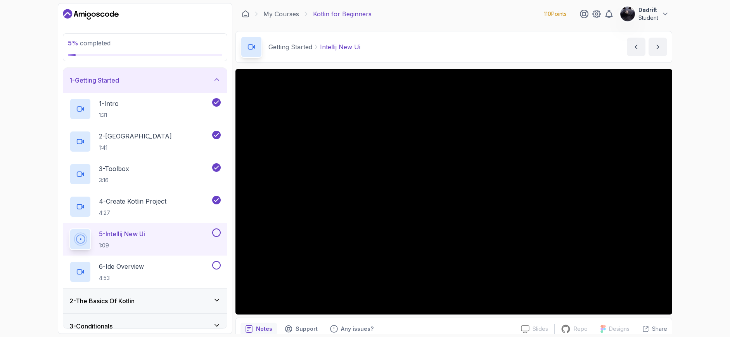
click at [101, 15] on icon "Dashboard" at bounding box center [102, 14] width 4 height 4
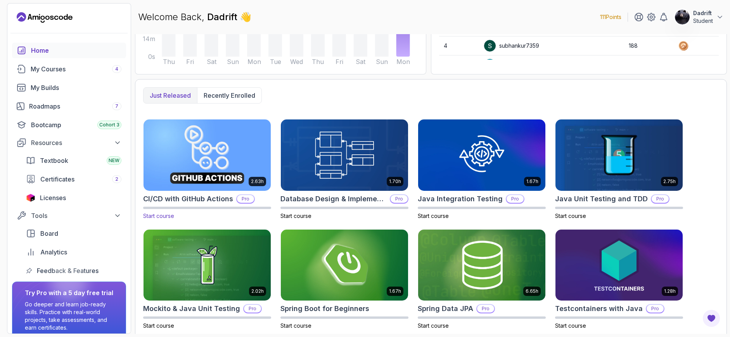
scroll to position [167, 0]
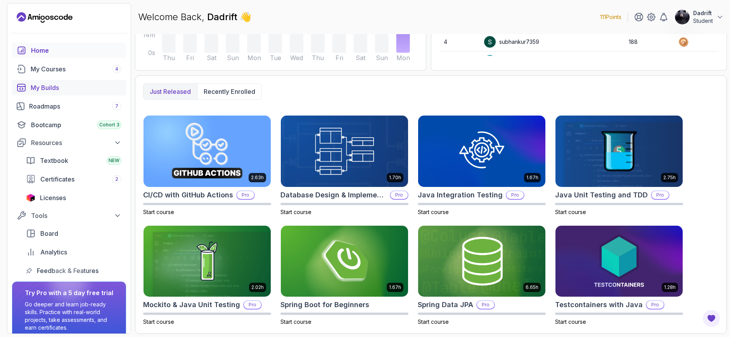
click at [55, 95] on link "My Builds" at bounding box center [69, 88] width 114 height 16
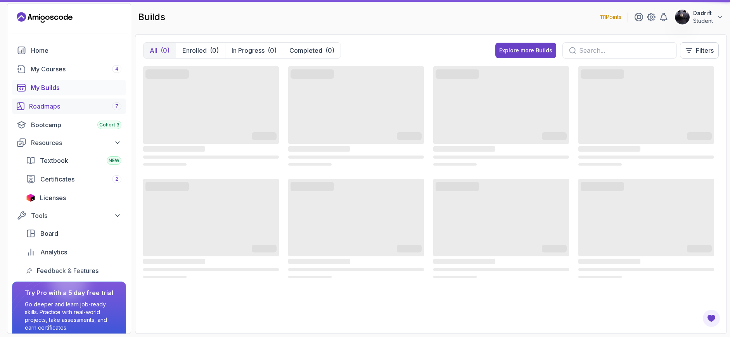
click at [55, 104] on div "Roadmaps 7" at bounding box center [75, 106] width 92 height 9
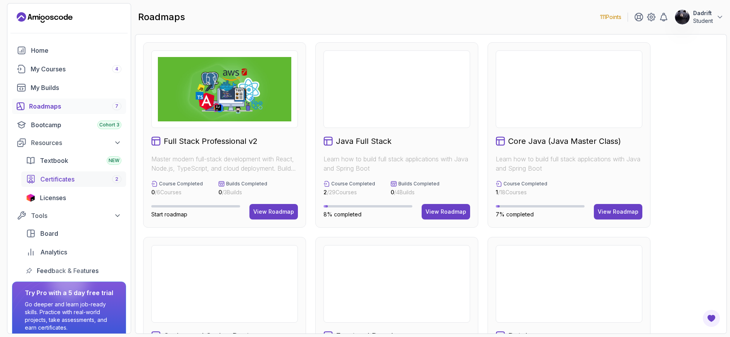
click at [55, 129] on div "Bootcamp Cohort 3" at bounding box center [76, 124] width 90 height 9
click at [56, 164] on span "Textbook" at bounding box center [54, 160] width 28 height 9
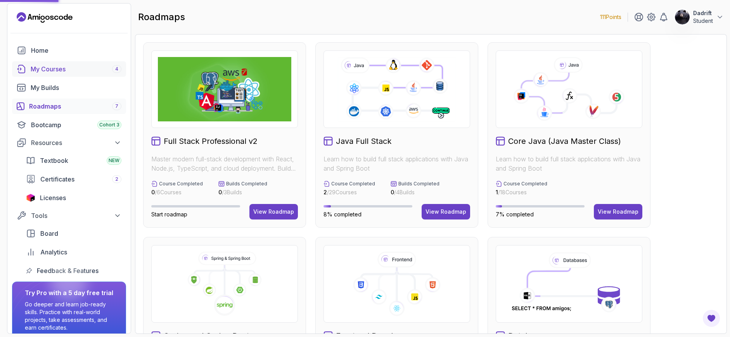
click at [44, 68] on div "My Courses 4" at bounding box center [76, 68] width 91 height 9
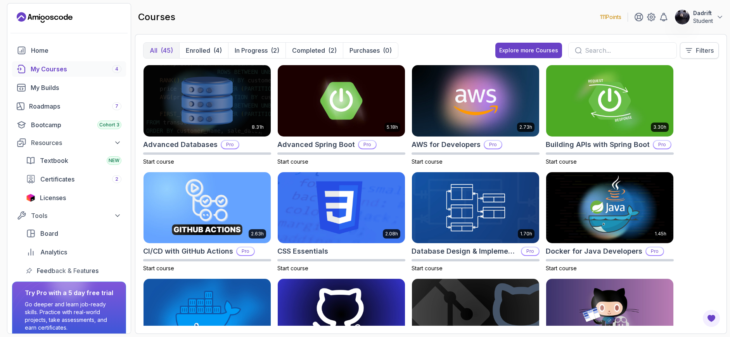
click at [685, 47] on icon at bounding box center [689, 51] width 8 height 8
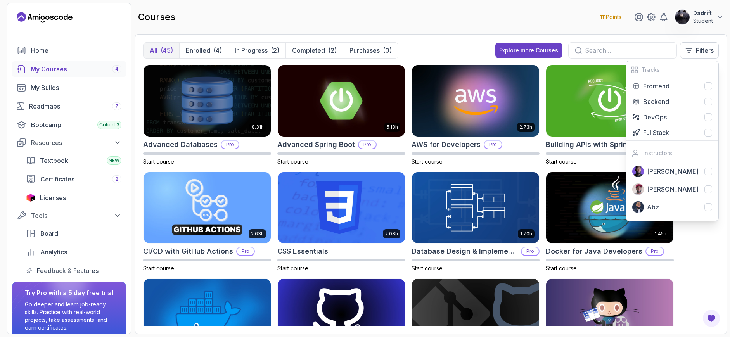
click at [469, 43] on div "All (45) Enrolled (4) In Progress (2) Completed (2) Purchases (0) Explore more …" at bounding box center [431, 53] width 576 height 23
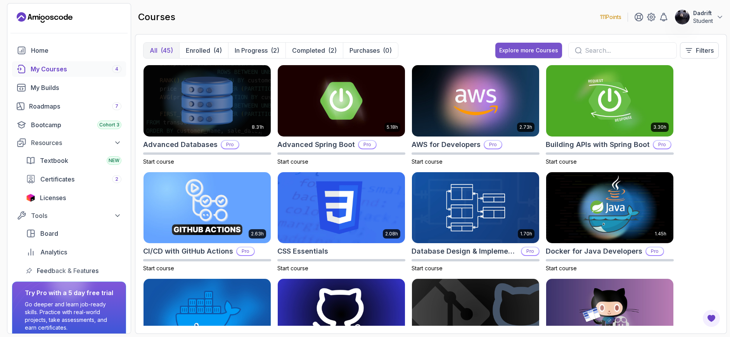
click at [508, 50] on div "Explore more Courses" at bounding box center [528, 51] width 59 height 8
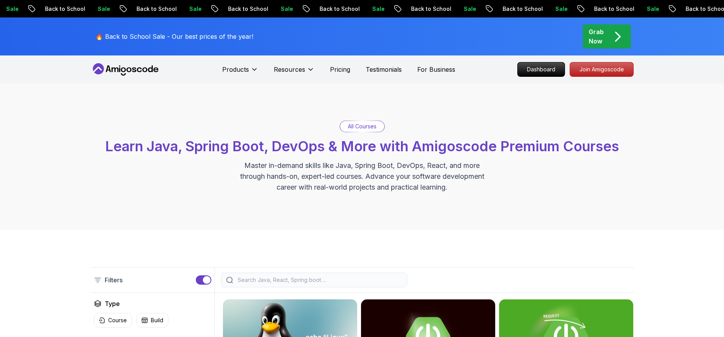
scroll to position [155, 0]
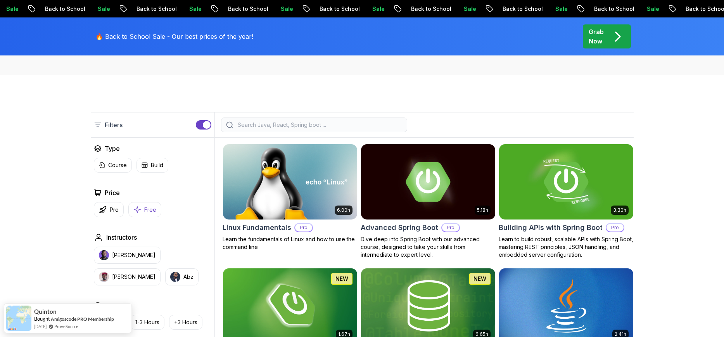
click at [145, 212] on p "Free" at bounding box center [150, 210] width 12 height 8
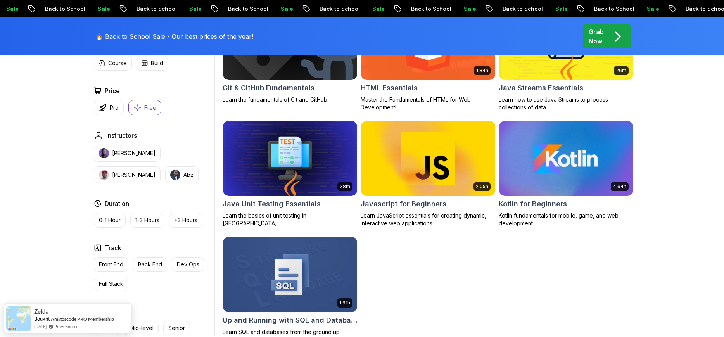
scroll to position [427, 0]
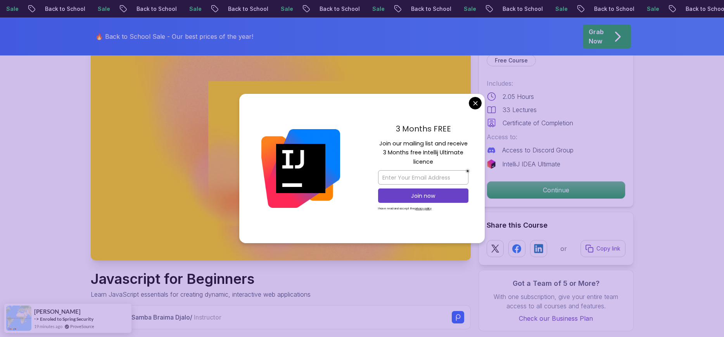
scroll to position [39, 0]
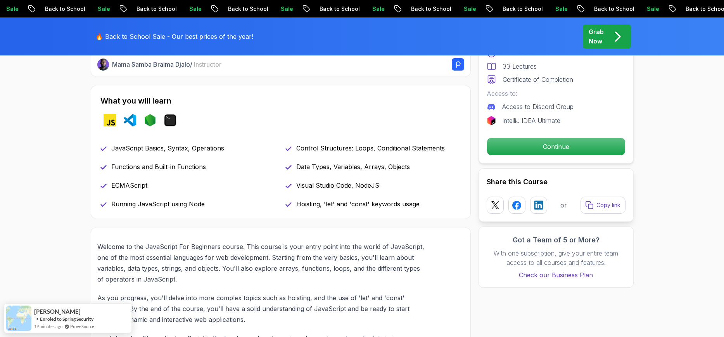
scroll to position [310, 0]
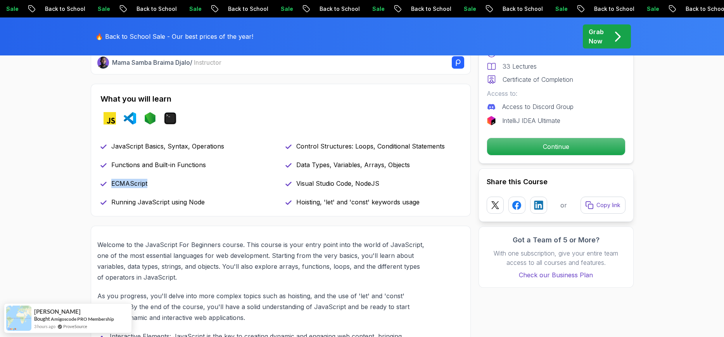
drag, startPoint x: 111, startPoint y: 184, endPoint x: 151, endPoint y: 181, distance: 40.1
click at [151, 181] on div "ECMAScript" at bounding box center [188, 183] width 176 height 9
drag, startPoint x: 151, startPoint y: 181, endPoint x: 102, endPoint y: 187, distance: 49.3
click at [102, 187] on div "ECMAScript" at bounding box center [188, 183] width 176 height 9
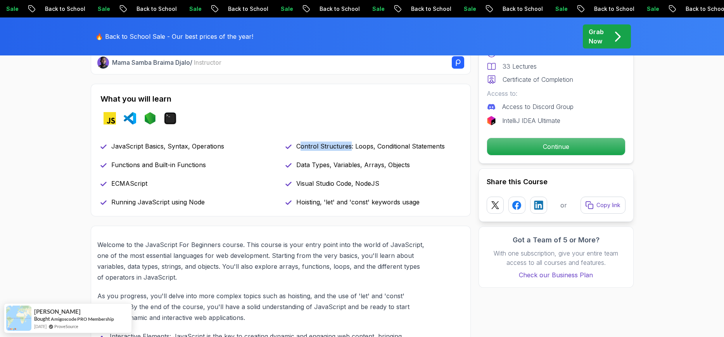
drag, startPoint x: 299, startPoint y: 145, endPoint x: 349, endPoint y: 149, distance: 50.6
click at [349, 149] on p "Control Structures: Loops, Conditional Statements" at bounding box center [370, 146] width 149 height 9
drag, startPoint x: 367, startPoint y: 166, endPoint x: 385, endPoint y: 167, distance: 18.3
click at [385, 167] on p "Data Types, Variables, Arrays, Objects" at bounding box center [353, 164] width 114 height 9
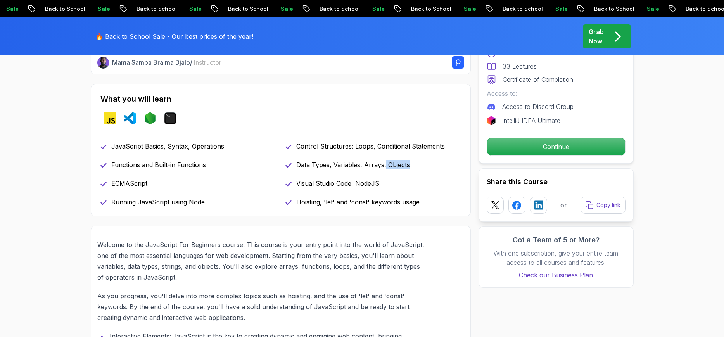
drag, startPoint x: 407, startPoint y: 165, endPoint x: 384, endPoint y: 165, distance: 22.5
click at [384, 165] on p "Data Types, Variables, Arrays, Objects" at bounding box center [353, 164] width 114 height 9
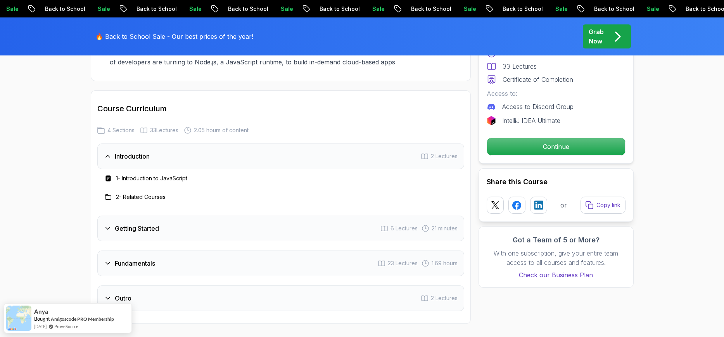
scroll to position [1086, 0]
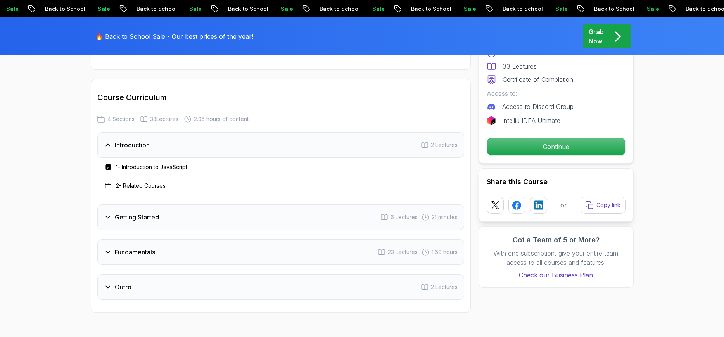
click at [135, 144] on h3 "Introduction" at bounding box center [132, 144] width 35 height 9
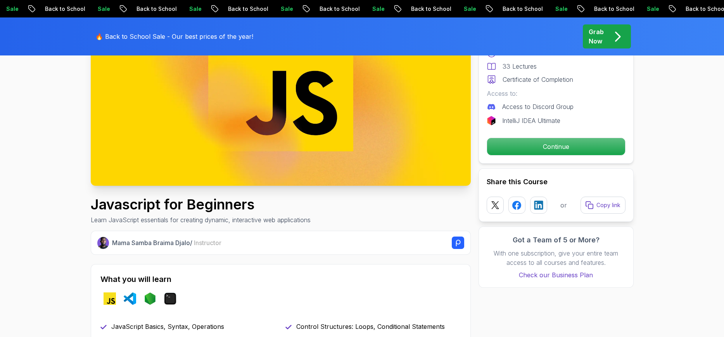
scroll to position [116, 0]
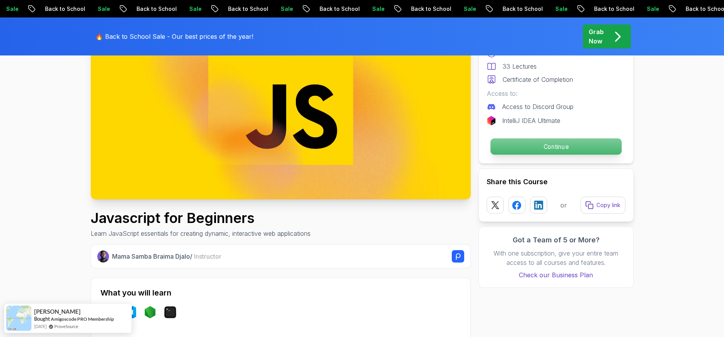
click at [526, 143] on p "Continue" at bounding box center [555, 146] width 131 height 16
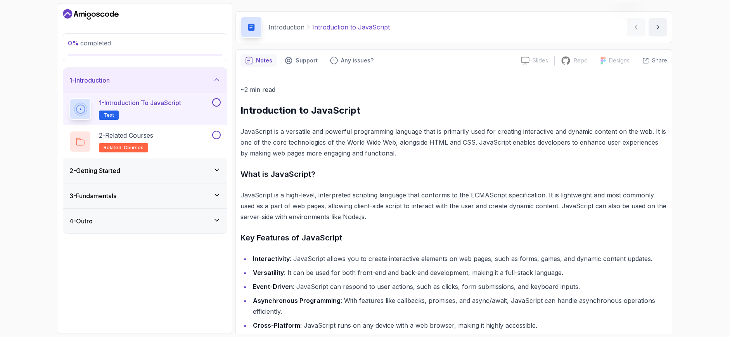
scroll to position [39, 0]
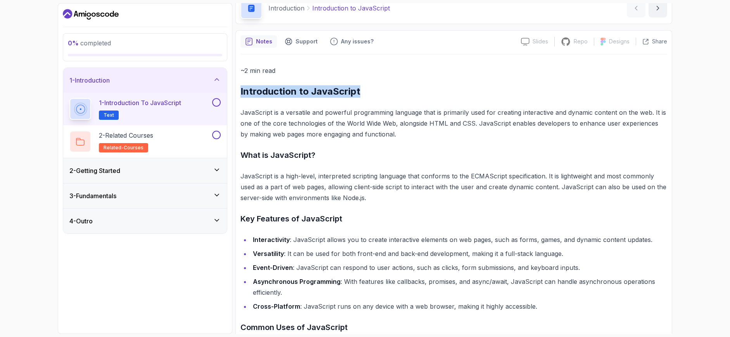
drag, startPoint x: 241, startPoint y: 90, endPoint x: 364, endPoint y: 81, distance: 123.3
click at [364, 81] on div "~2 min read Introduction to JavaScript JavaScript is a versatile and powerful p…" at bounding box center [454, 288] width 427 height 447
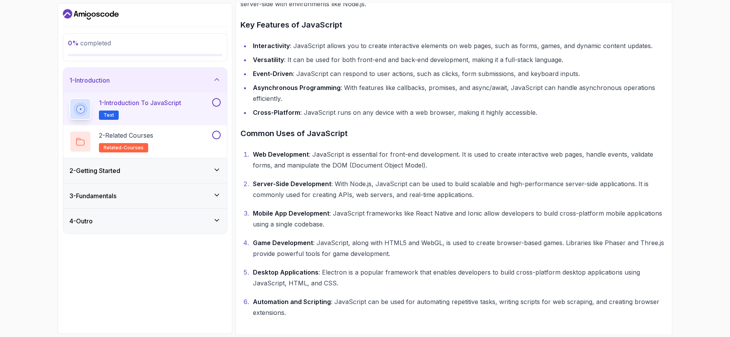
scroll to position [241, 0]
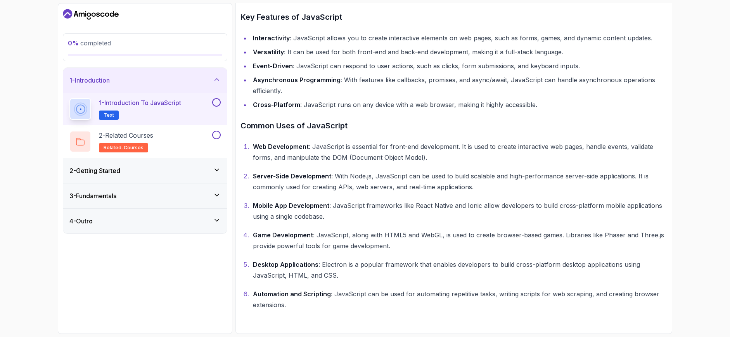
click at [468, 206] on p "Mobile App Development : JavaScript frameworks like React Native and Ionic allo…" at bounding box center [460, 211] width 414 height 22
click at [508, 212] on p "Mobile App Development : JavaScript frameworks like React Native and Ionic allo…" at bounding box center [460, 211] width 414 height 22
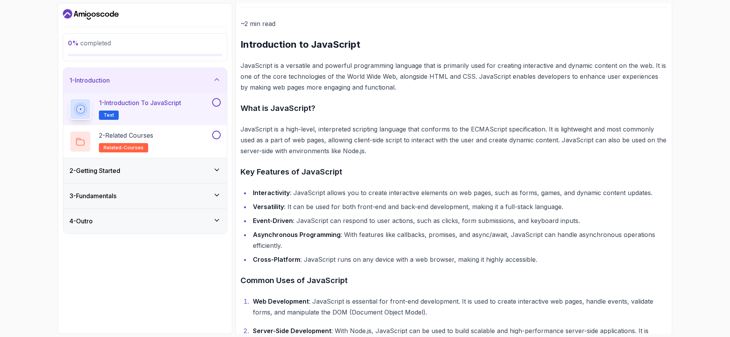
scroll to position [85, 0]
click at [215, 102] on button at bounding box center [216, 102] width 9 height 9
click at [177, 130] on div "2 - Related Courses related-courses" at bounding box center [145, 141] width 164 height 33
click at [142, 135] on p "2 - Related Courses" at bounding box center [126, 135] width 54 height 9
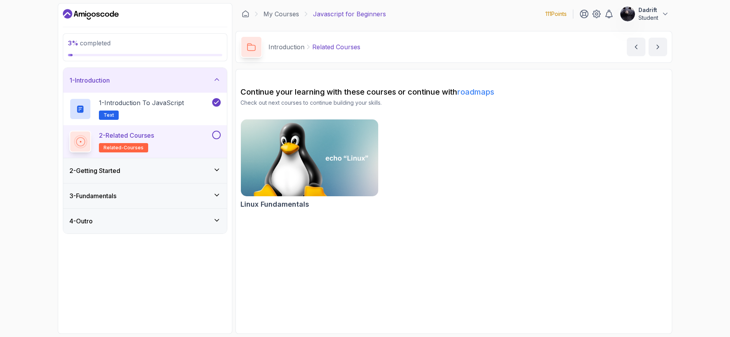
click at [158, 171] on div "2 - Getting Started" at bounding box center [144, 170] width 151 height 9
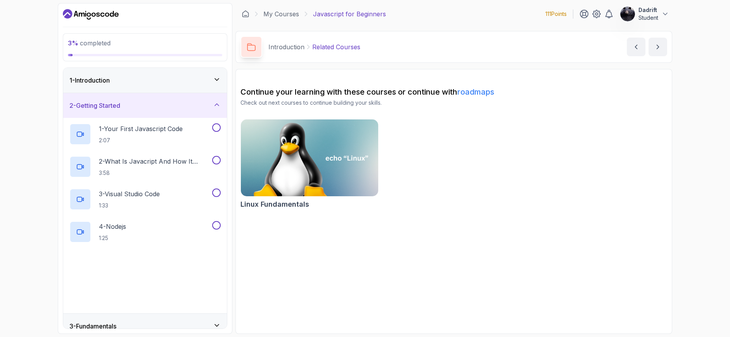
click at [200, 86] on div "1 - Introduction" at bounding box center [145, 80] width 164 height 25
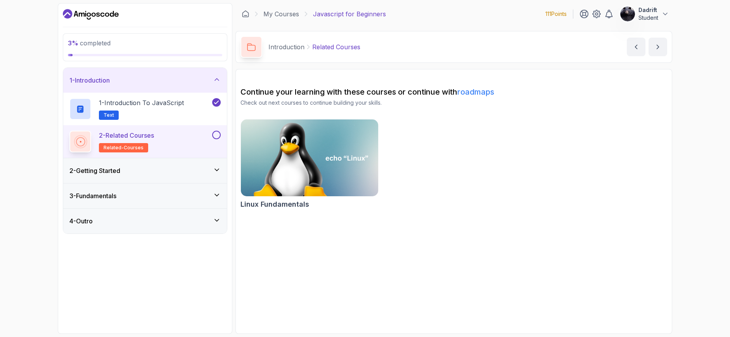
click at [215, 129] on div "2 - Related Courses related-courses" at bounding box center [145, 141] width 164 height 33
click at [215, 135] on button at bounding box center [216, 135] width 9 height 9
click at [212, 176] on div "2 - Getting Started" at bounding box center [145, 170] width 164 height 25
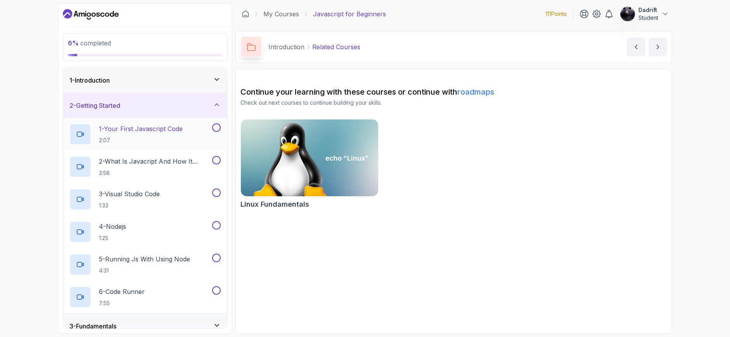
click at [163, 129] on p "1 - Your First Javascript Code" at bounding box center [141, 128] width 84 height 9
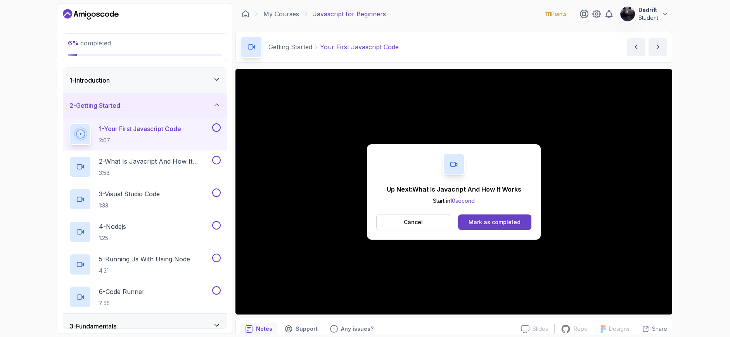
click at [217, 127] on button at bounding box center [216, 127] width 9 height 9
click at [156, 166] on p "2 - What Is Javacript And How It Works" at bounding box center [155, 161] width 112 height 9
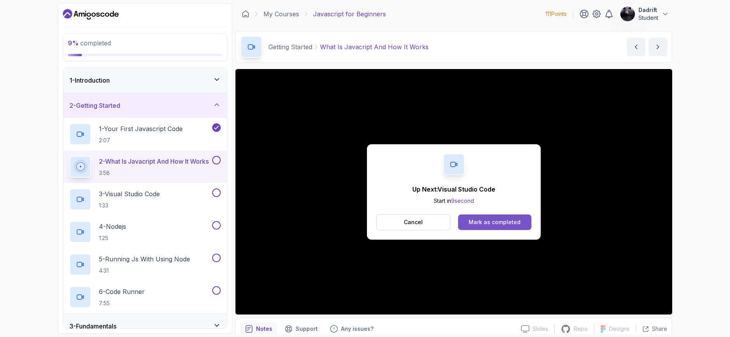
click at [484, 221] on div "Mark as completed" at bounding box center [495, 222] width 52 height 8
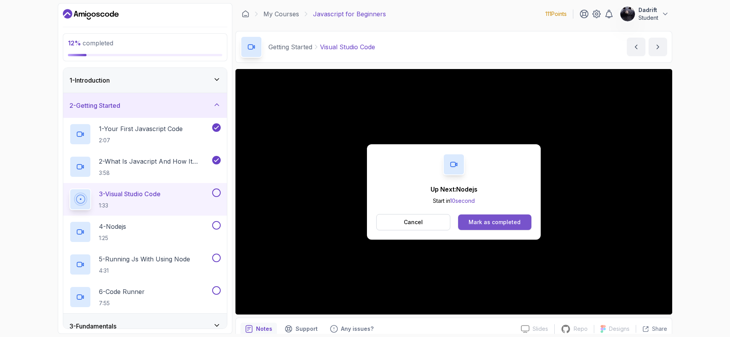
click at [519, 227] on button "Mark as completed" at bounding box center [494, 223] width 73 height 16
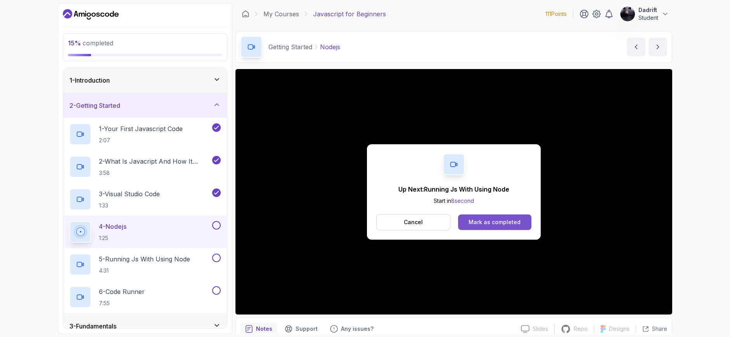
click at [478, 218] on button "Mark as completed" at bounding box center [494, 223] width 73 height 16
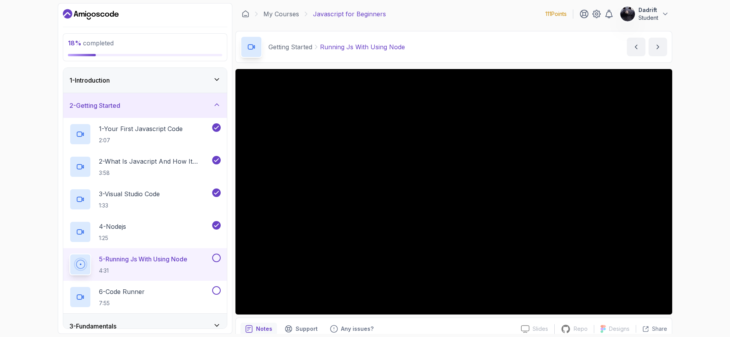
click at [47, 89] on div "18 % completed 1 - Introduction 2 - Getting Started 1 - Your First Javascript C…" at bounding box center [365, 168] width 730 height 337
click at [33, 132] on div "18 % completed 1 - Introduction 2 - Getting Started 1 - Your First Javascript C…" at bounding box center [365, 168] width 730 height 337
click at [216, 258] on button at bounding box center [216, 258] width 9 height 9
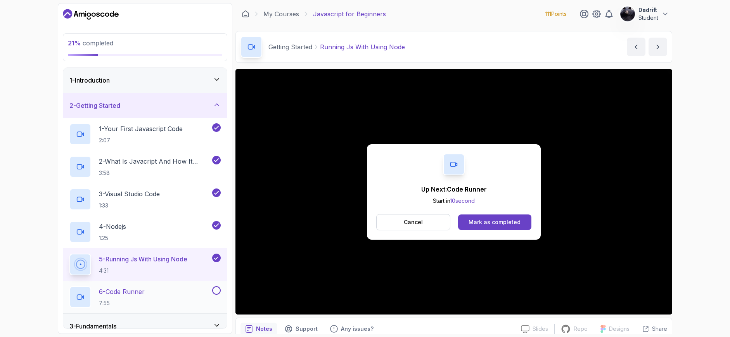
click at [169, 287] on div "6 - Code Runner 7:55" at bounding box center [139, 297] width 141 height 22
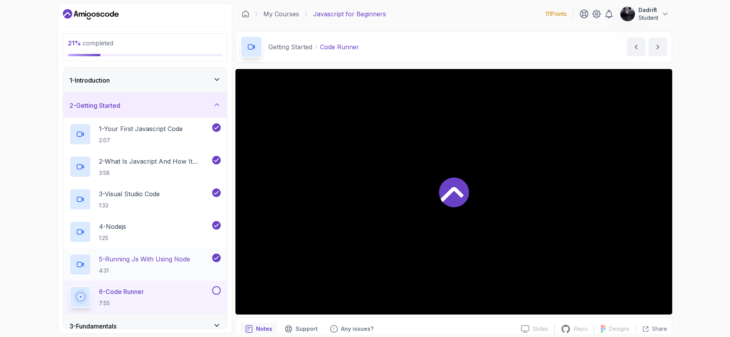
scroll to position [35, 0]
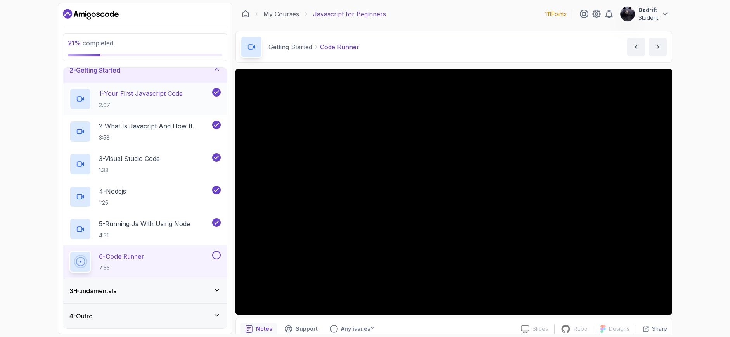
drag, startPoint x: 48, startPoint y: 92, endPoint x: 119, endPoint y: 107, distance: 72.7
click at [48, 92] on div "21 % completed 1 - Introduction 2 - Getting Started 1 - Your First Javascript C…" at bounding box center [365, 168] width 730 height 337
click at [23, 83] on div "21 % completed 1 - Introduction 2 - Getting Started 1 - Your First Javascript C…" at bounding box center [365, 168] width 730 height 337
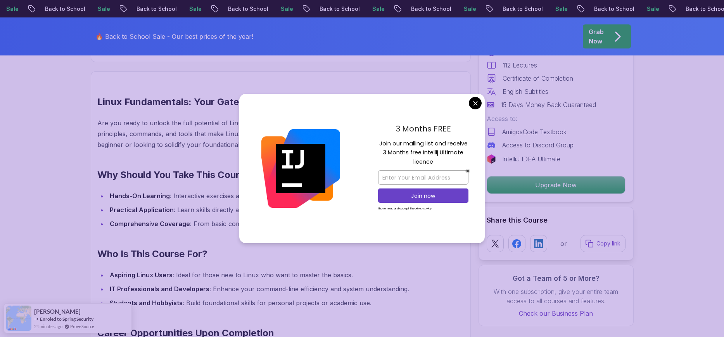
scroll to position [466, 0]
